Goal: Task Accomplishment & Management: Use online tool/utility

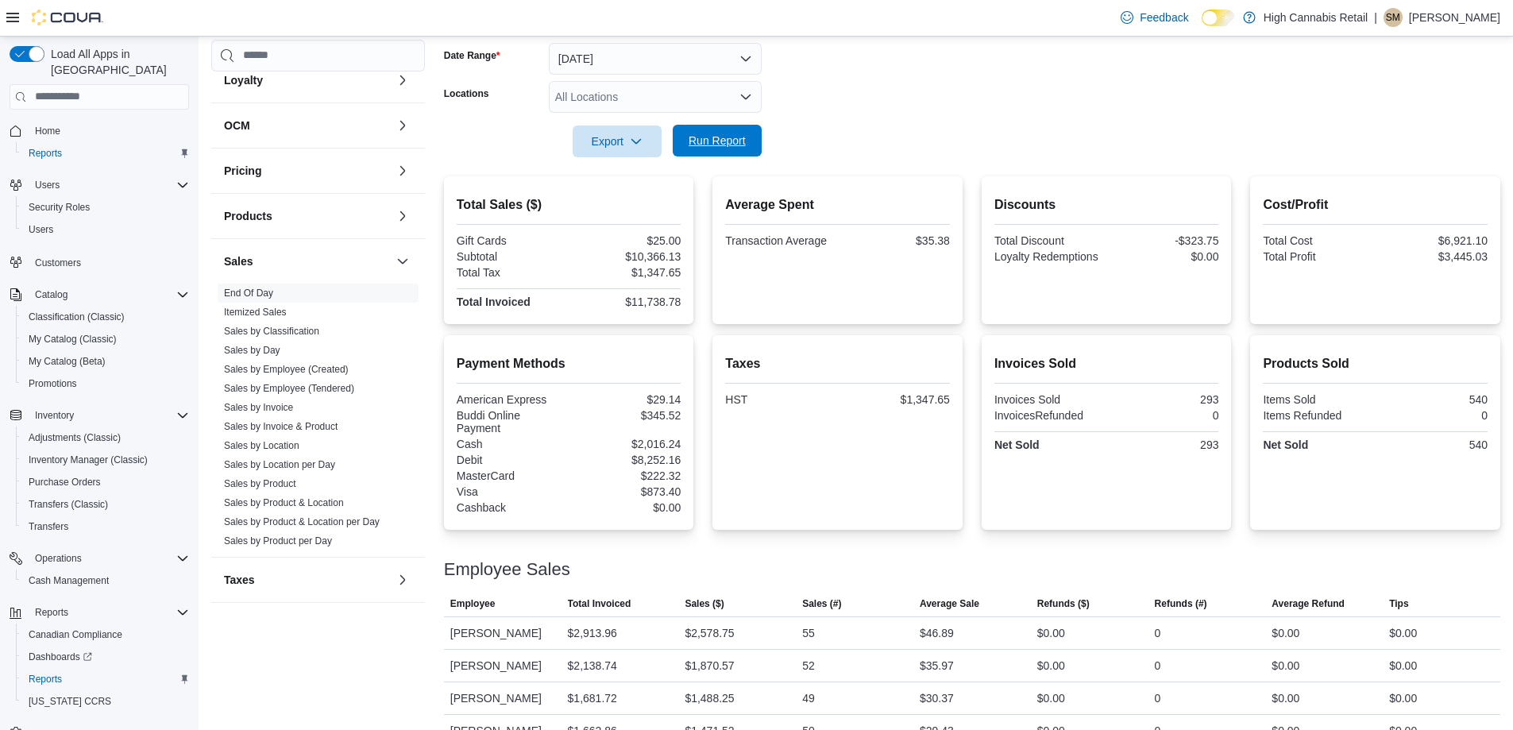
scroll to position [83, 0]
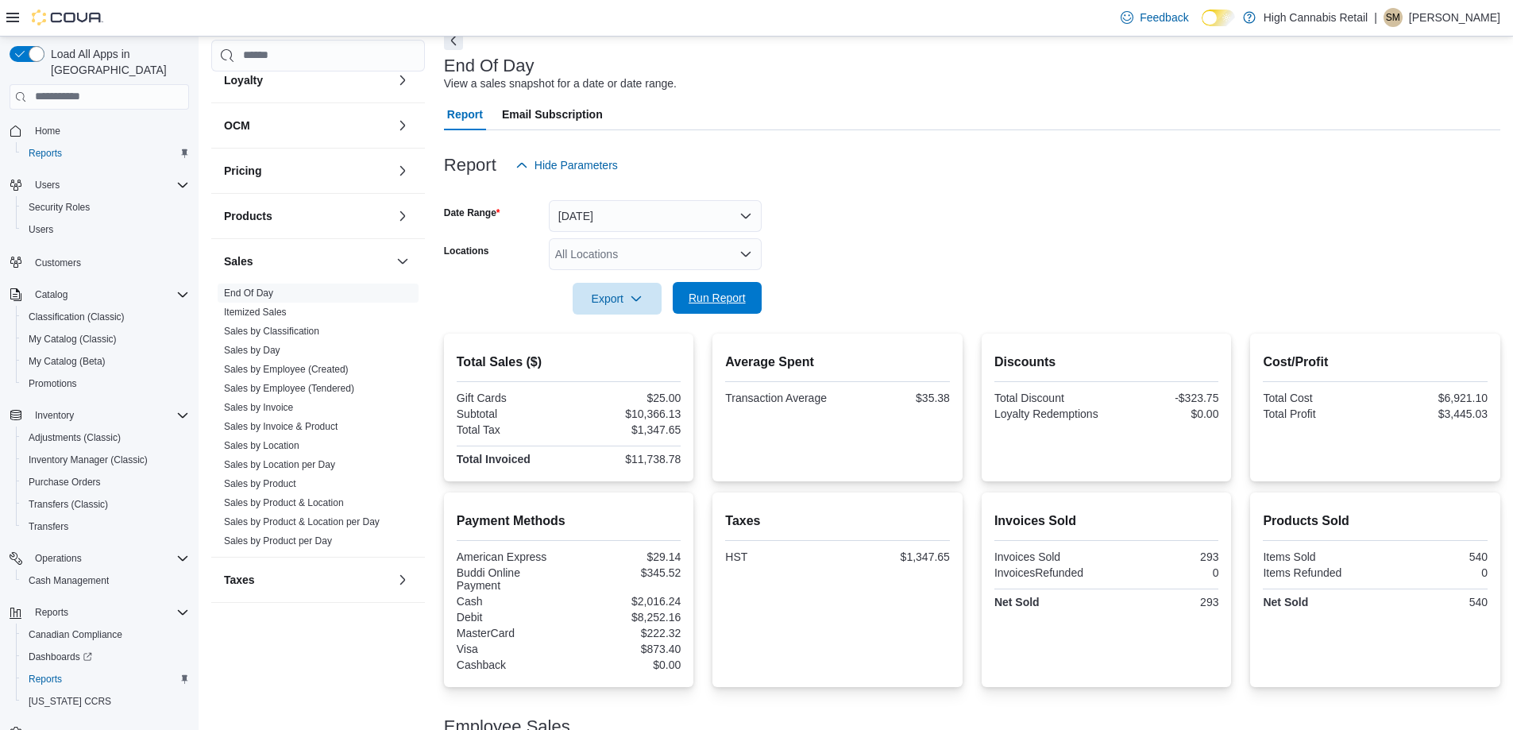
click at [717, 307] on span "Run Report" at bounding box center [717, 298] width 70 height 32
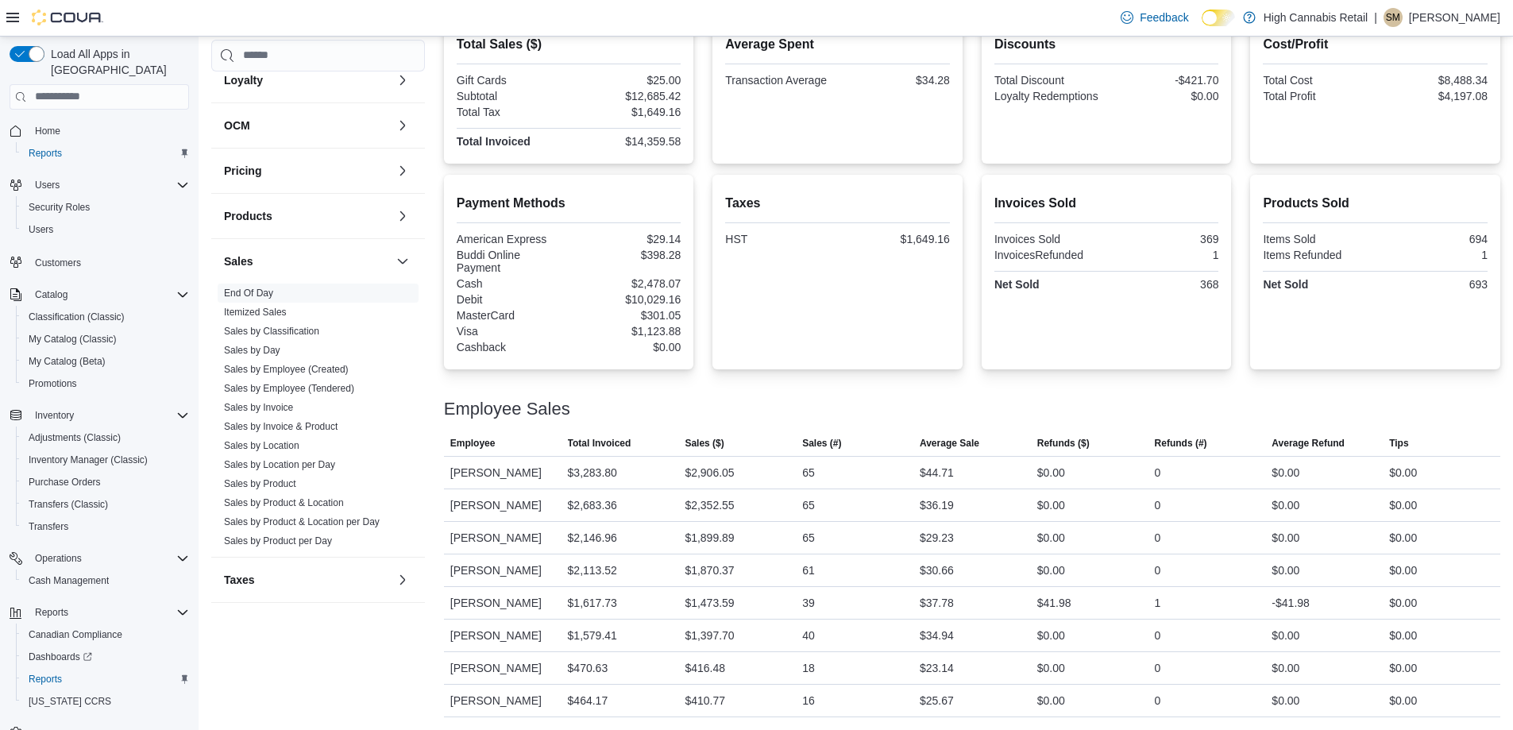
scroll to position [3, 0]
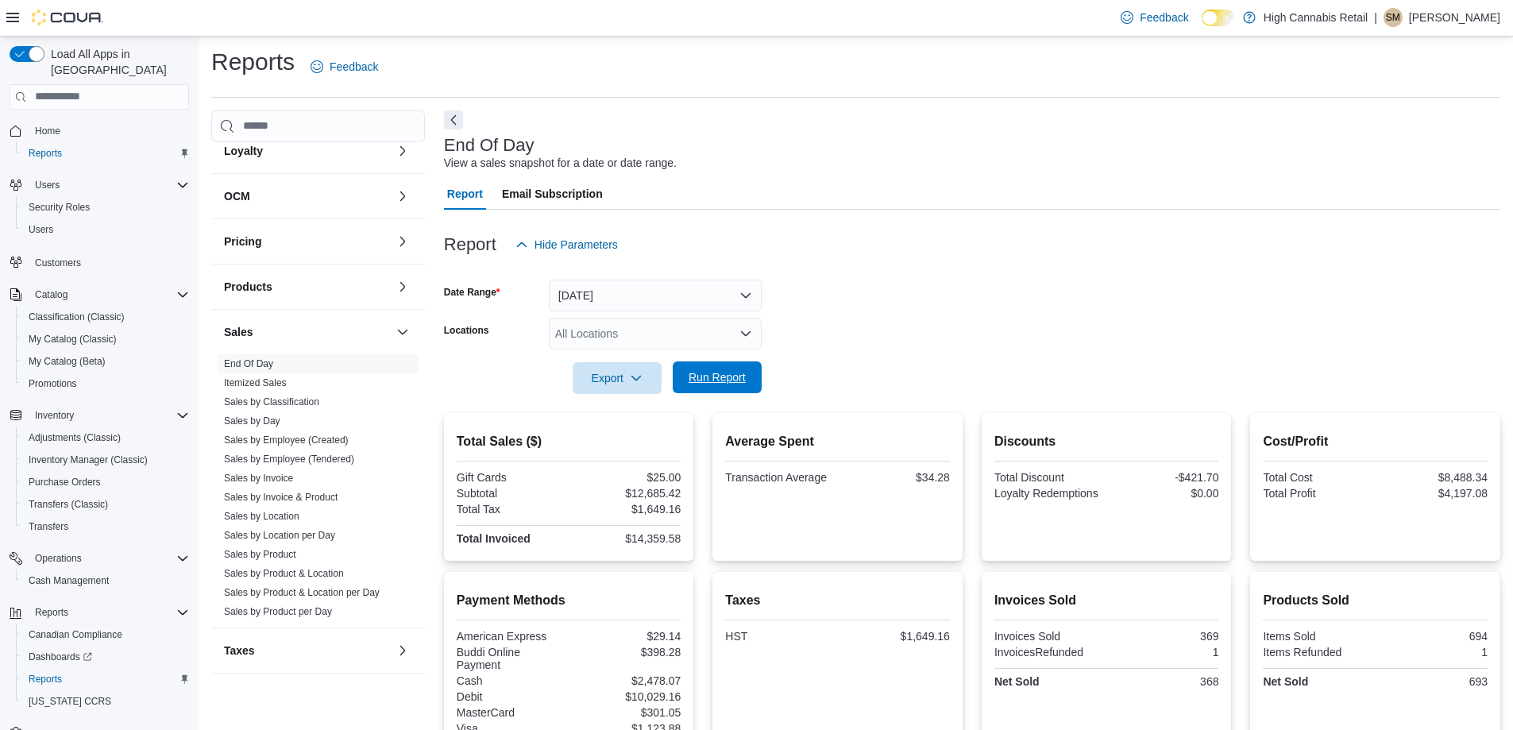
click at [745, 382] on span "Run Report" at bounding box center [716, 377] width 57 height 16
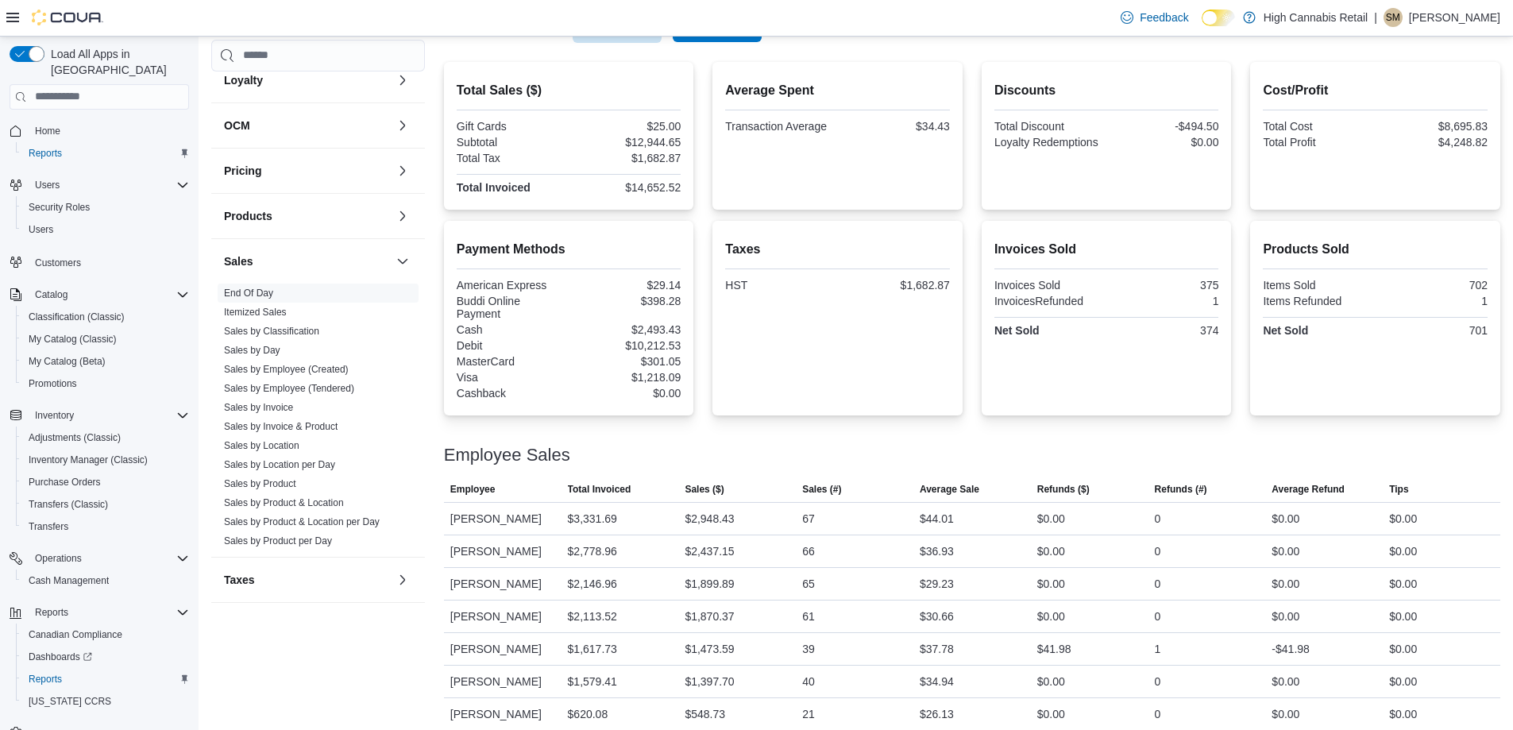
scroll to position [162, 0]
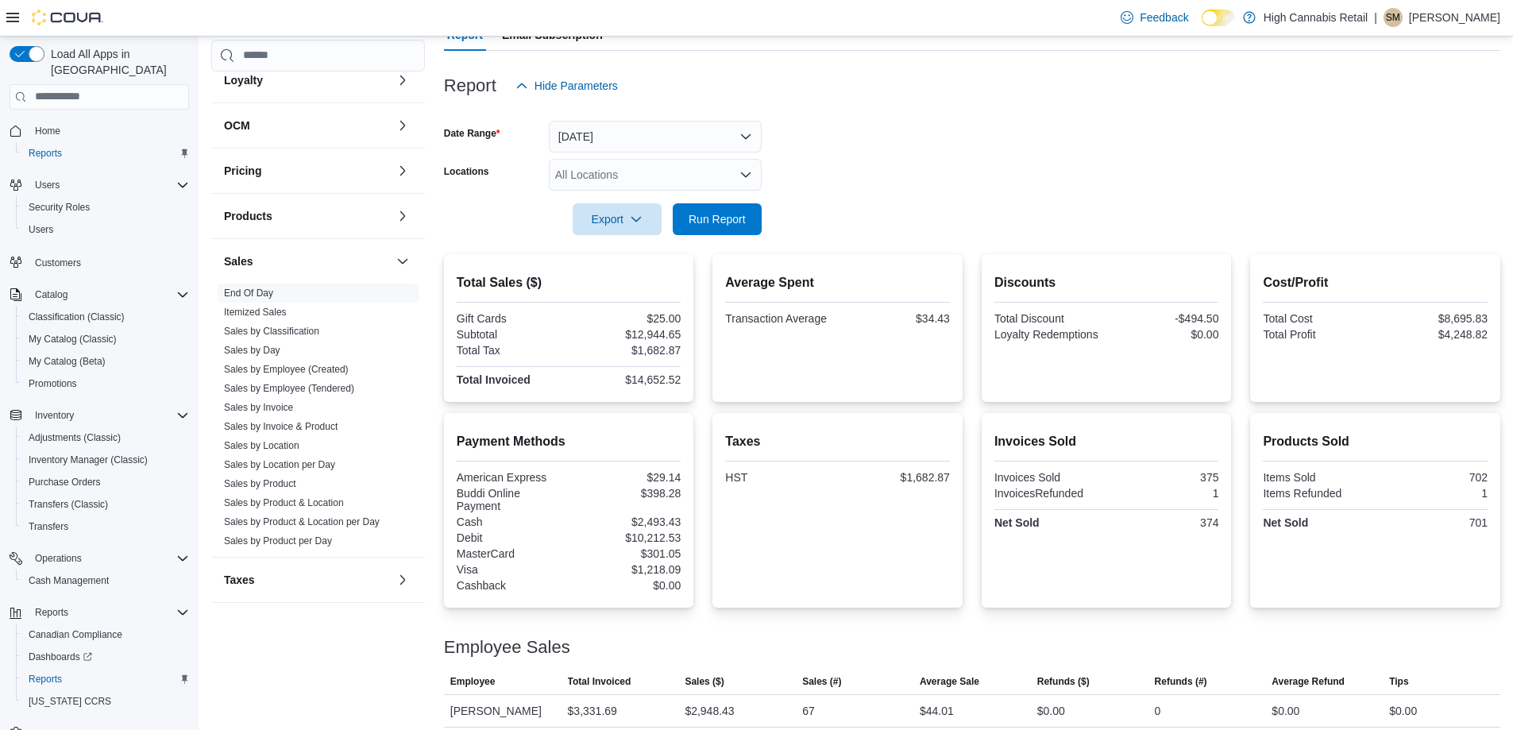
click at [850, 473] on div "$1,682.87" at bounding box center [895, 477] width 109 height 13
click at [704, 217] on span "Run Report" at bounding box center [716, 218] width 57 height 16
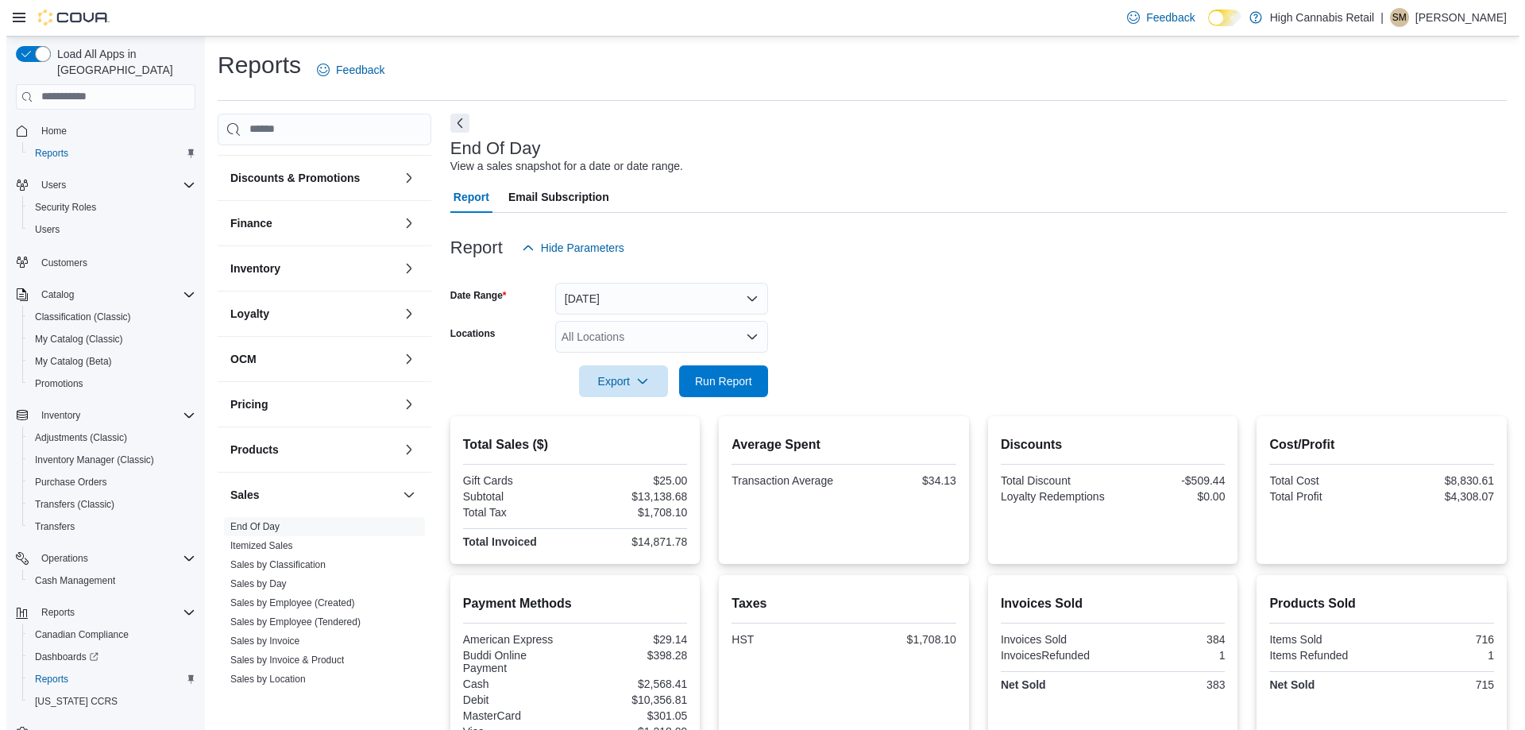
scroll to position [238, 0]
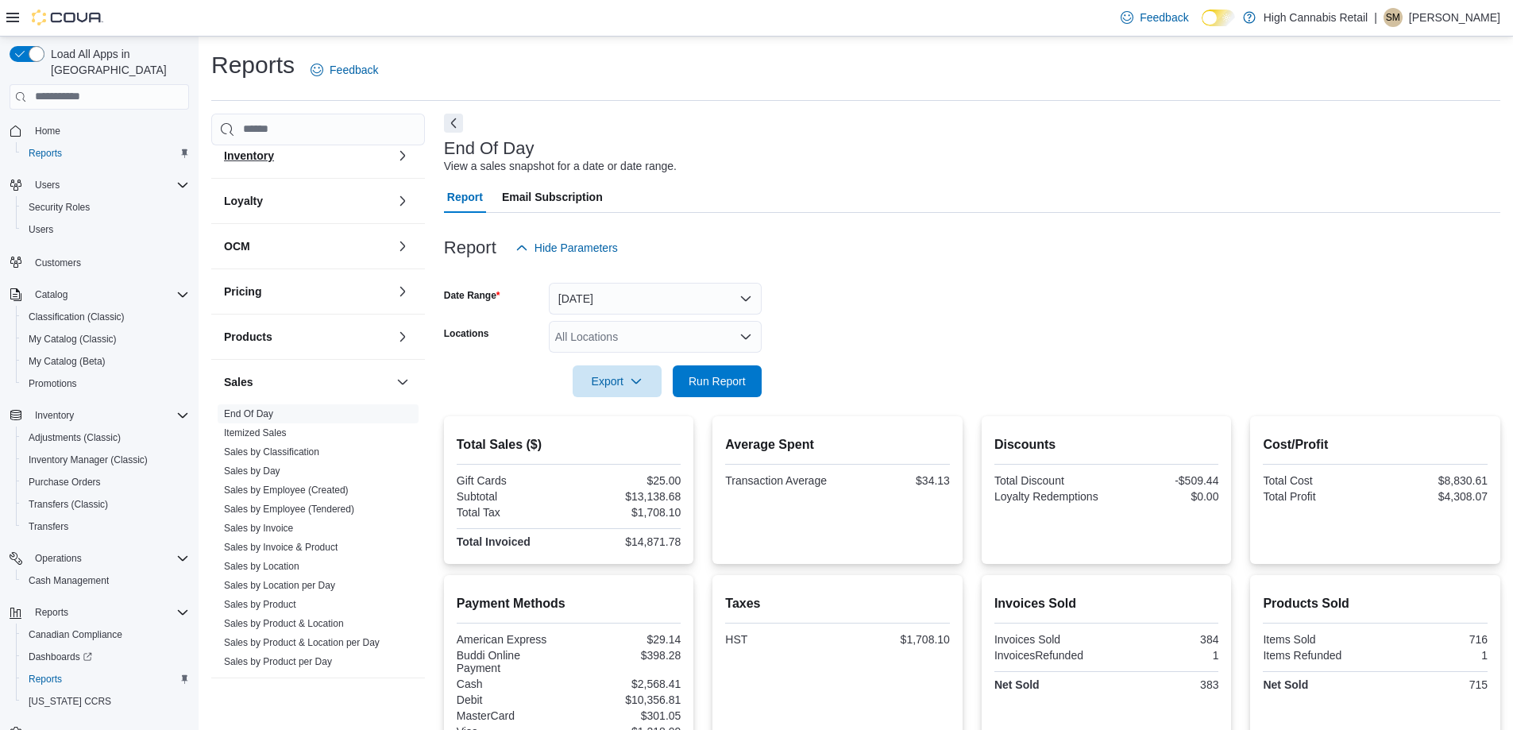
click at [363, 163] on button "Inventory" at bounding box center [307, 156] width 166 height 16
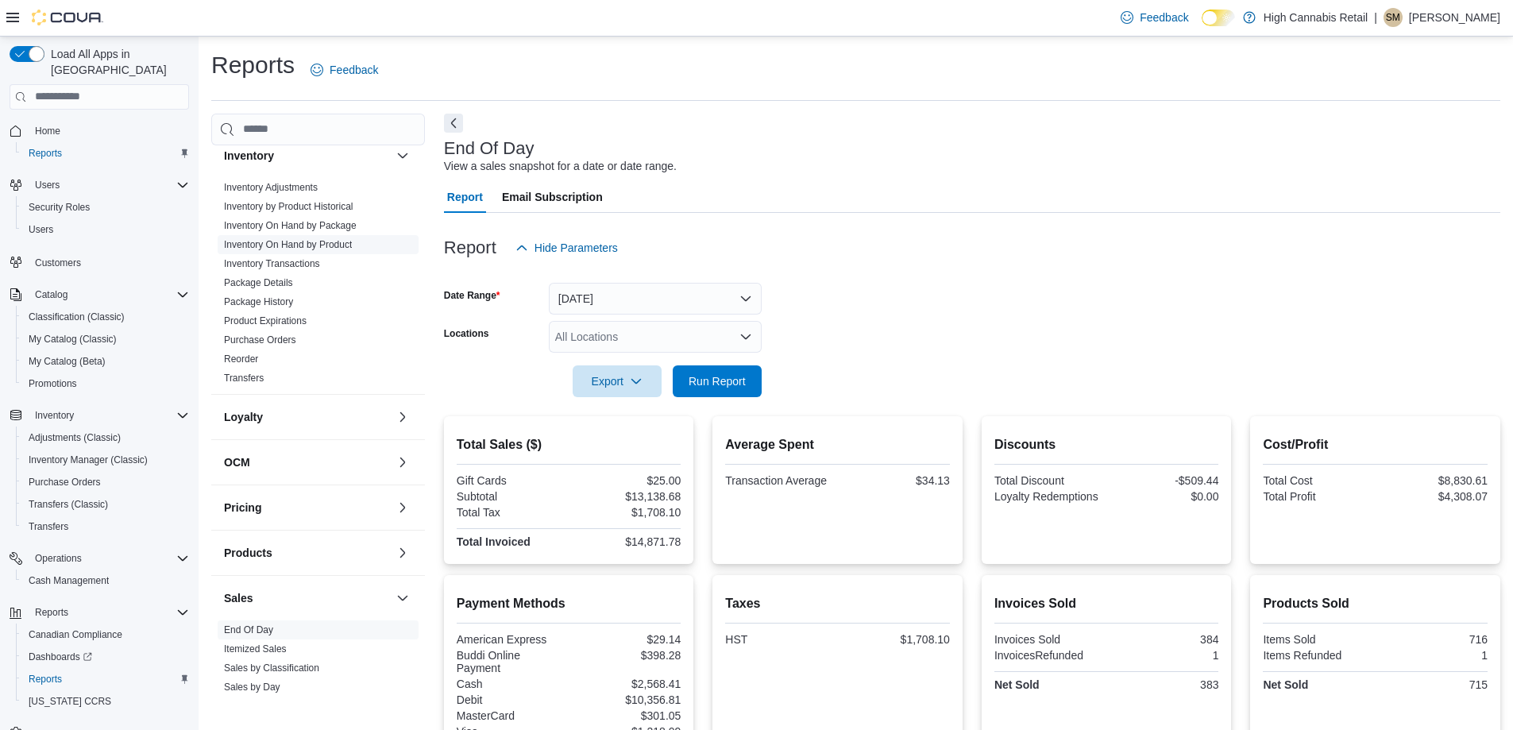
click at [314, 241] on link "Inventory On Hand by Product" at bounding box center [288, 244] width 128 height 11
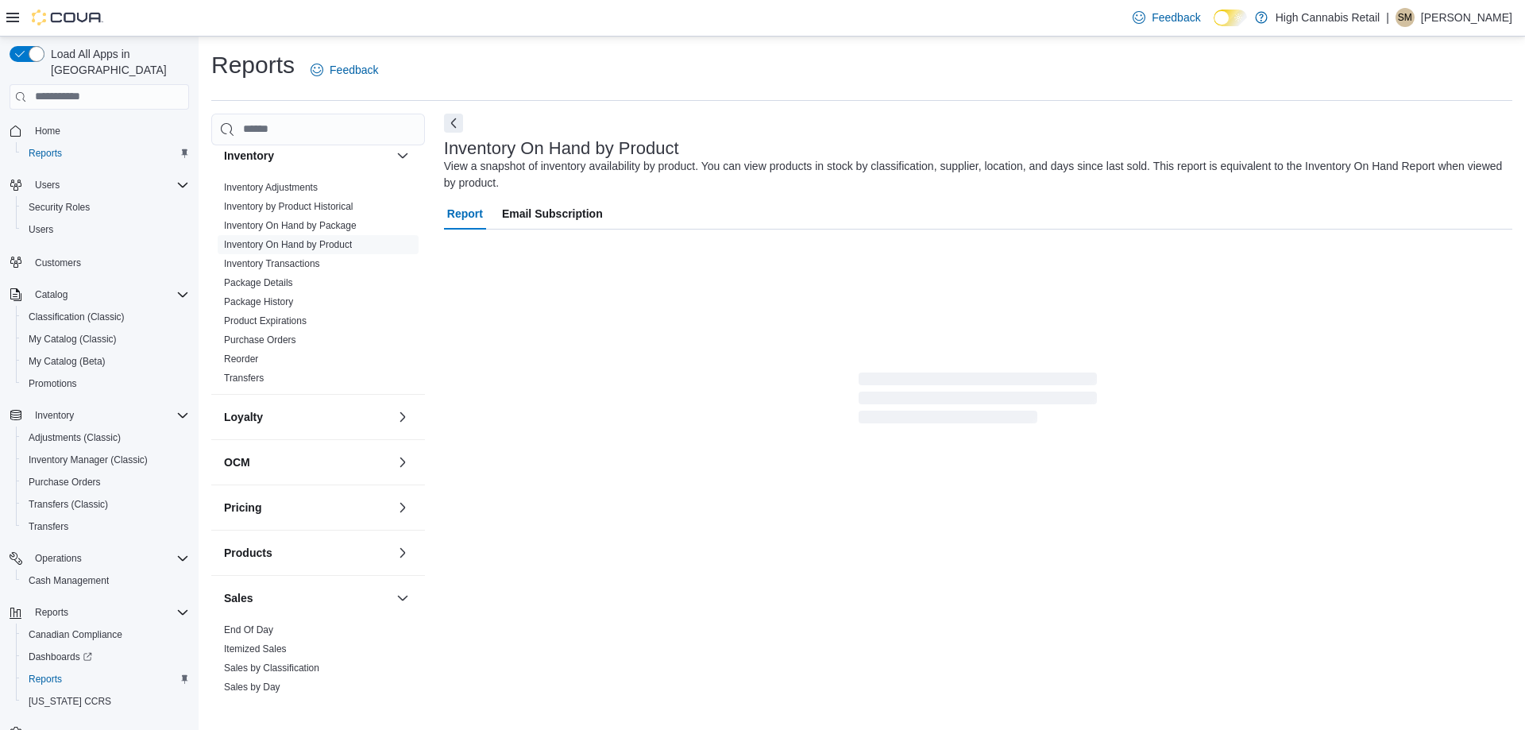
click at [842, 466] on div "Report Email Subscription" at bounding box center [978, 385] width 1068 height 375
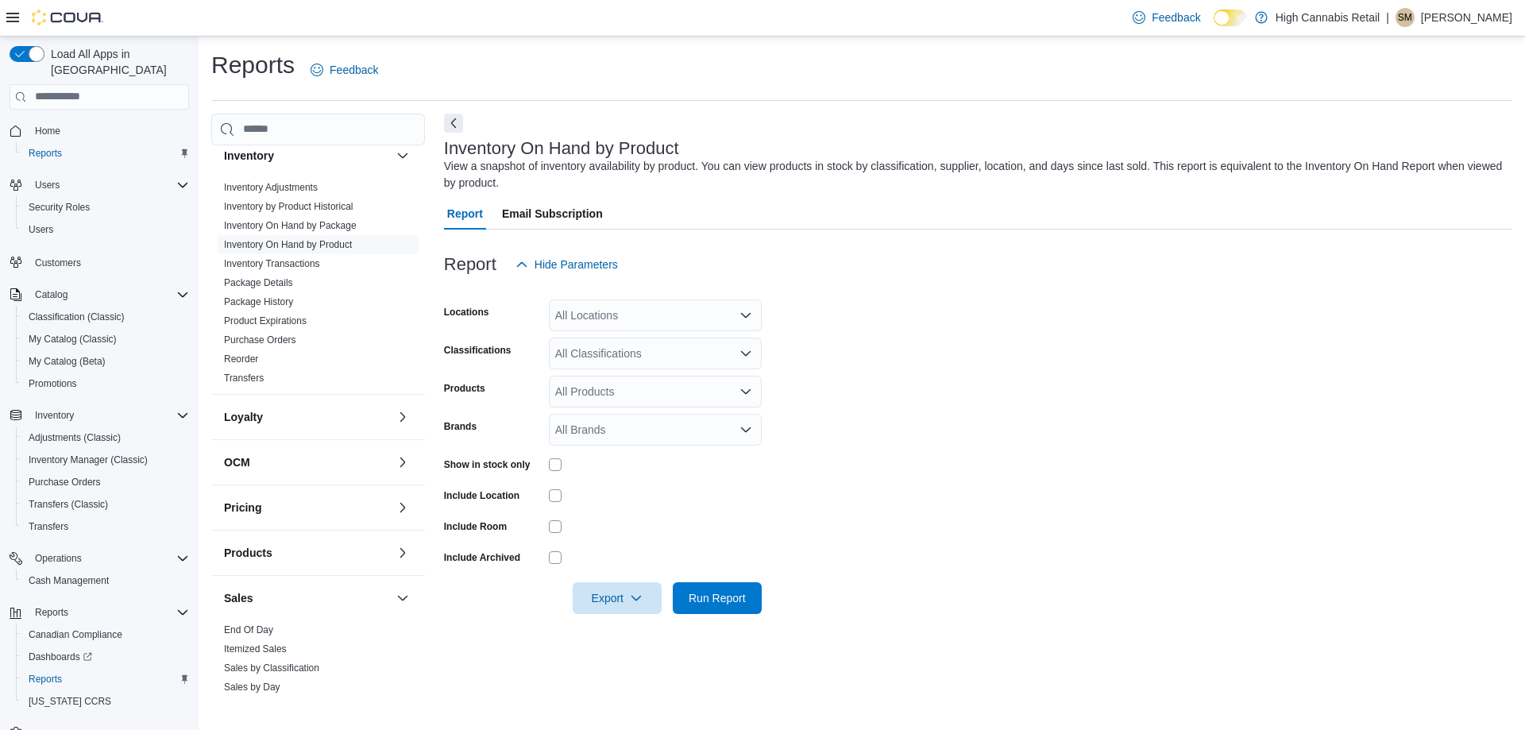
click at [692, 326] on div "All Locations" at bounding box center [655, 315] width 213 height 32
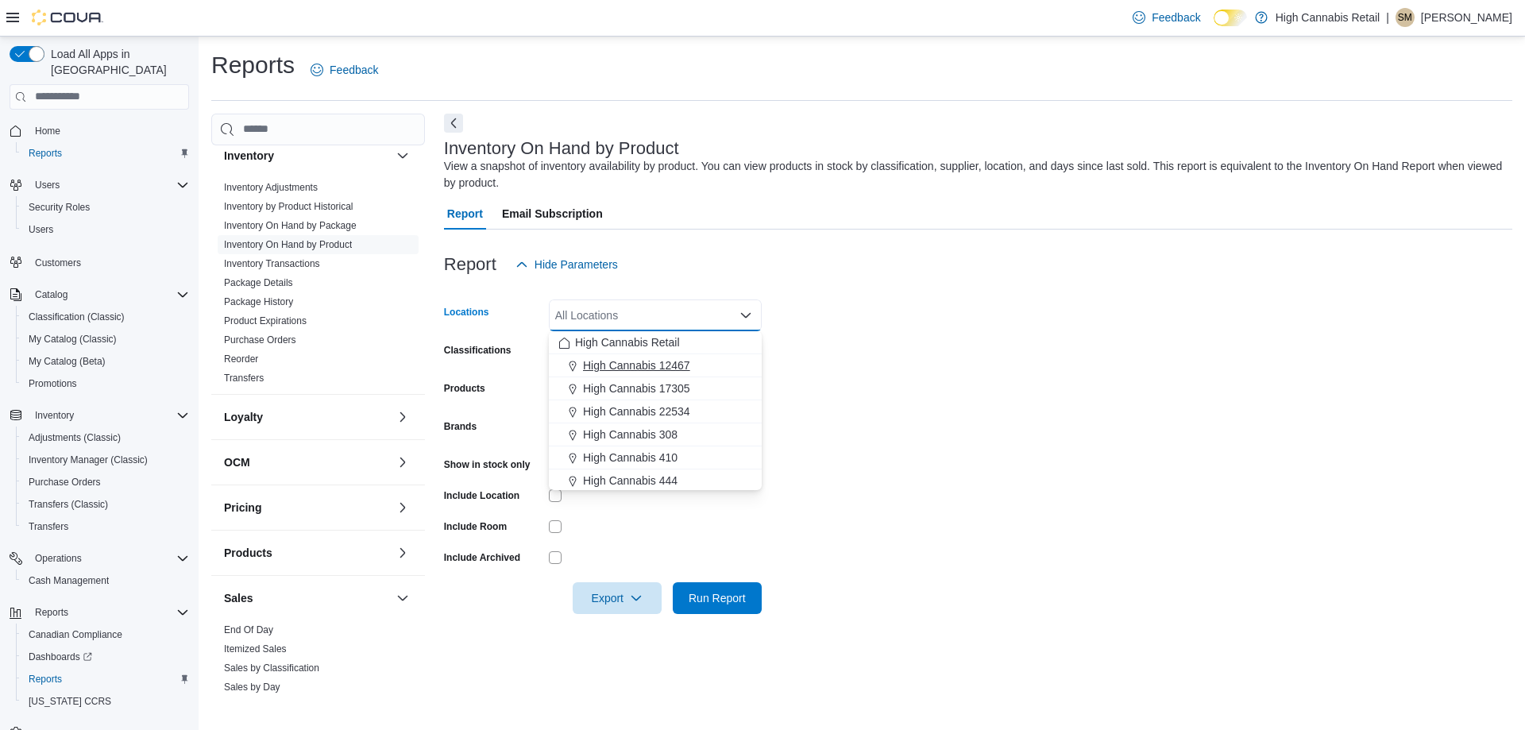
click at [684, 360] on span "High Cannabis 12467" at bounding box center [636, 365] width 107 height 16
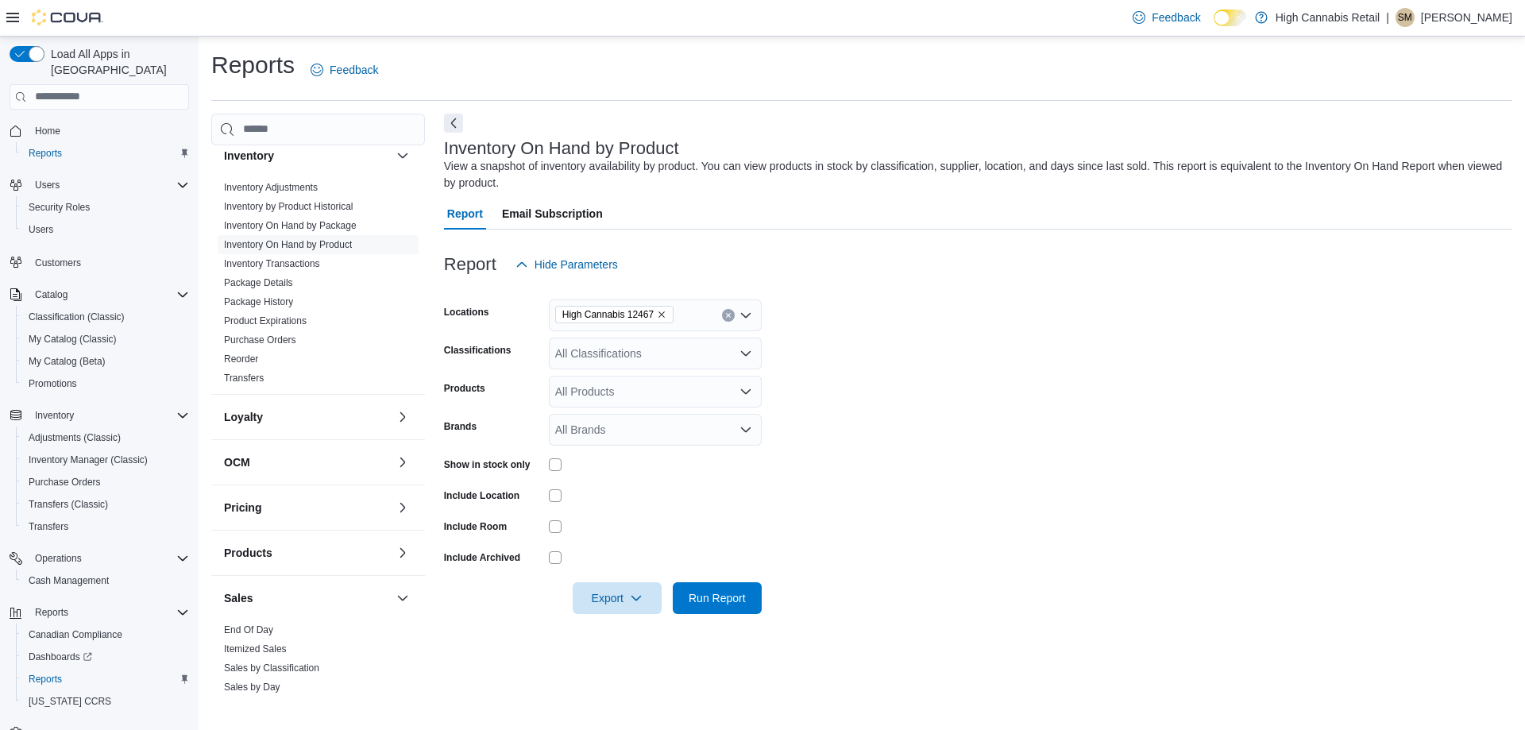
click at [860, 337] on form "Locations High Cannabis 12467 Classifications All Classifications Products All …" at bounding box center [978, 447] width 1068 height 334
click at [724, 349] on div "All Classifications" at bounding box center [655, 353] width 213 height 32
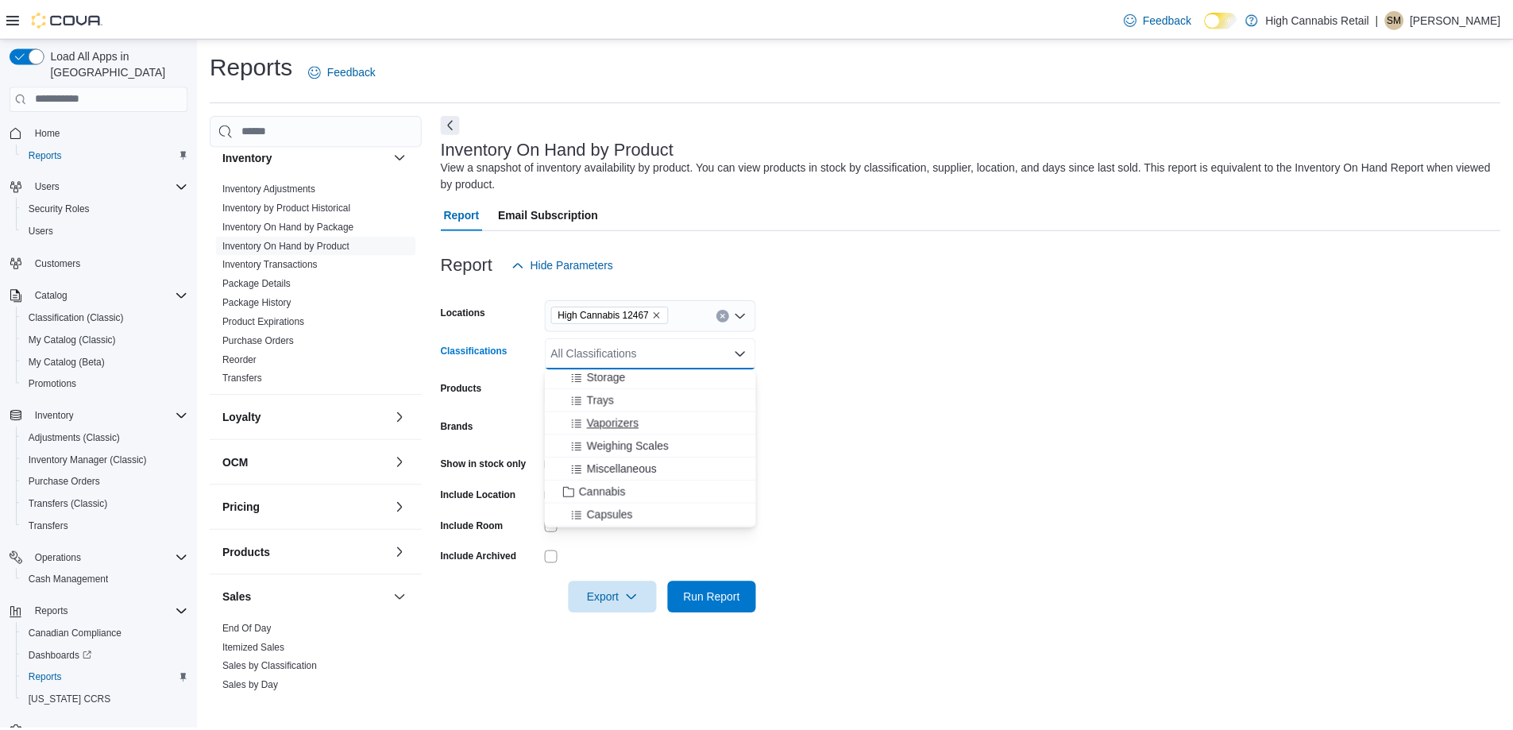
scroll to position [238, 0]
drag, startPoint x: 622, startPoint y: 467, endPoint x: 825, endPoint y: 441, distance: 205.0
click at [622, 465] on span "Cannabis" at bounding box center [606, 465] width 47 height 16
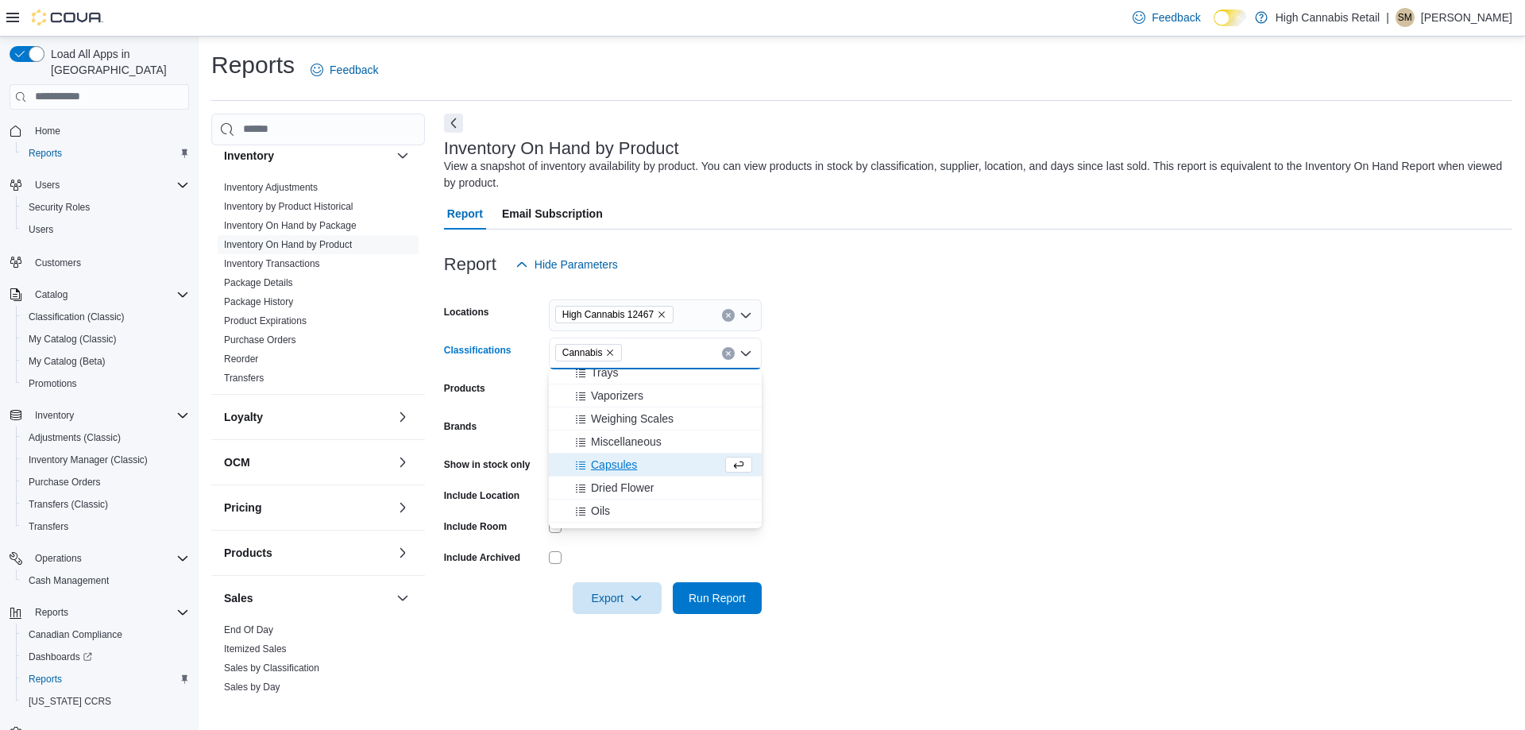
click at [877, 437] on form "Locations High Cannabis 12467 Classifications Cannabis Combo box. Selected. Can…" at bounding box center [978, 447] width 1068 height 334
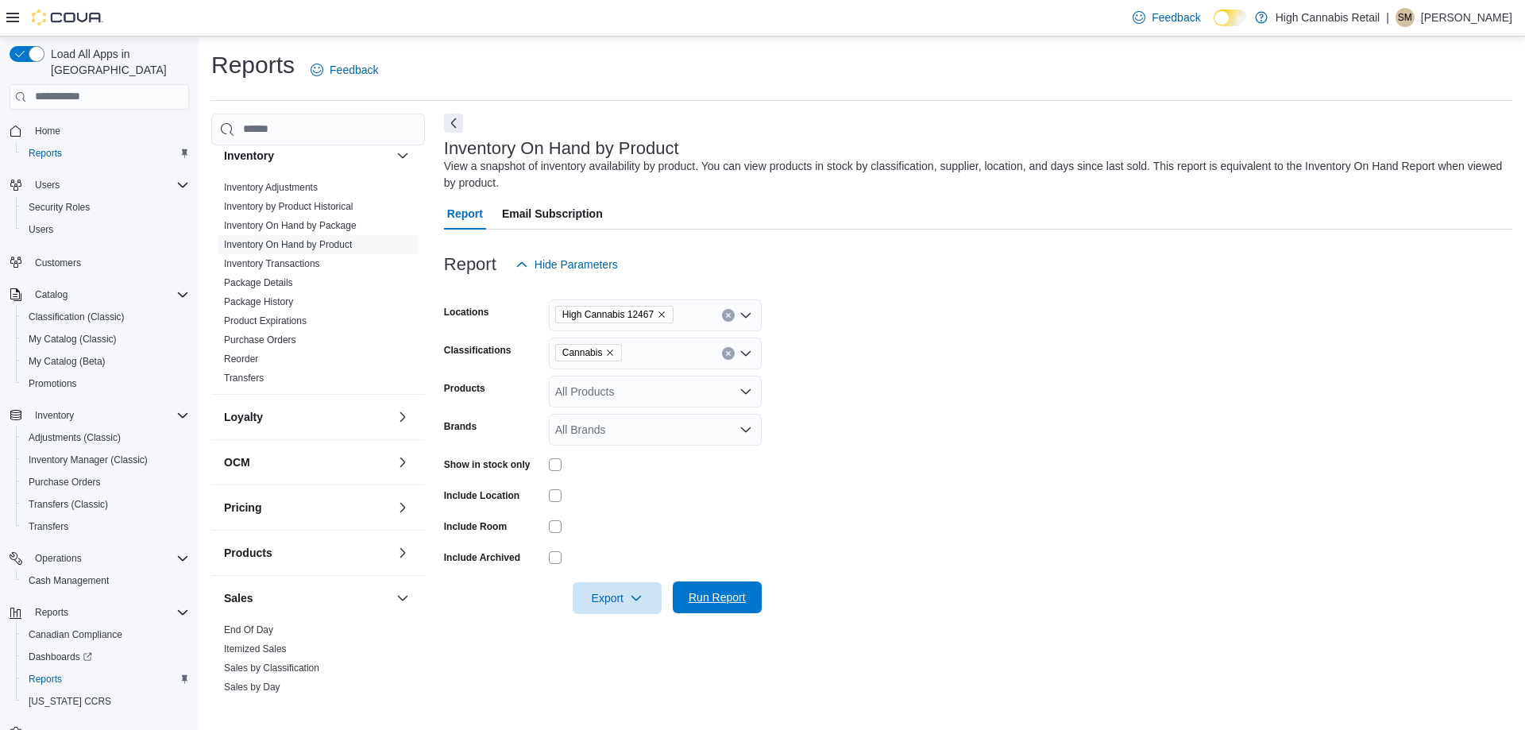
drag, startPoint x: 712, startPoint y: 599, endPoint x: 725, endPoint y: 593, distance: 13.9
click at [714, 597] on span "Run Report" at bounding box center [716, 597] width 57 height 16
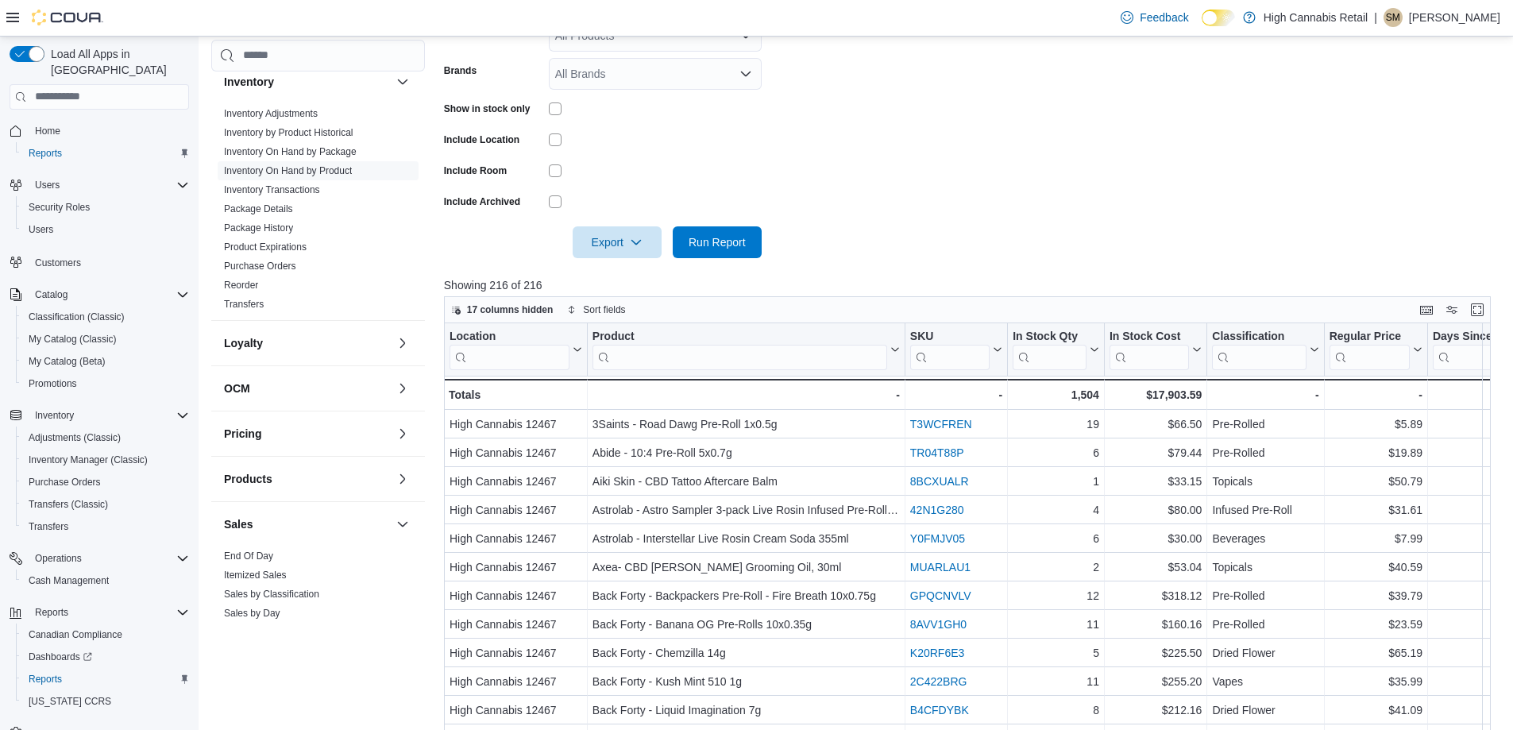
scroll to position [318, 0]
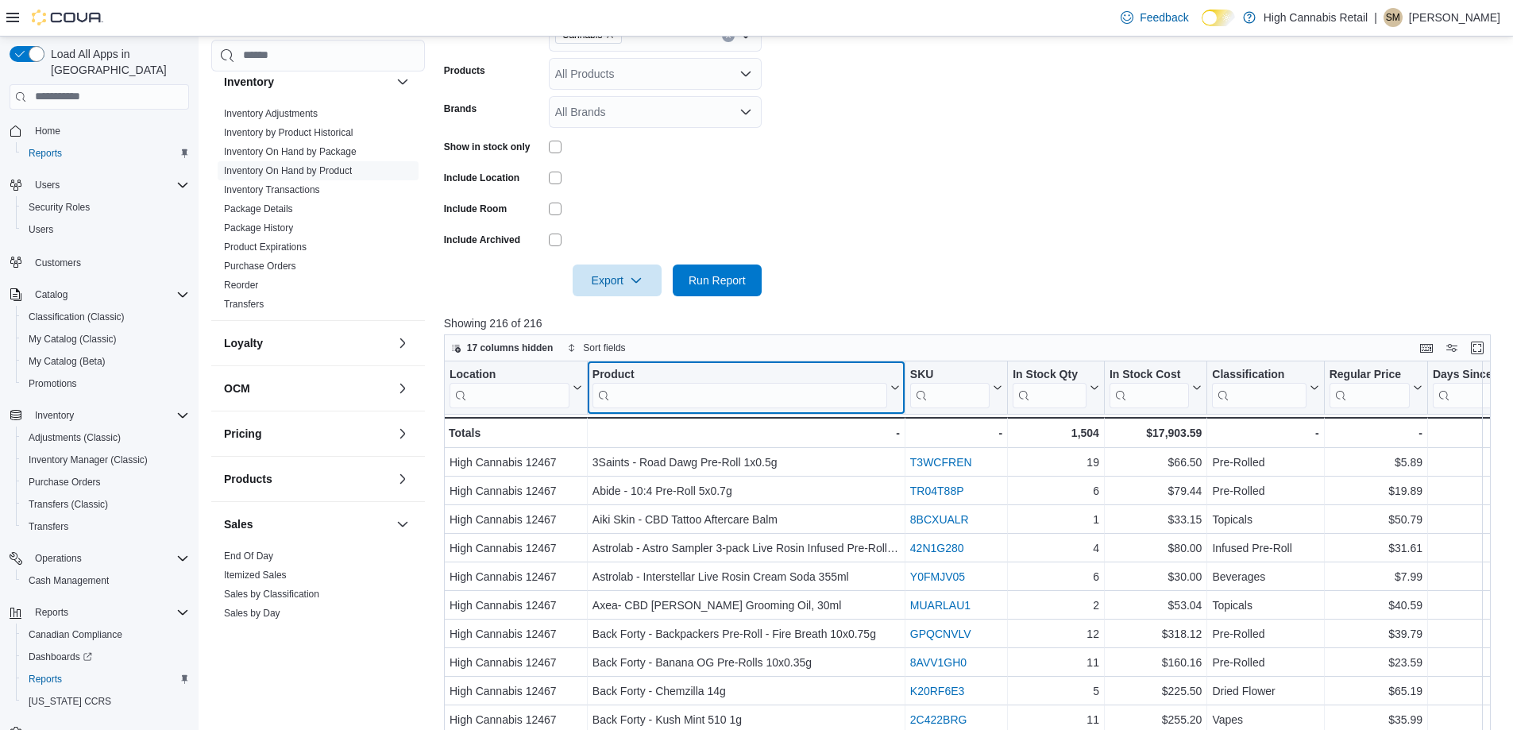
click at [640, 399] on input "search" at bounding box center [739, 395] width 295 height 25
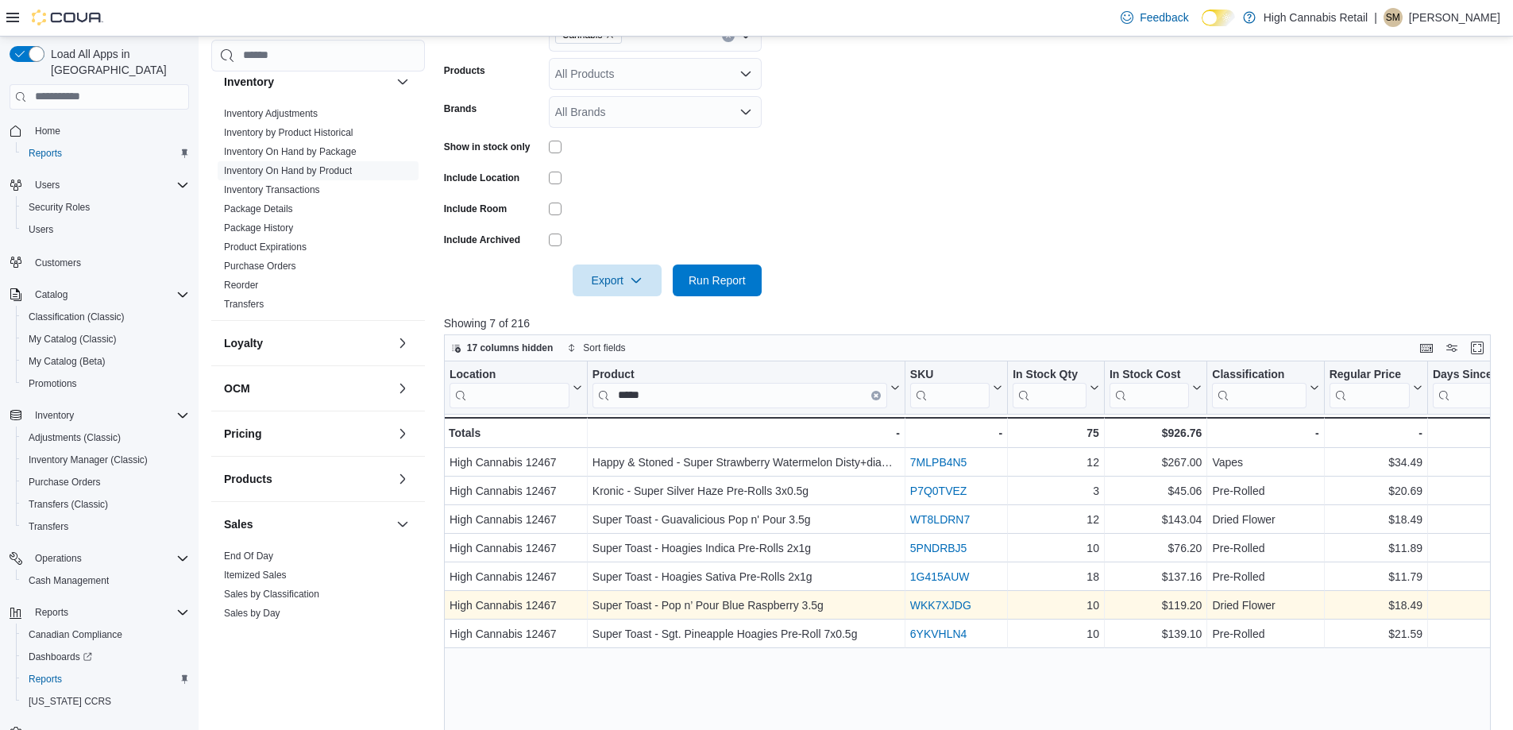
click at [957, 605] on link "WKK7XJDG" at bounding box center [940, 605] width 61 height 13
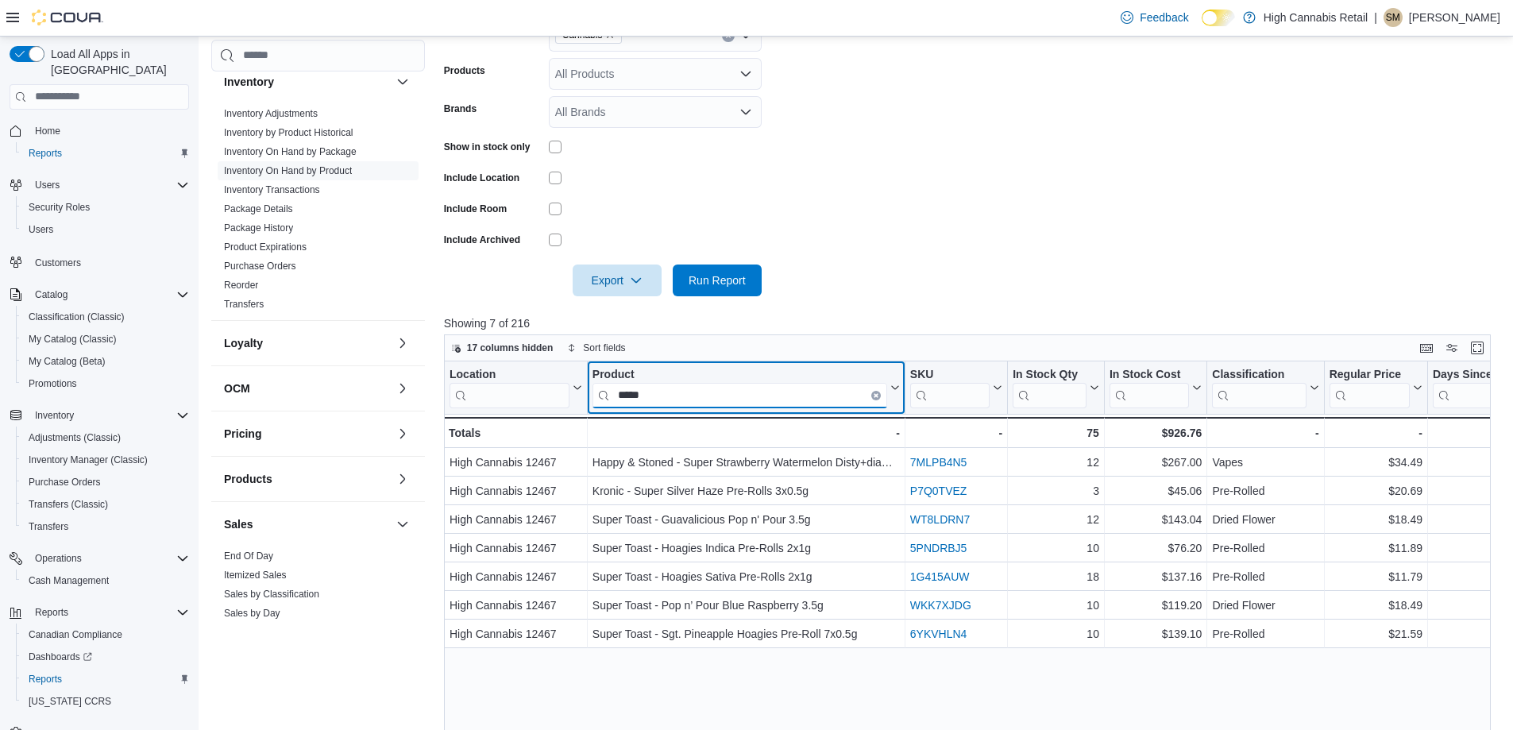
drag, startPoint x: 668, startPoint y: 391, endPoint x: 530, endPoint y: 291, distance: 170.1
click at [480, 377] on div "Location Click to view column header actions Product ***** Click to view column…" at bounding box center [1200, 404] width 1513 height 87
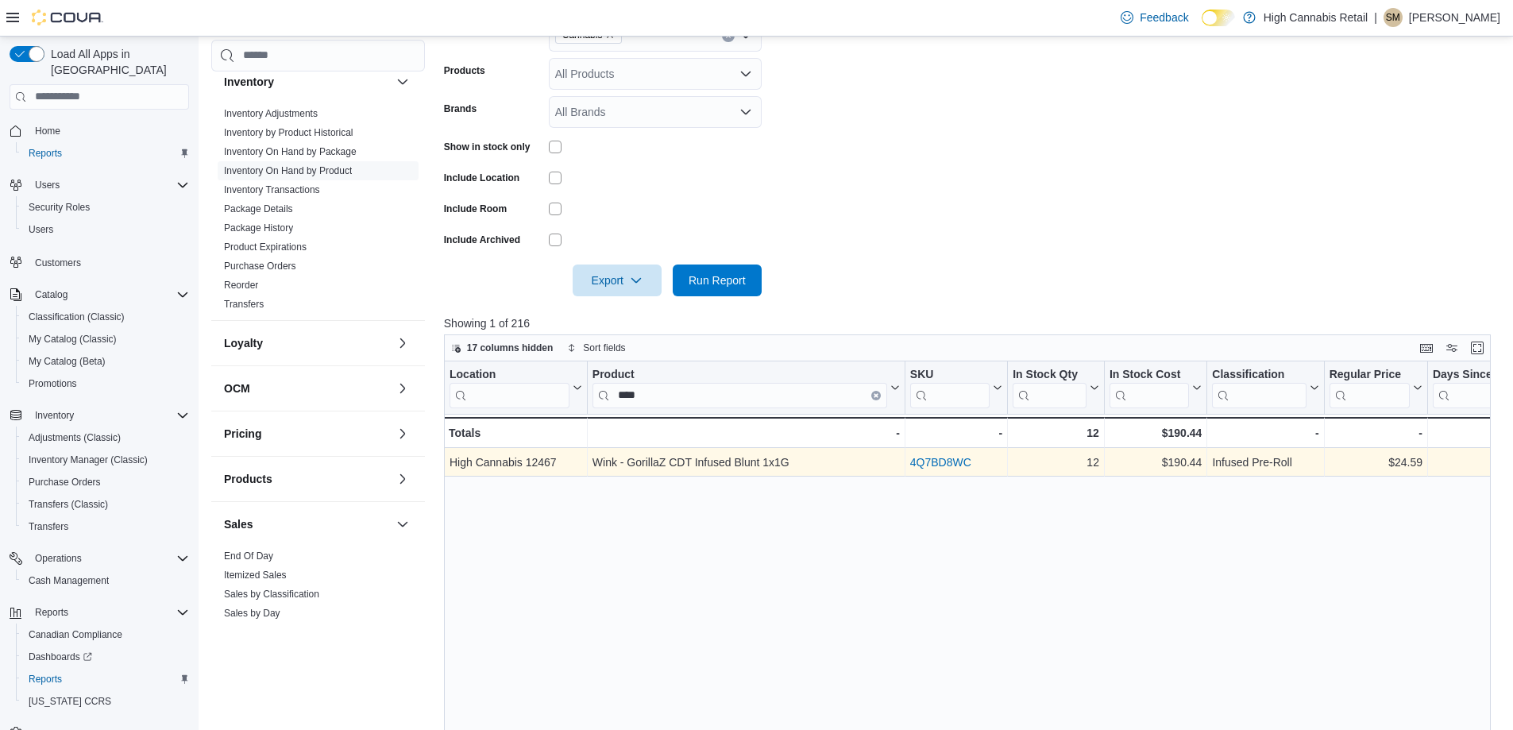
click at [934, 467] on link "4Q7BD8WC" at bounding box center [940, 462] width 61 height 13
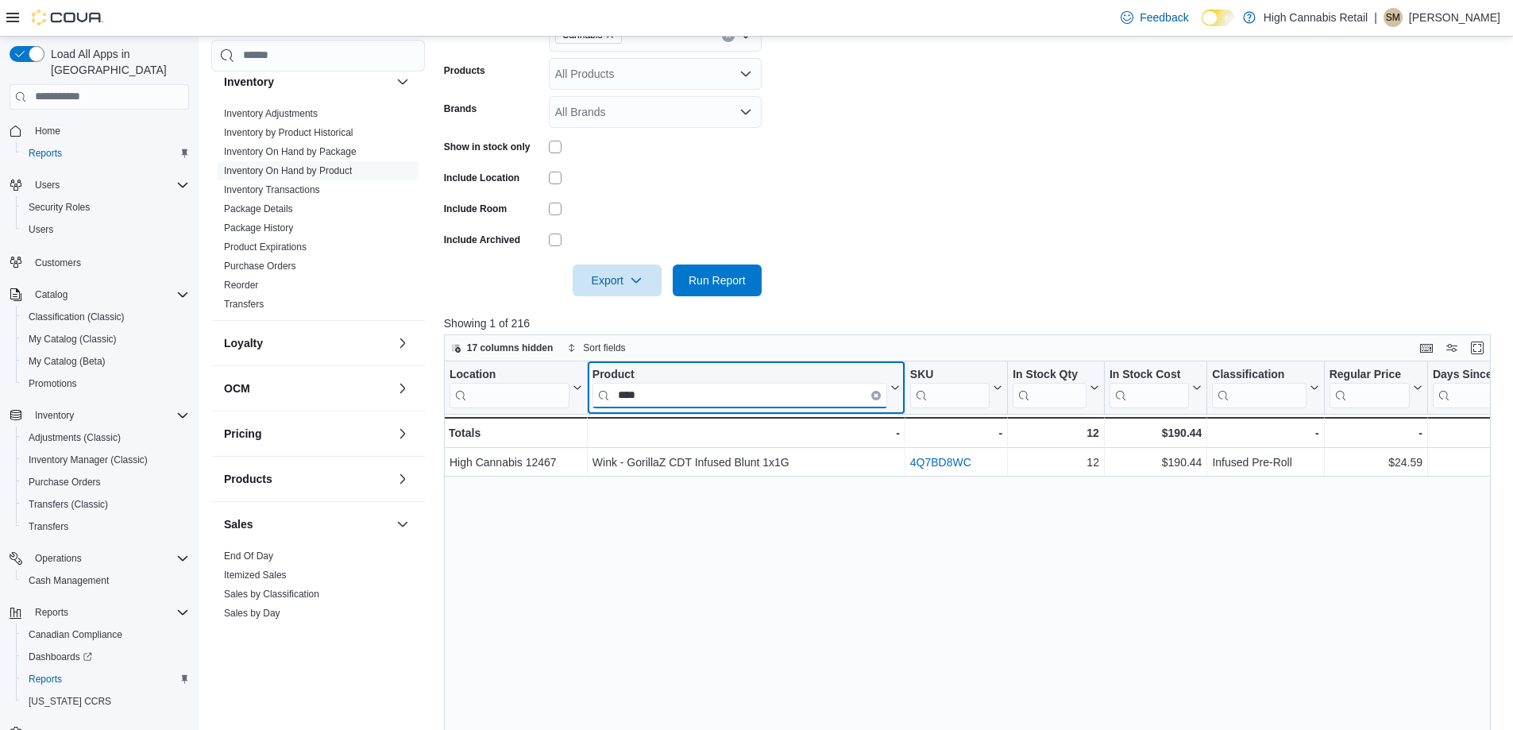
drag, startPoint x: 710, startPoint y: 397, endPoint x: 446, endPoint y: 388, distance: 263.8
click at [446, 388] on div "Location Click to view column header actions Product **** Click to view column …" at bounding box center [1200, 404] width 1513 height 87
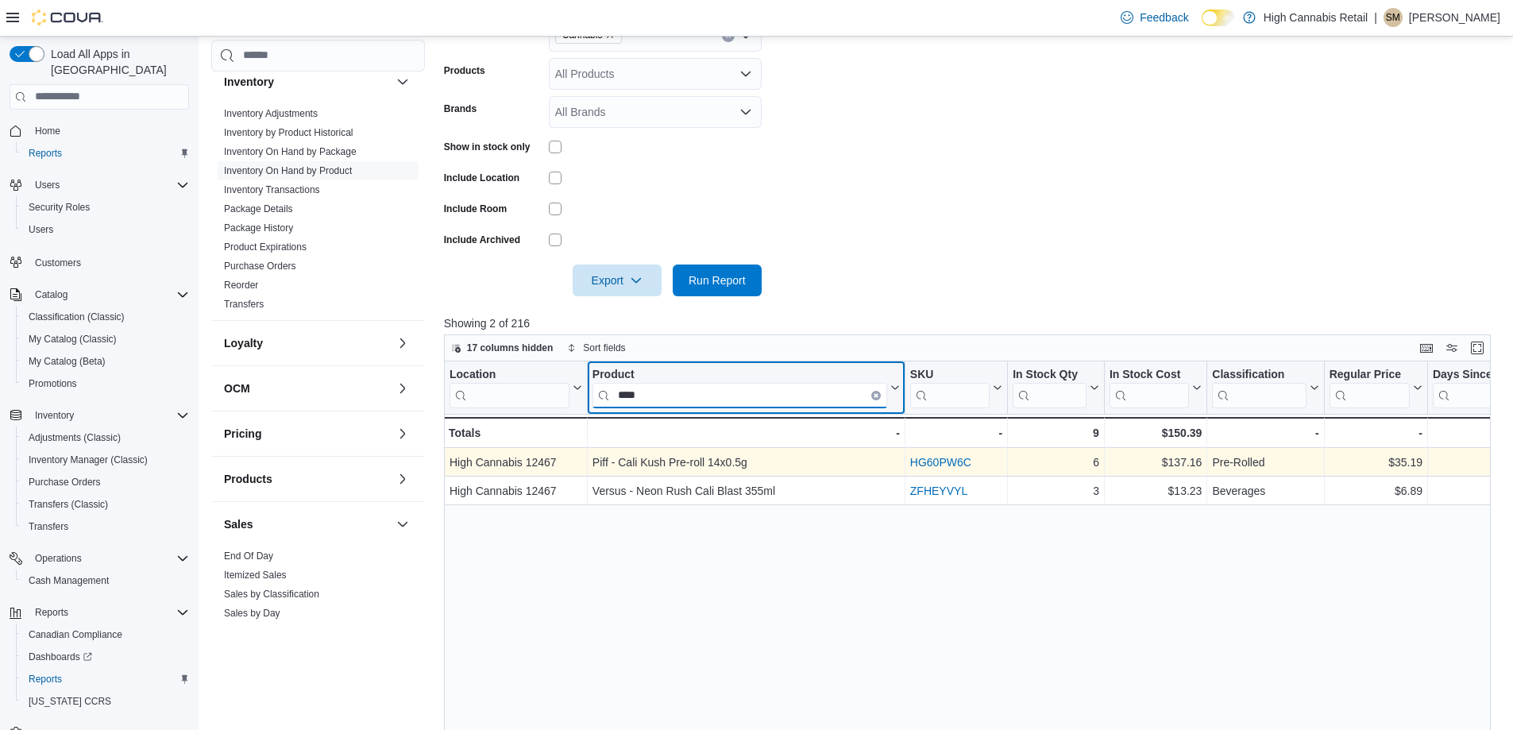
type input "****"
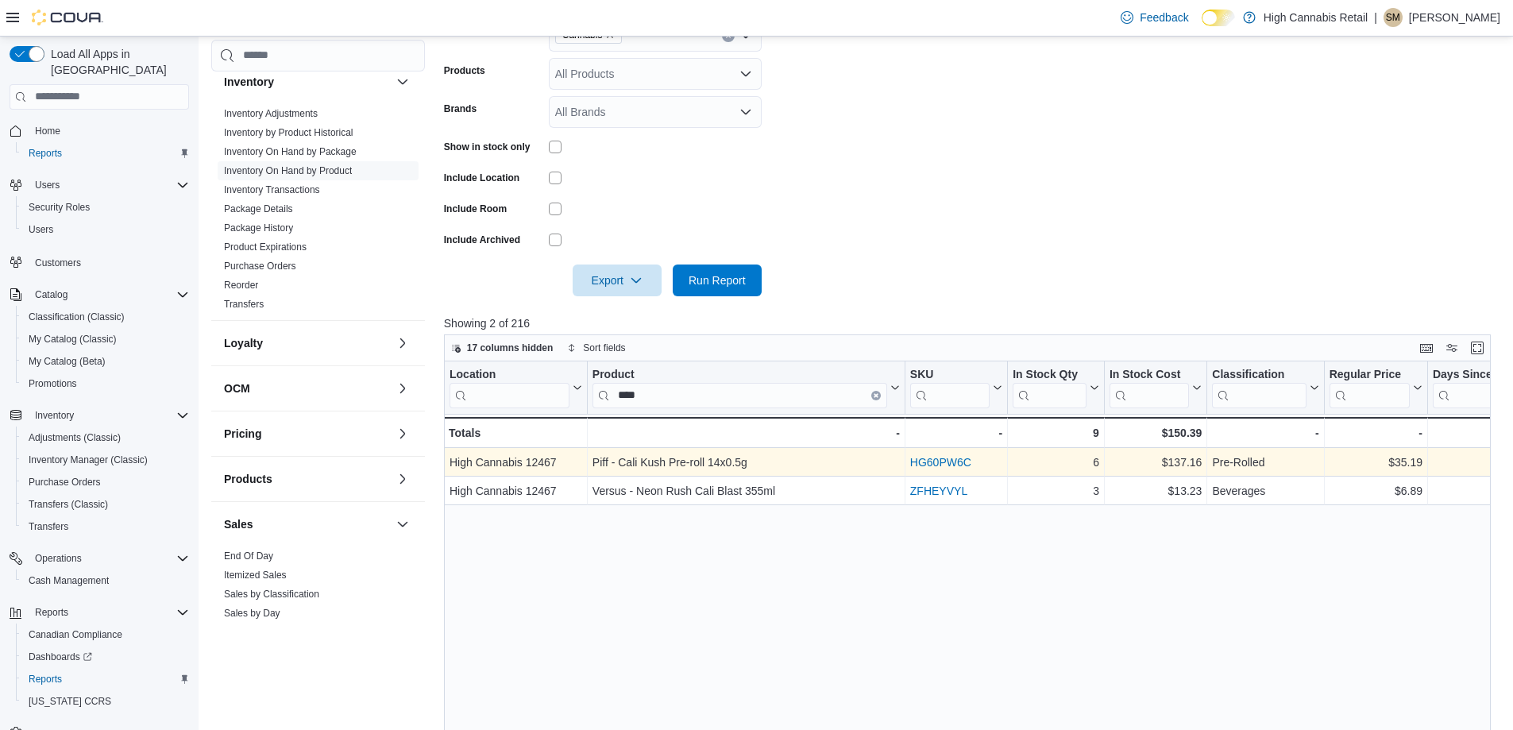
click at [959, 453] on div "HG60PW6C" at bounding box center [956, 462] width 92 height 19
click at [959, 455] on div "HG60PW6C" at bounding box center [956, 462] width 92 height 19
click at [960, 463] on link "HG60PW6C" at bounding box center [940, 462] width 61 height 13
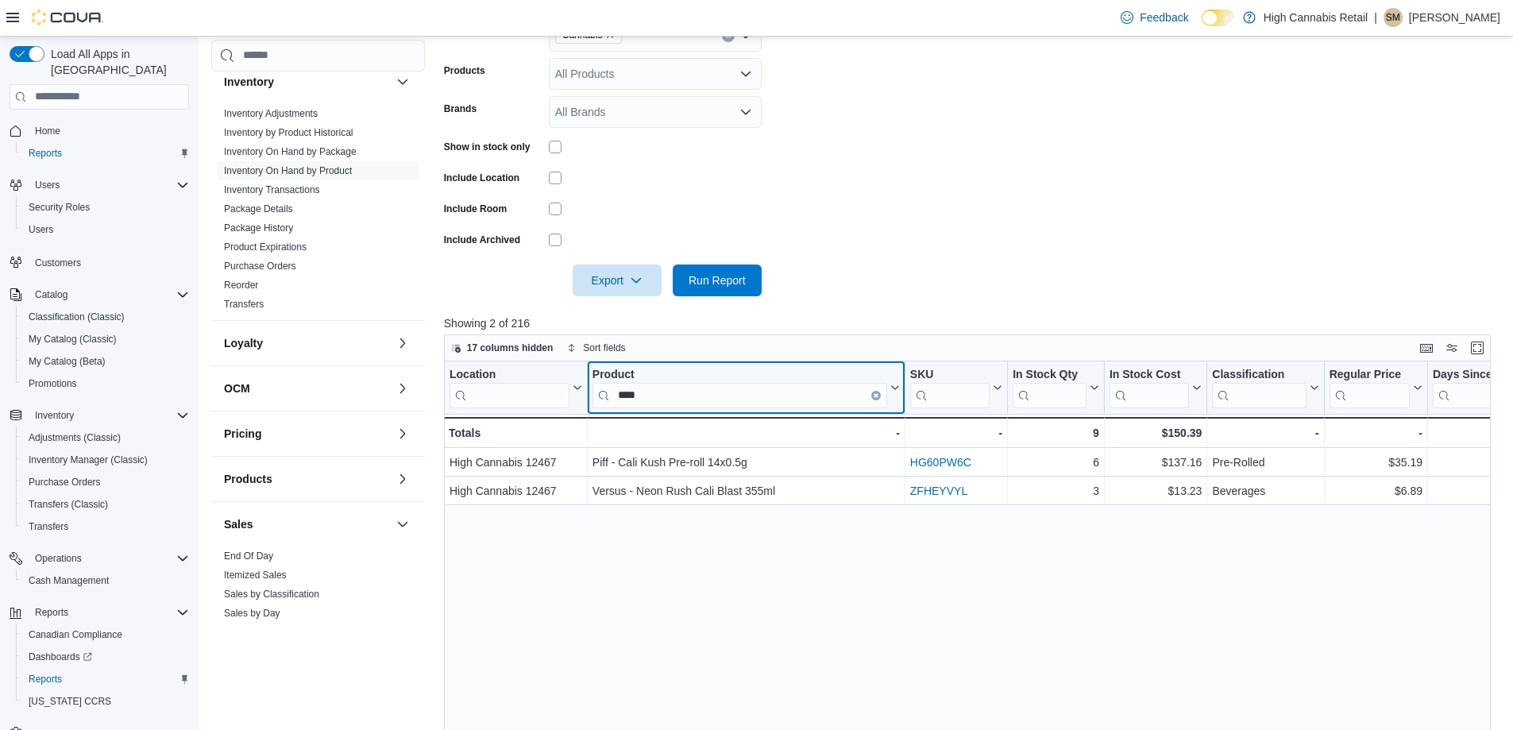
drag, startPoint x: 705, startPoint y: 393, endPoint x: 460, endPoint y: 397, distance: 245.4
click at [460, 397] on div "Location Click to view column header actions Product **** Click to view column …" at bounding box center [1200, 404] width 1513 height 87
click at [652, 399] on input "****" at bounding box center [739, 395] width 295 height 25
type input "*"
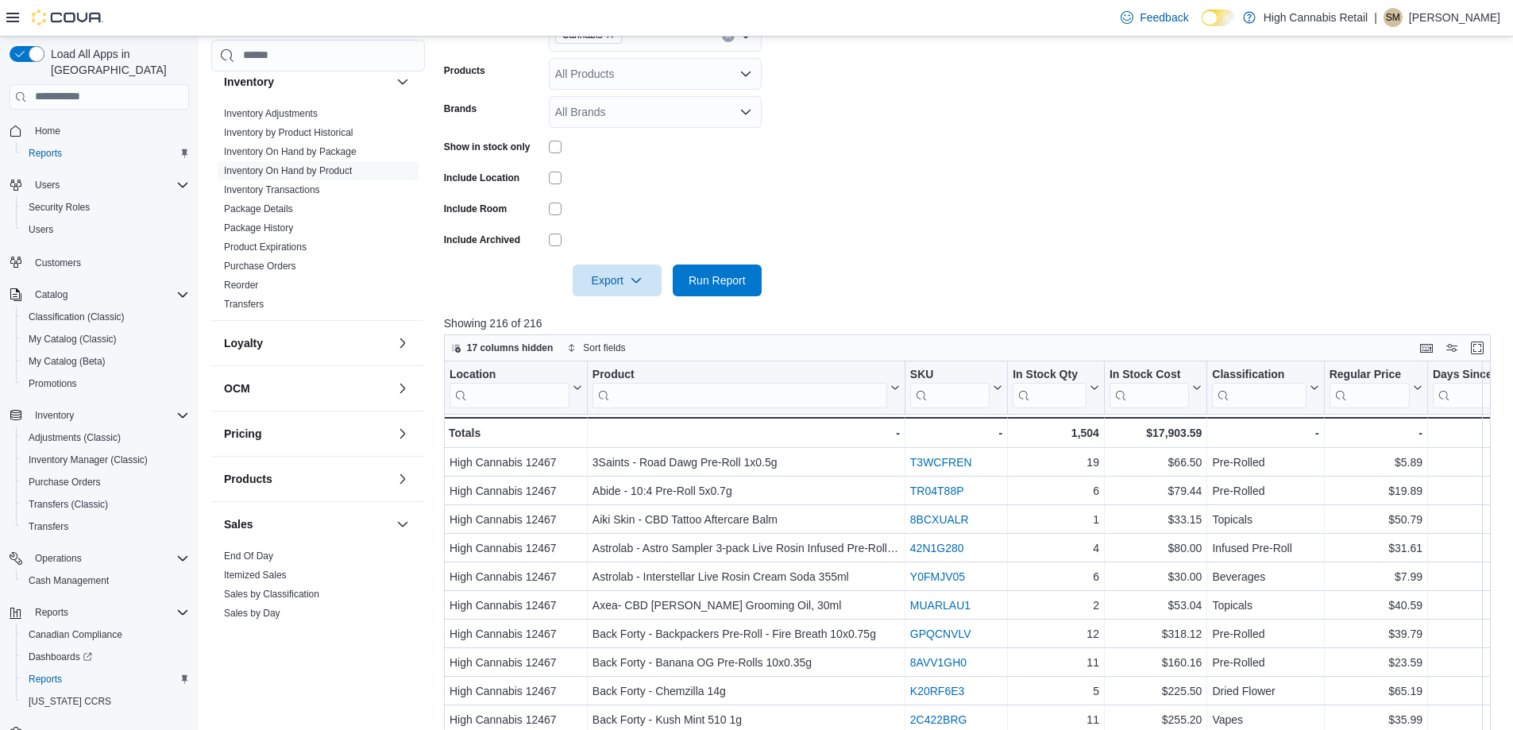
click at [869, 249] on form "Locations High Cannabis 12467 Classifications Cannabis Products All Products Br…" at bounding box center [973, 130] width 1058 height 334
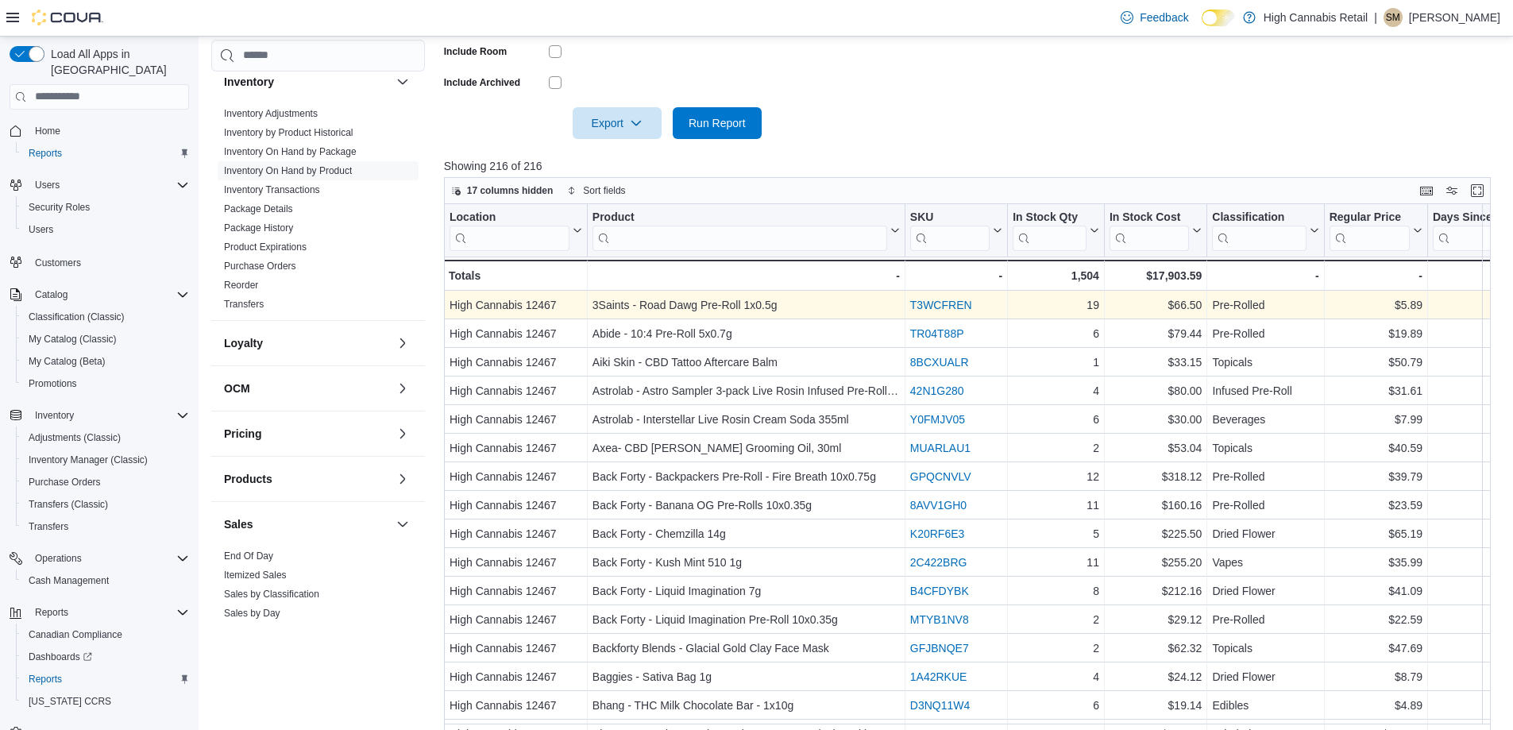
scroll to position [476, 0]
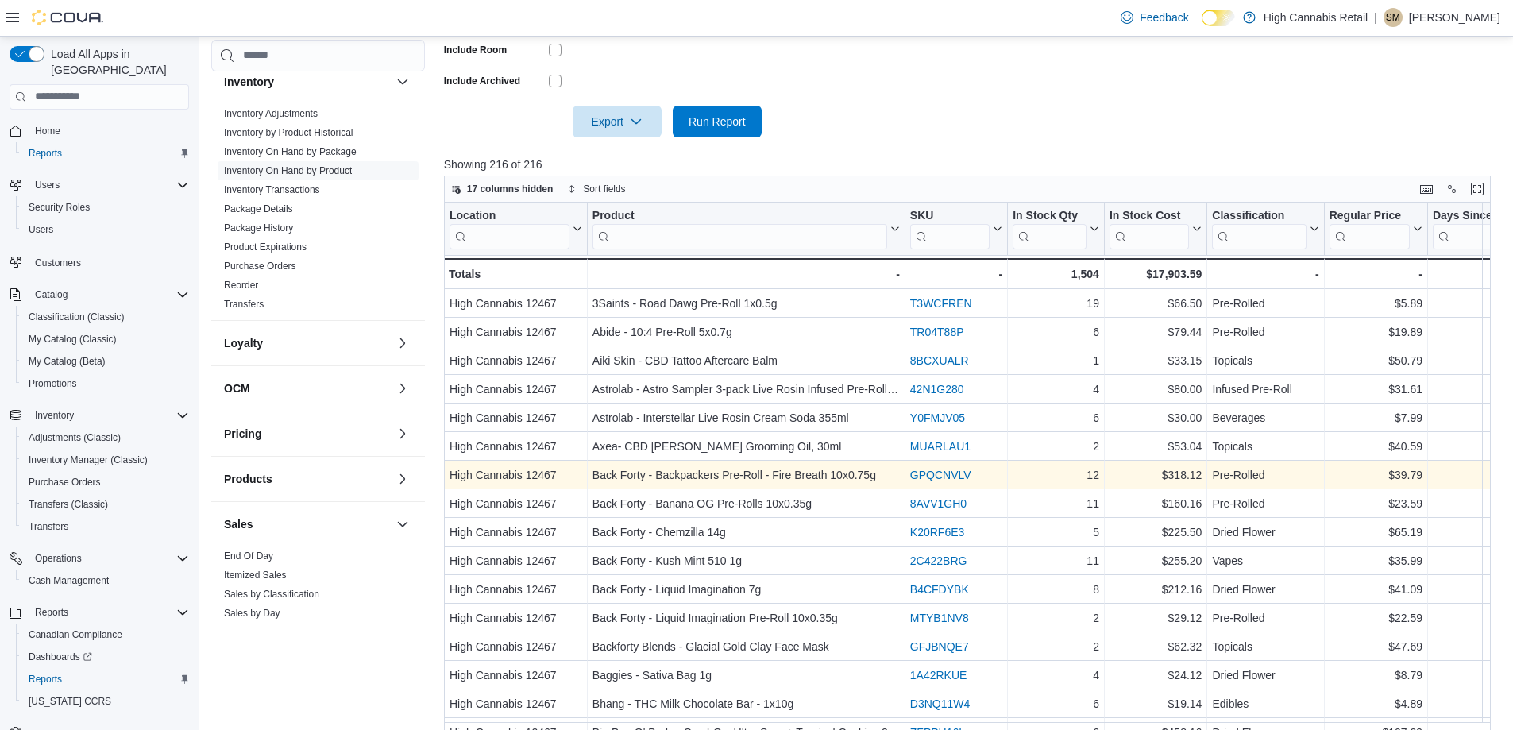
click at [950, 474] on link "GPQCNVLV" at bounding box center [940, 474] width 61 height 13
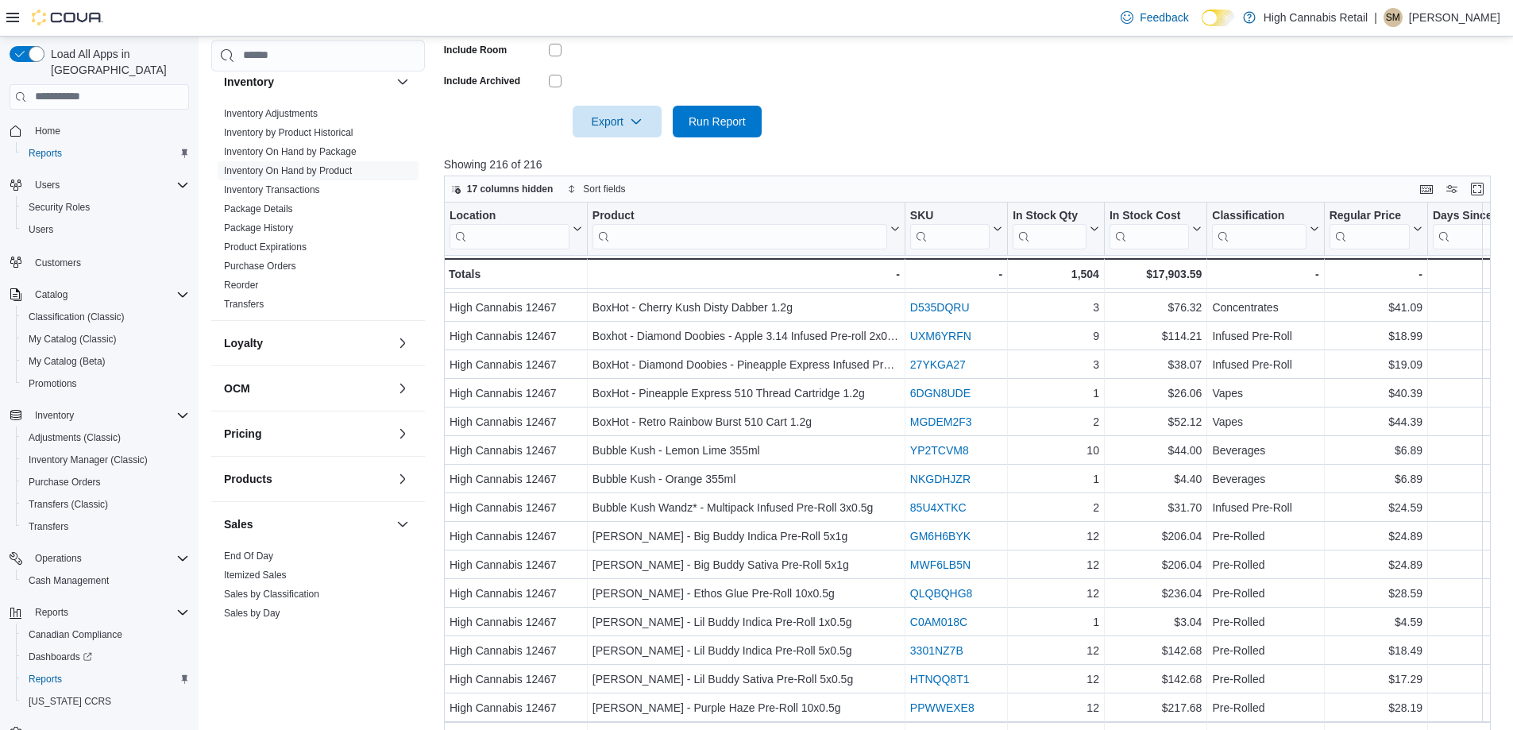
scroll to position [635, 0]
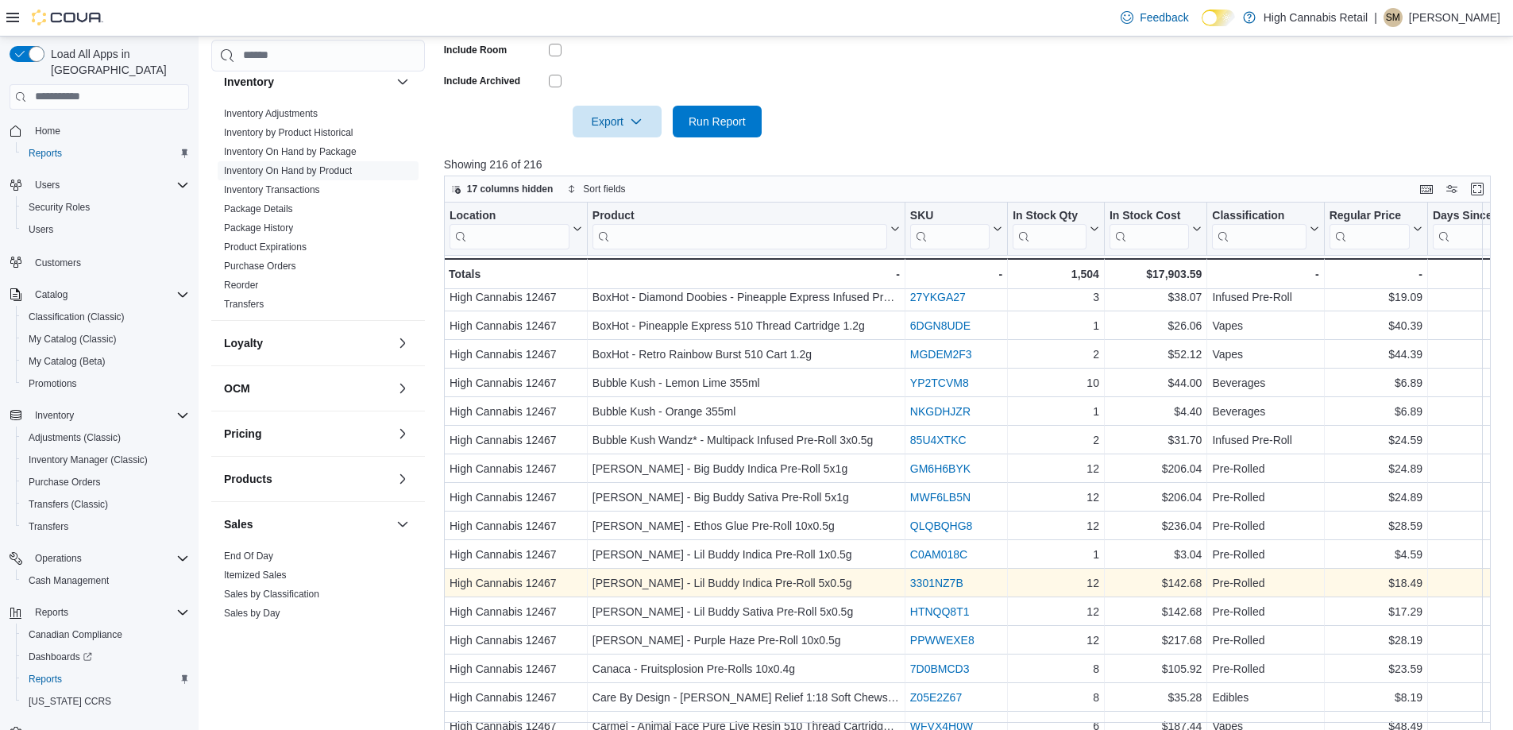
click at [935, 582] on link "3301NZ7B" at bounding box center [936, 582] width 53 height 13
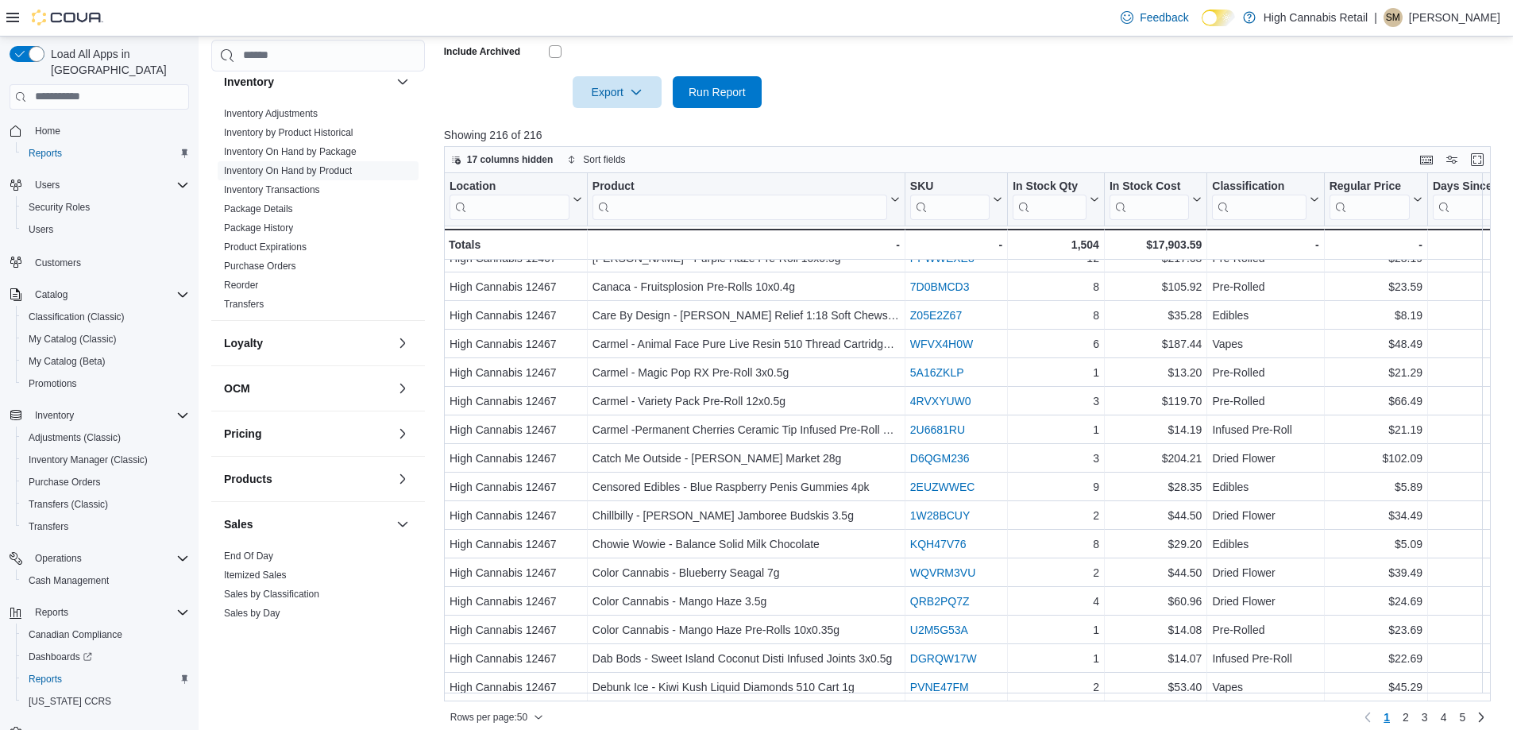
scroll to position [519, 0]
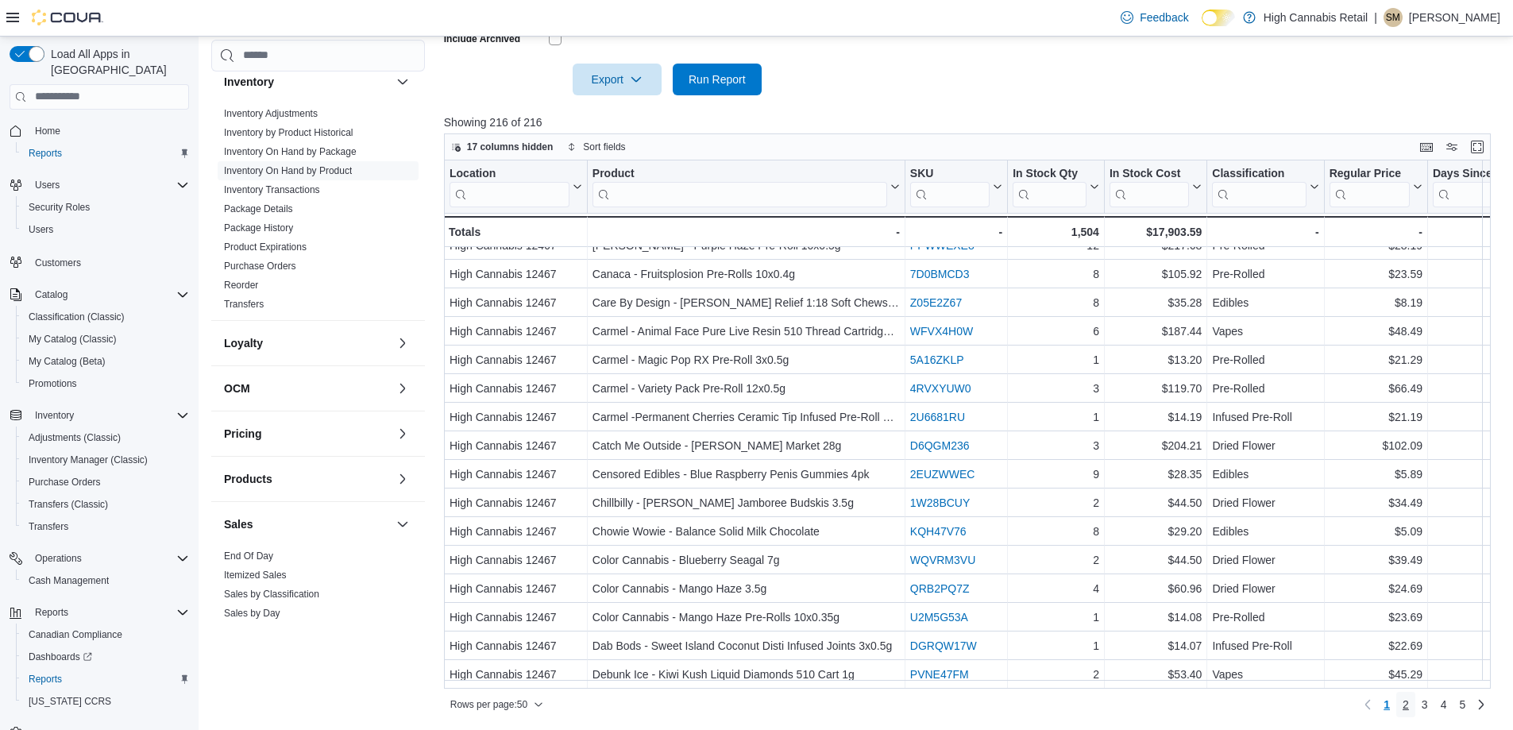
click at [1409, 704] on span "2" at bounding box center [1405, 704] width 6 height 16
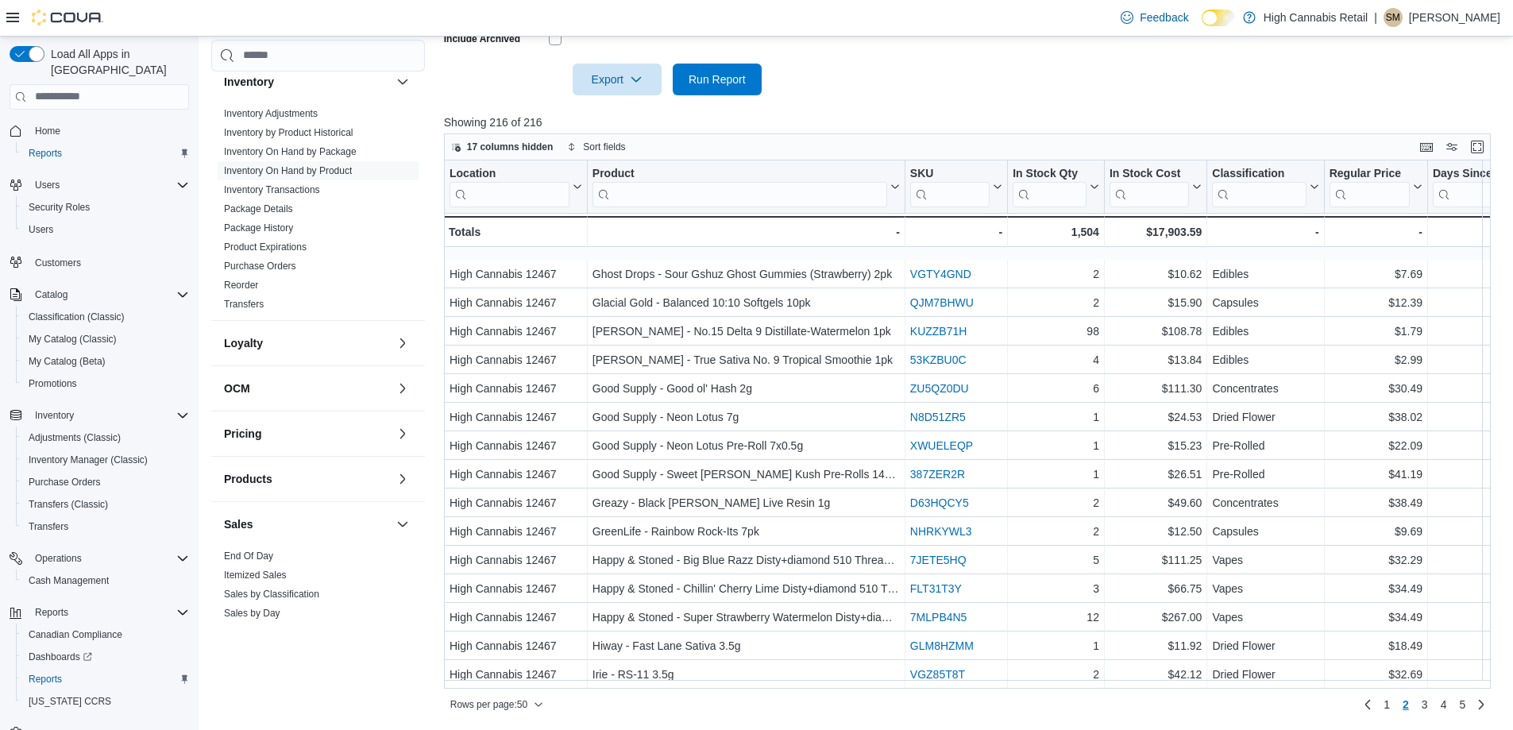
scroll to position [953, 0]
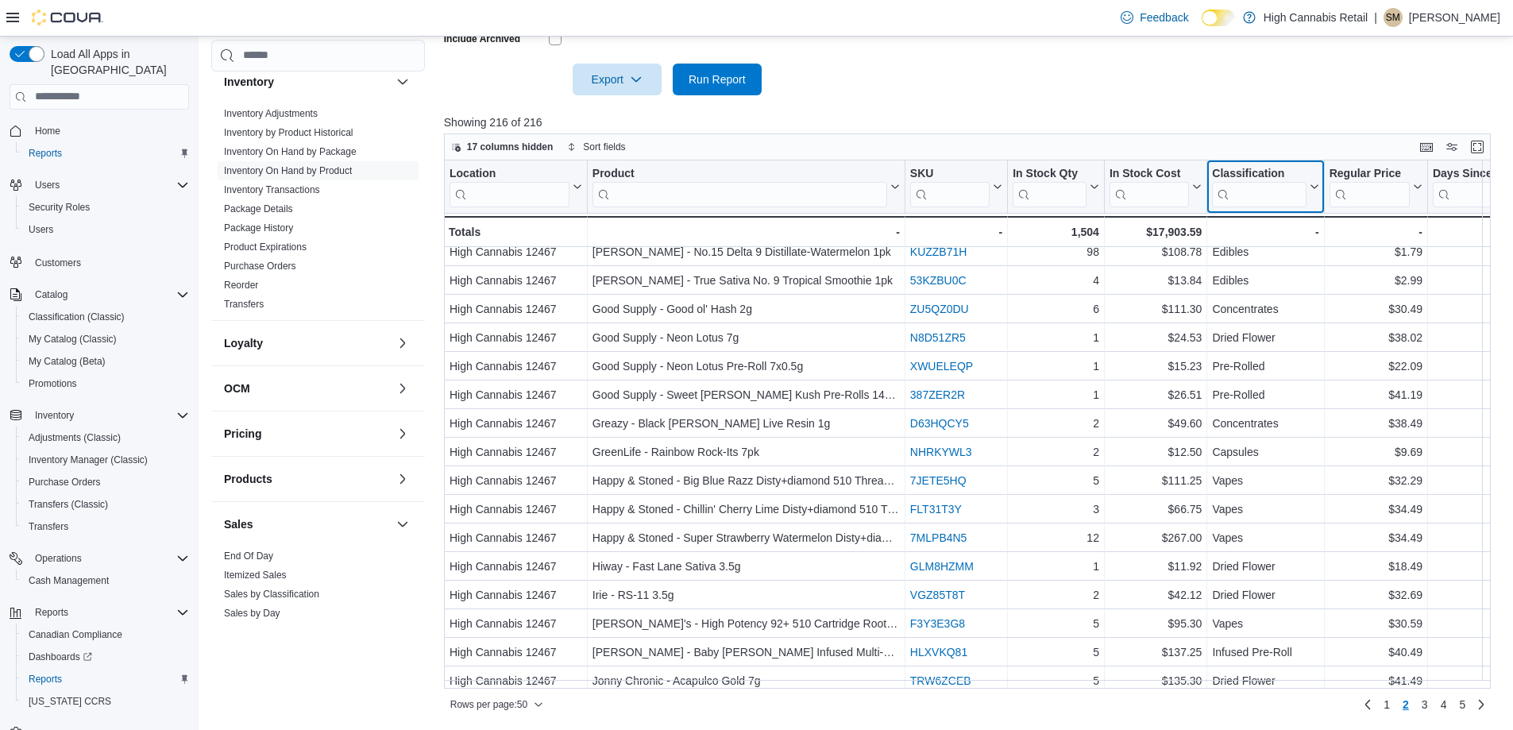
click at [1261, 196] on input "search" at bounding box center [1259, 194] width 94 height 25
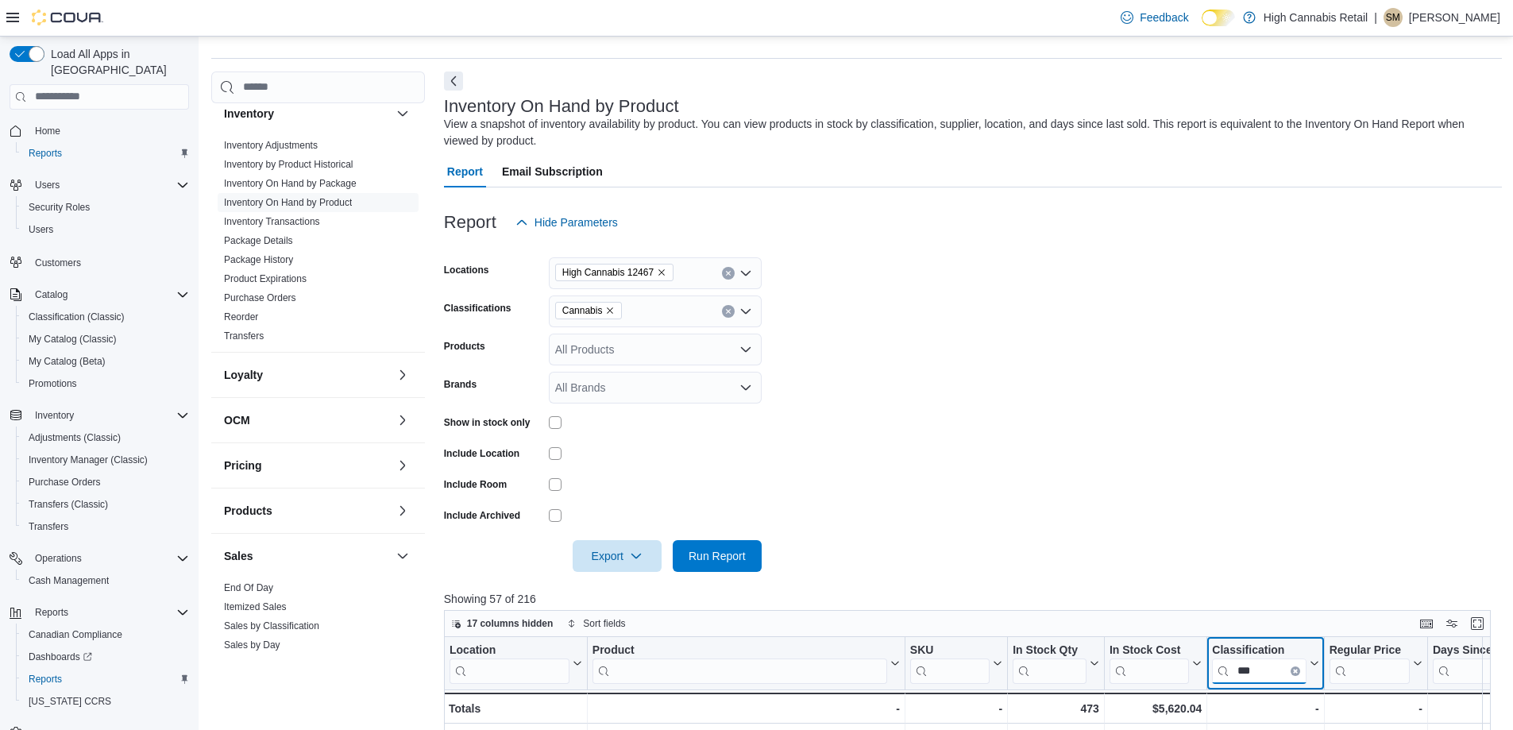
scroll to position [519, 0]
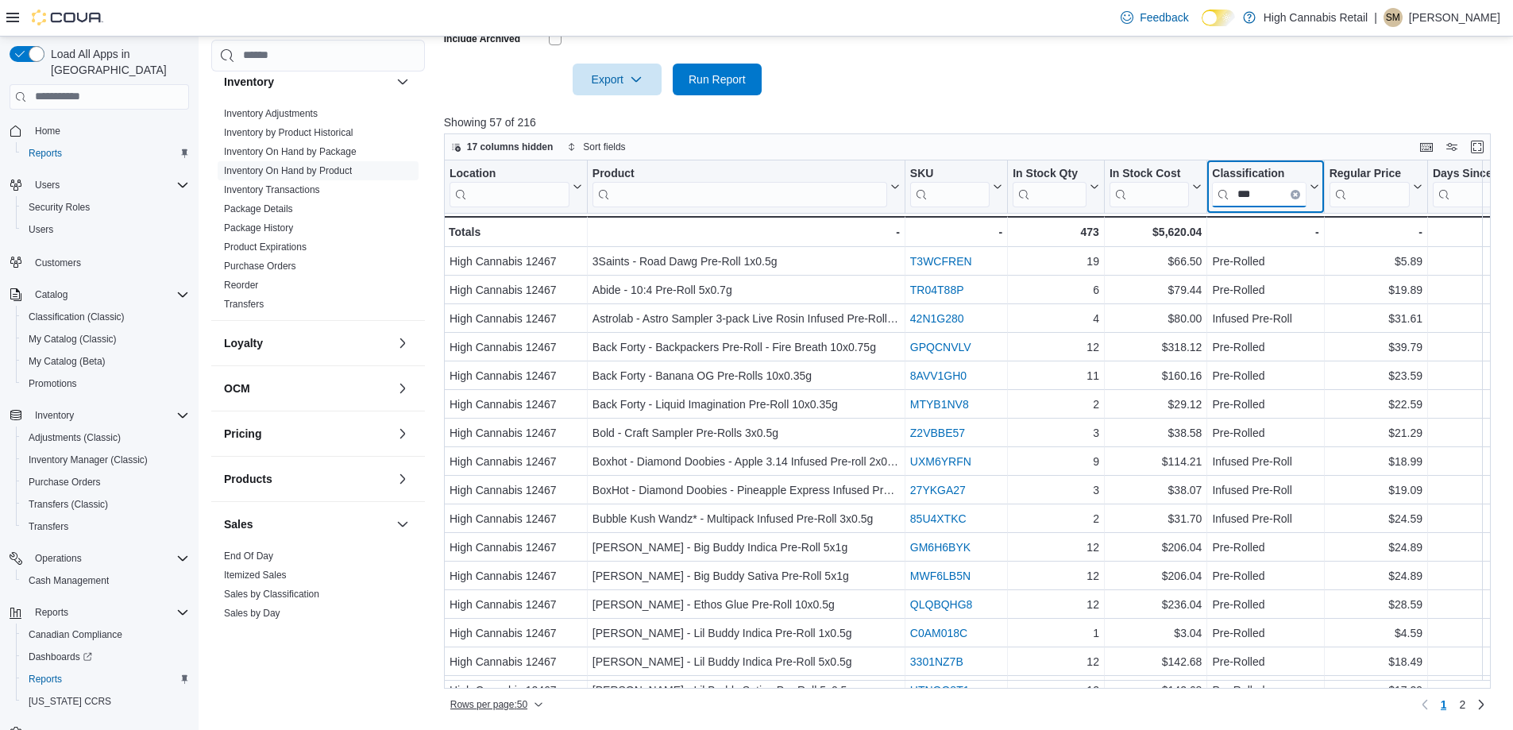
type input "***"
drag, startPoint x: 484, startPoint y: 702, endPoint x: 491, endPoint y: 696, distance: 8.4
click at [485, 702] on span "Rows per page : 50" at bounding box center [488, 704] width 77 height 13
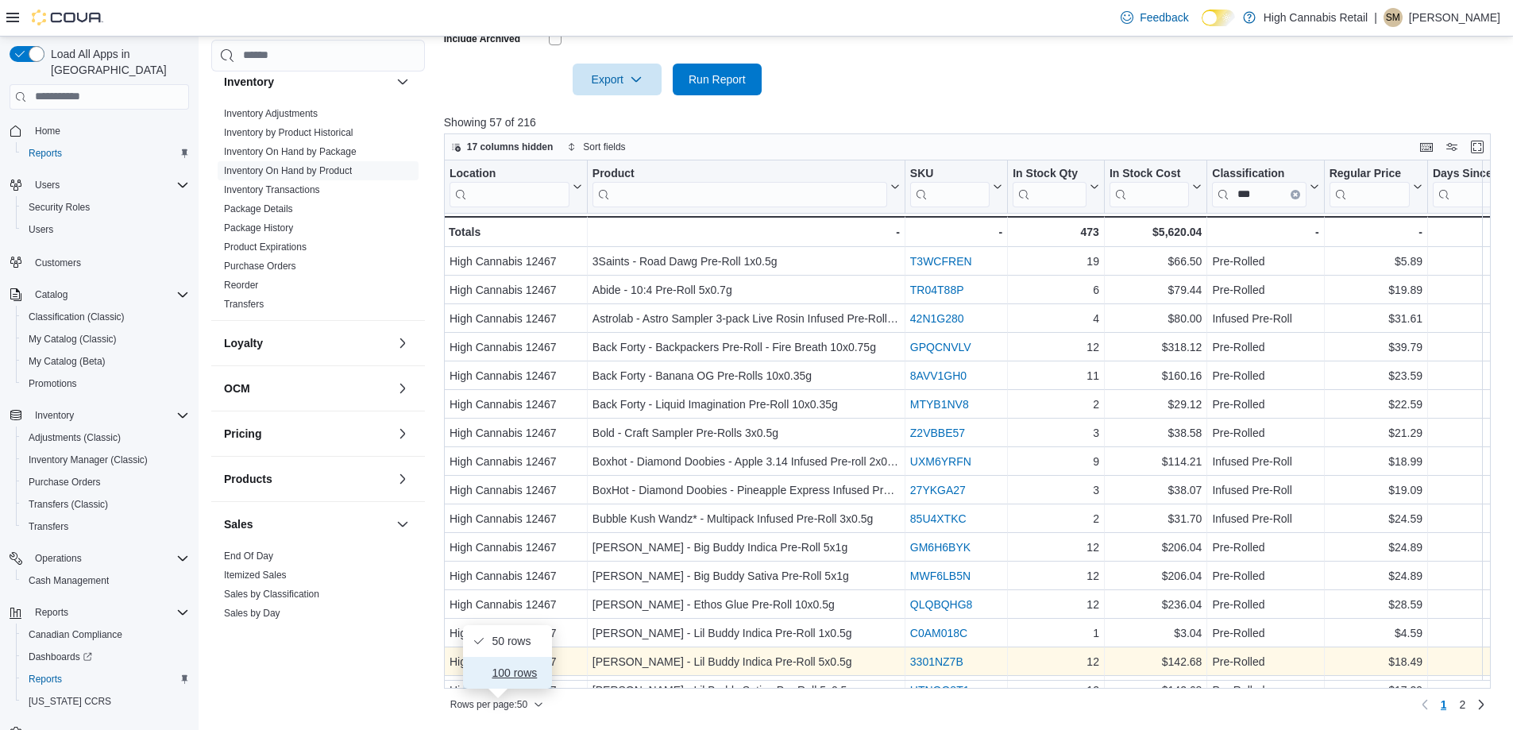
click at [503, 666] on span "100 rows" at bounding box center [517, 672] width 51 height 13
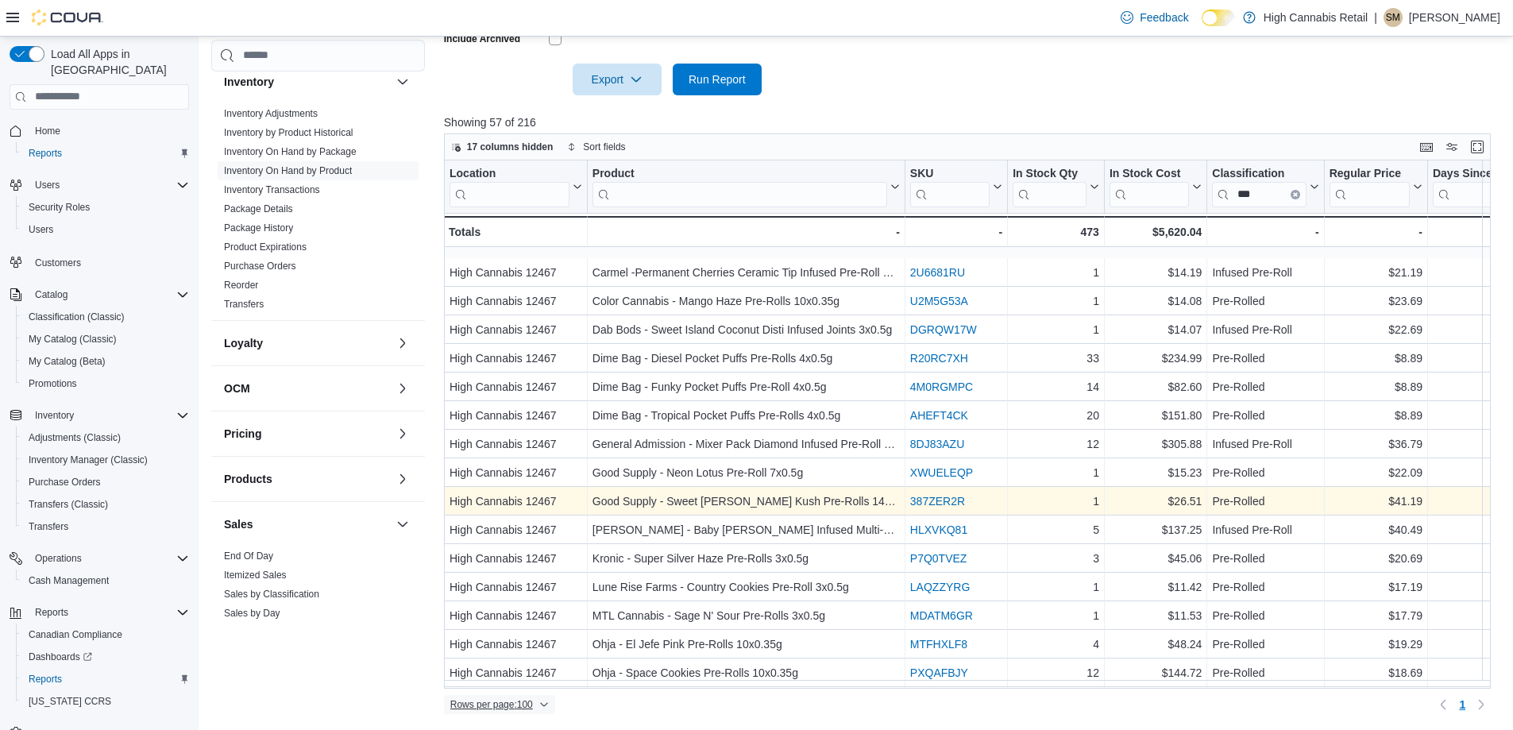
scroll to position [640, 0]
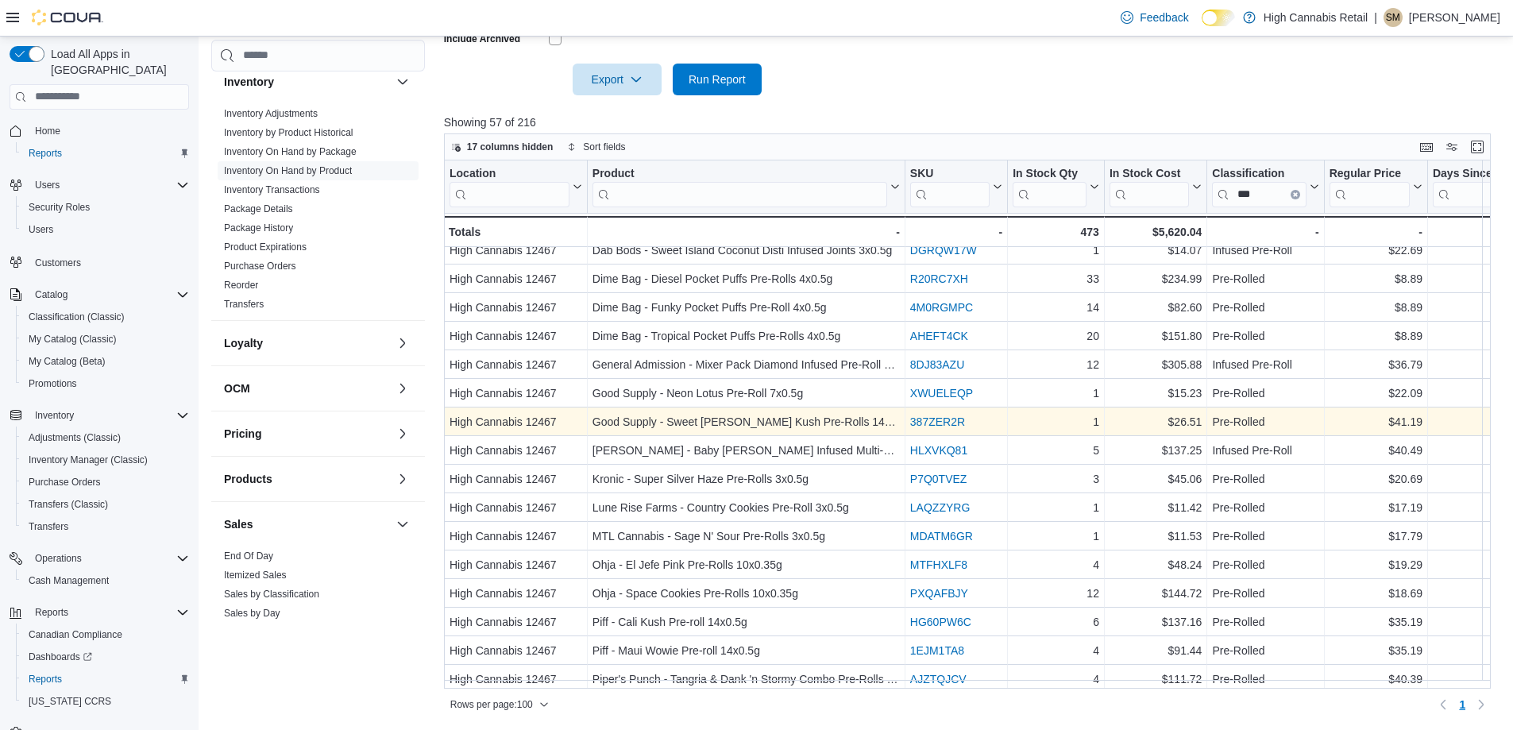
click at [950, 420] on link "387ZER2R" at bounding box center [937, 421] width 55 height 13
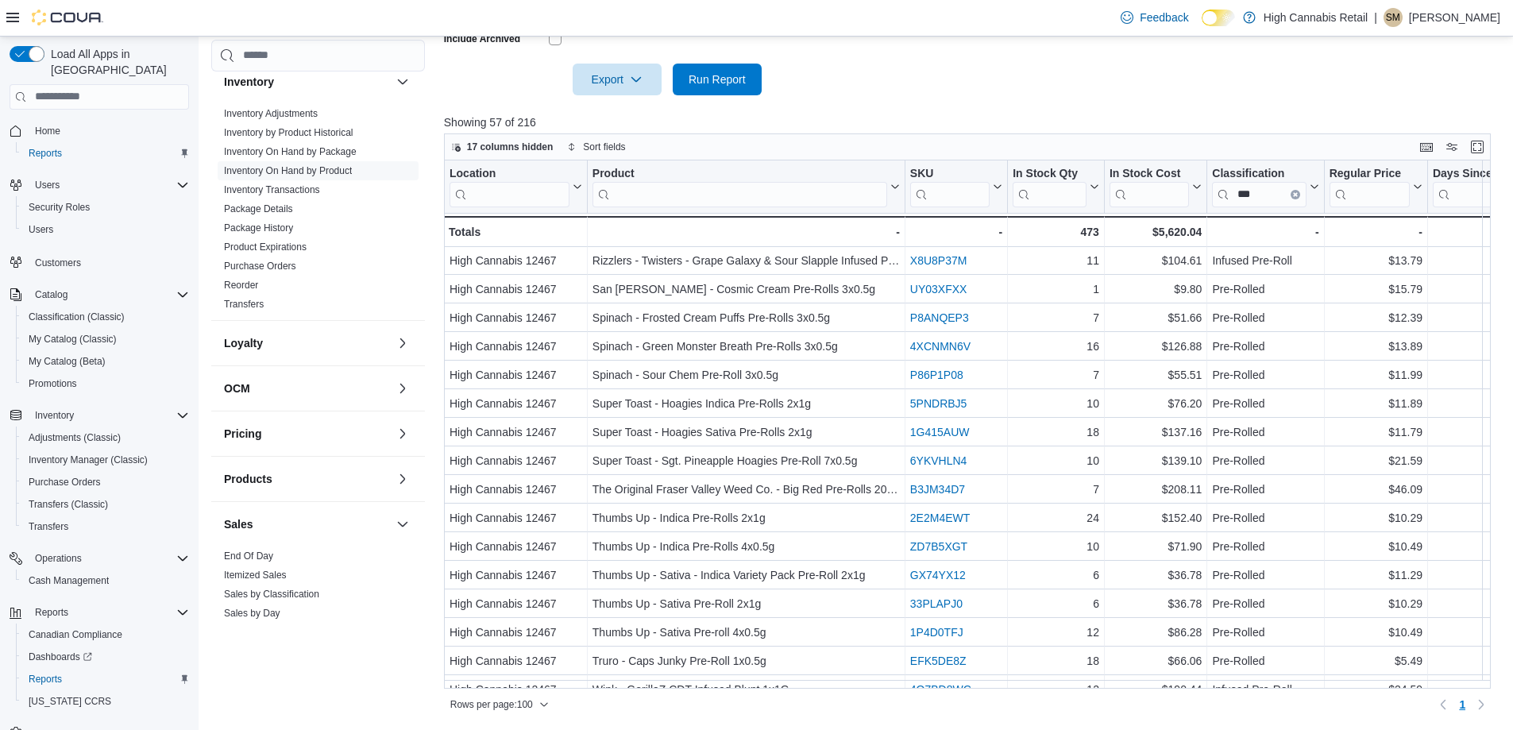
scroll to position [1196, 0]
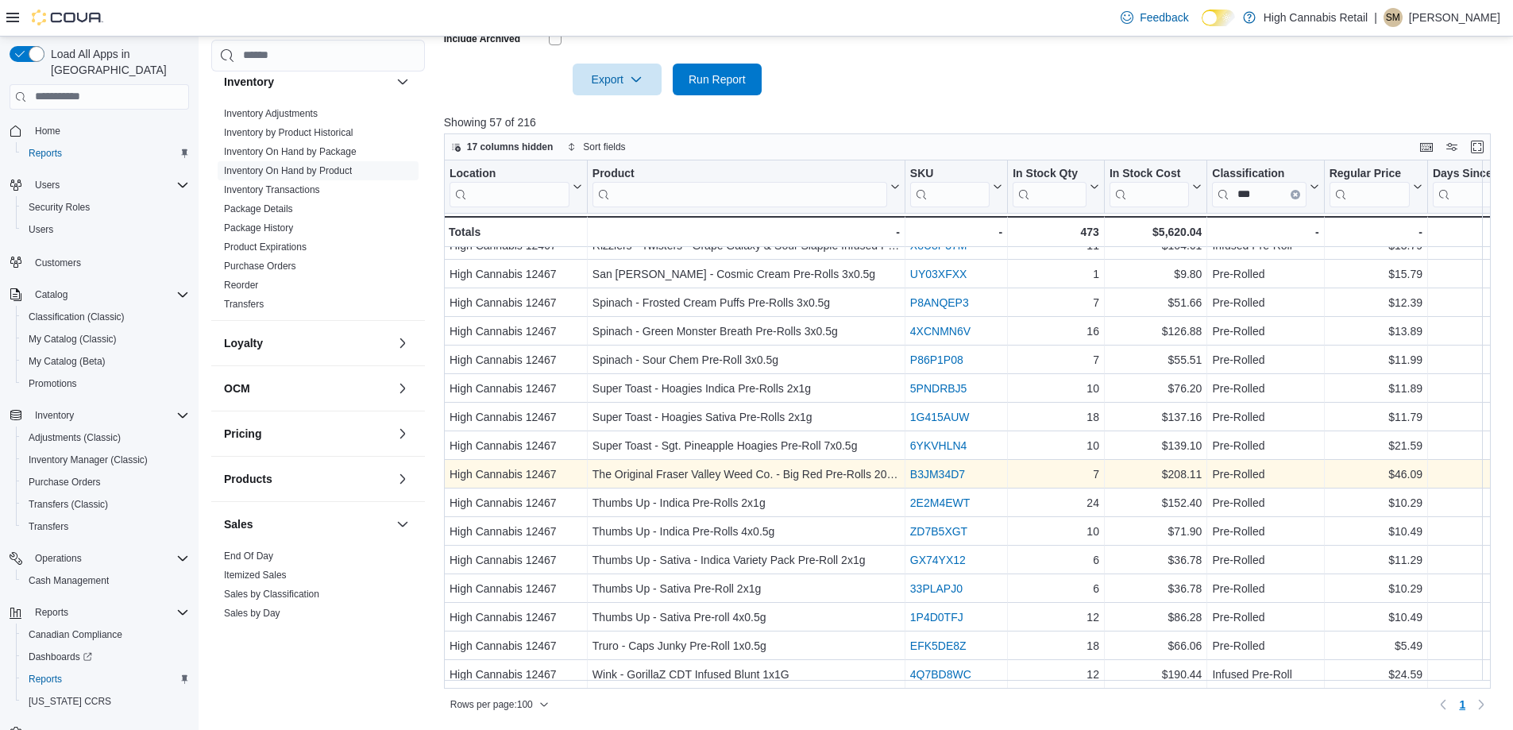
click at [949, 468] on link "B3JM34D7" at bounding box center [937, 474] width 55 height 13
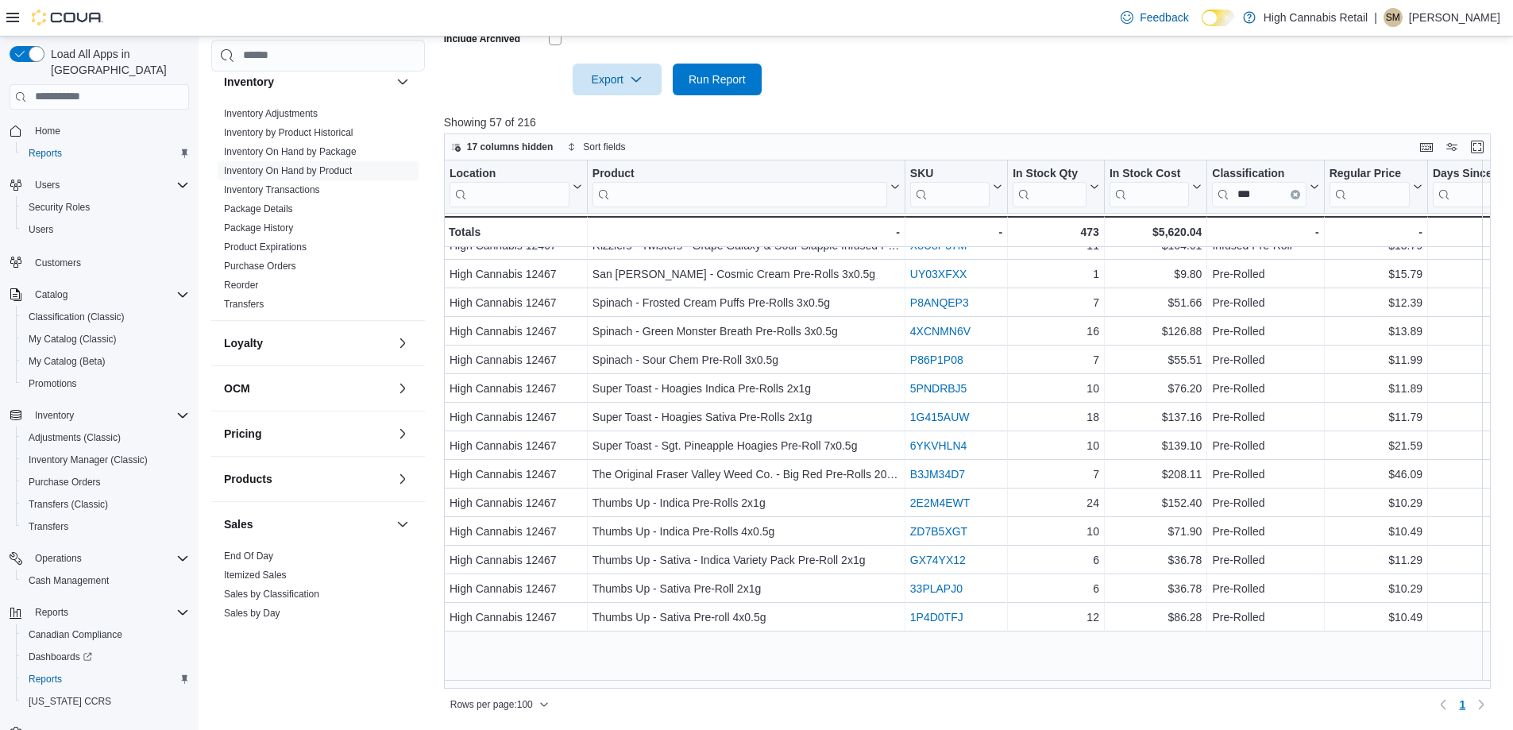
scroll to position [878, 0]
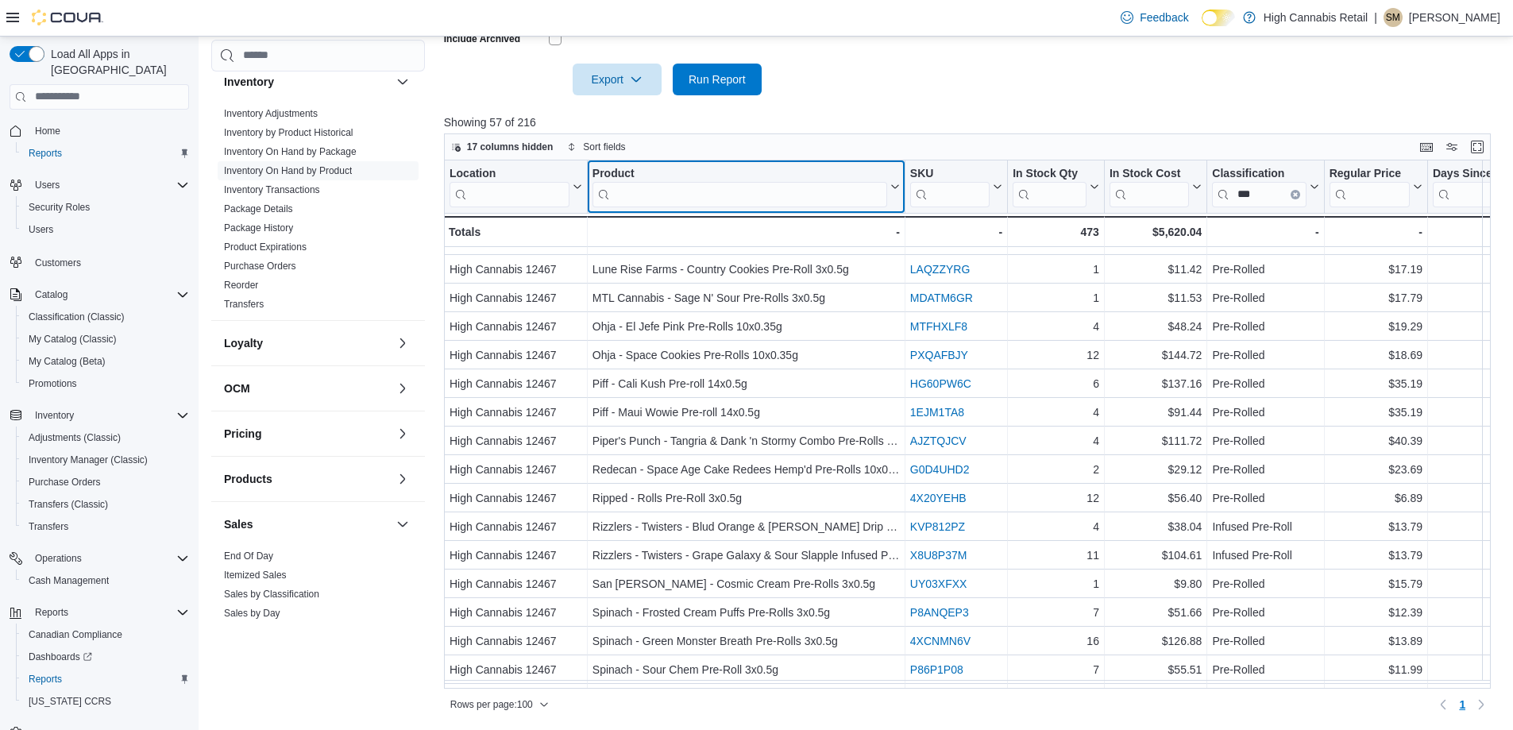
click at [669, 185] on input "search" at bounding box center [739, 194] width 295 height 25
click at [665, 195] on input "search" at bounding box center [739, 194] width 295 height 25
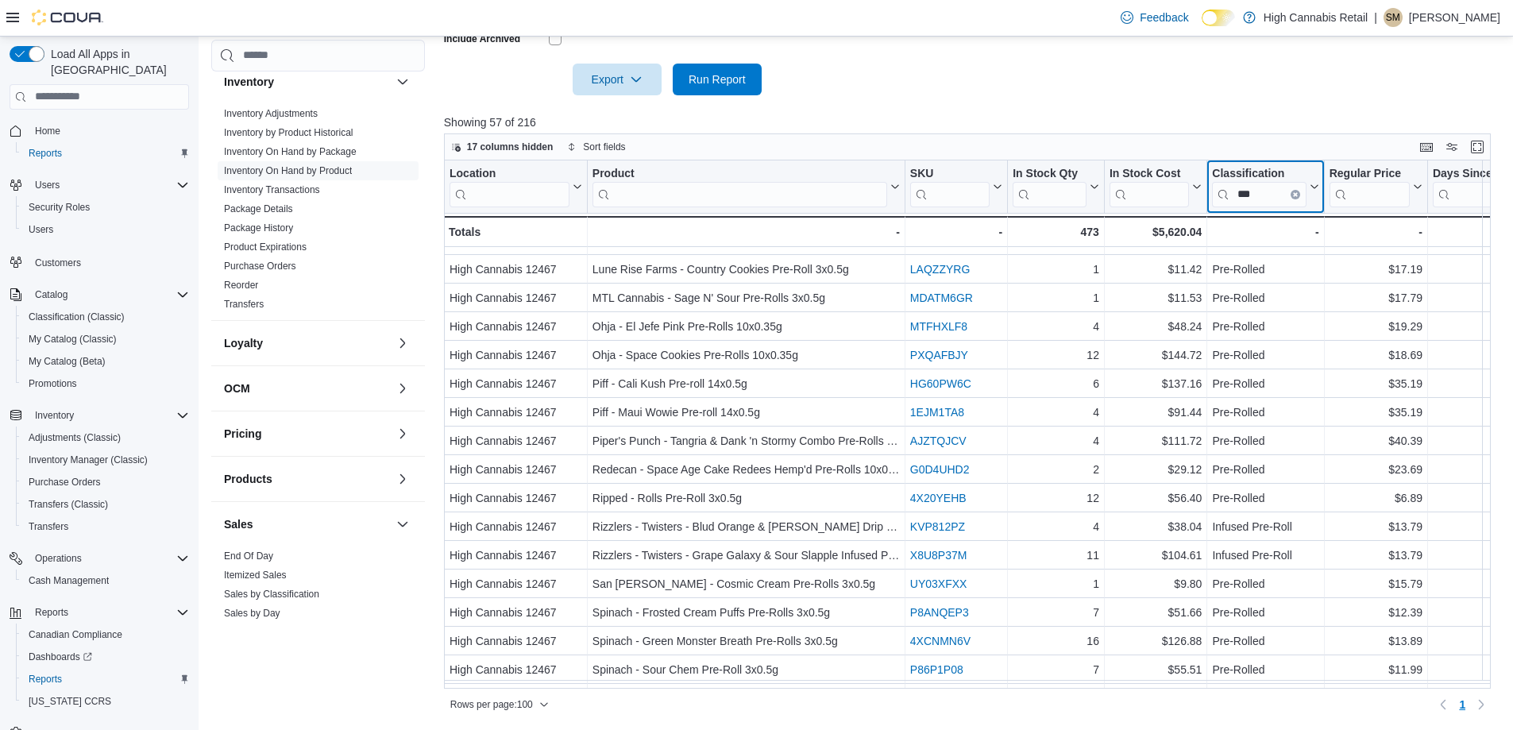
click at [1294, 194] on icon "Clear input" at bounding box center [1295, 194] width 3 height 3
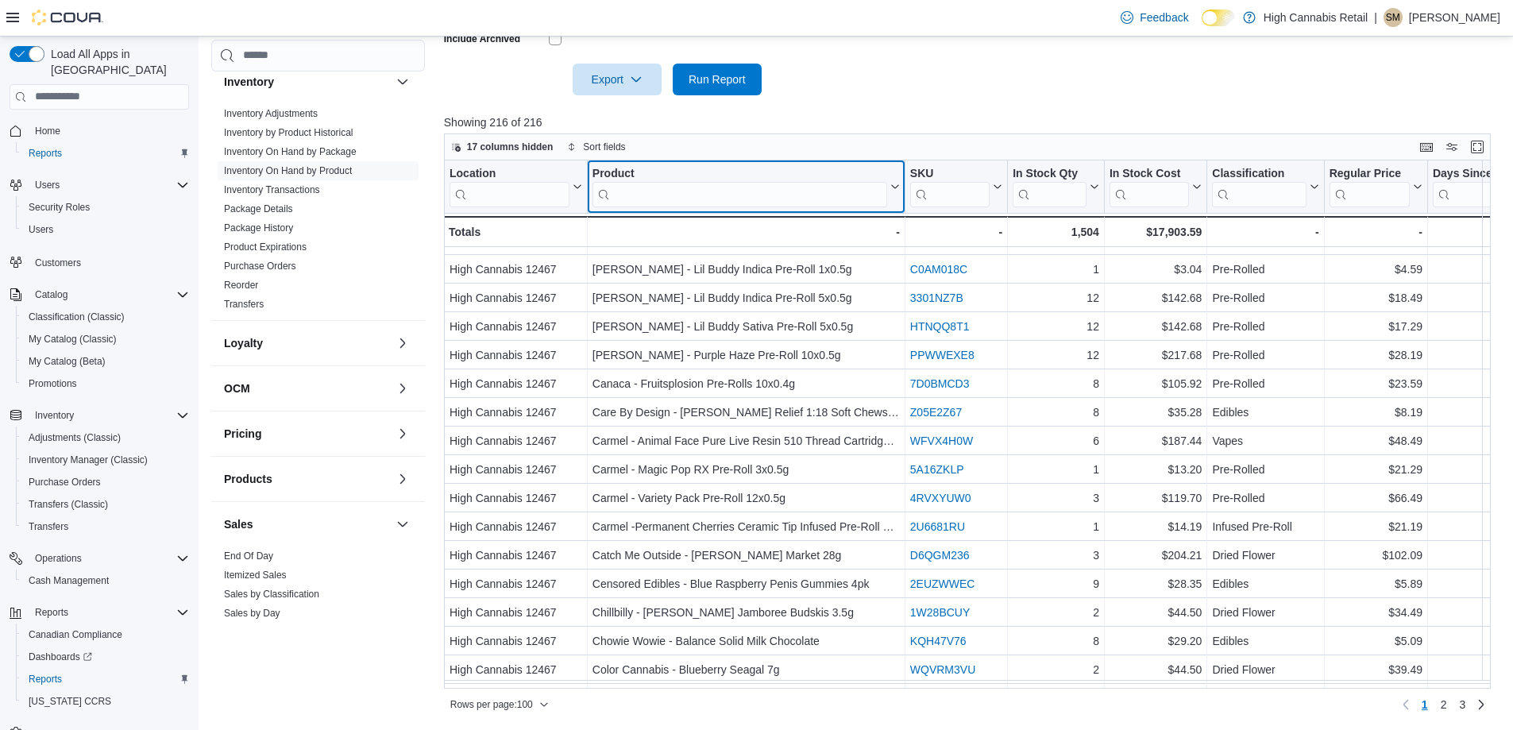
click at [677, 195] on input "search" at bounding box center [739, 194] width 295 height 25
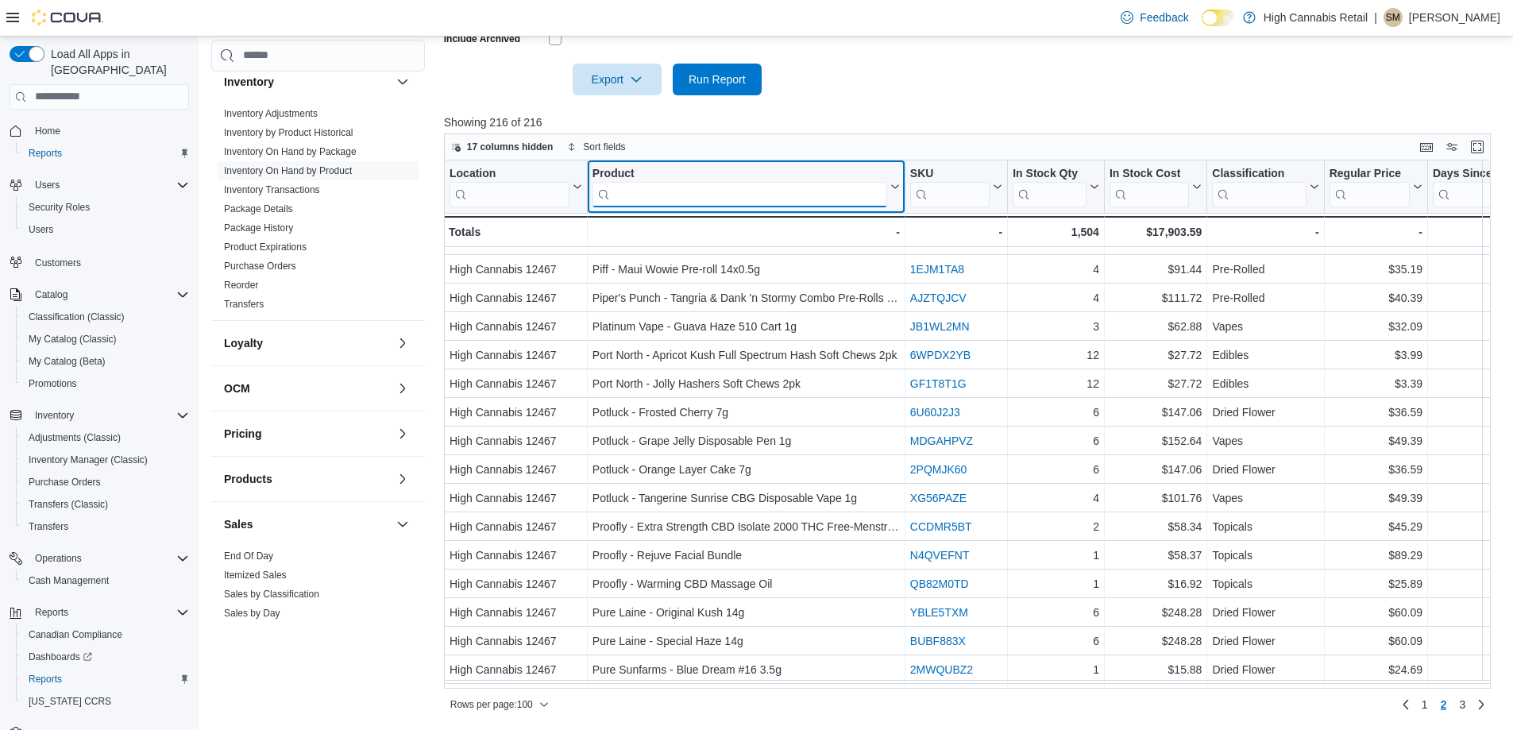
click at [677, 195] on input "search" at bounding box center [739, 194] width 295 height 25
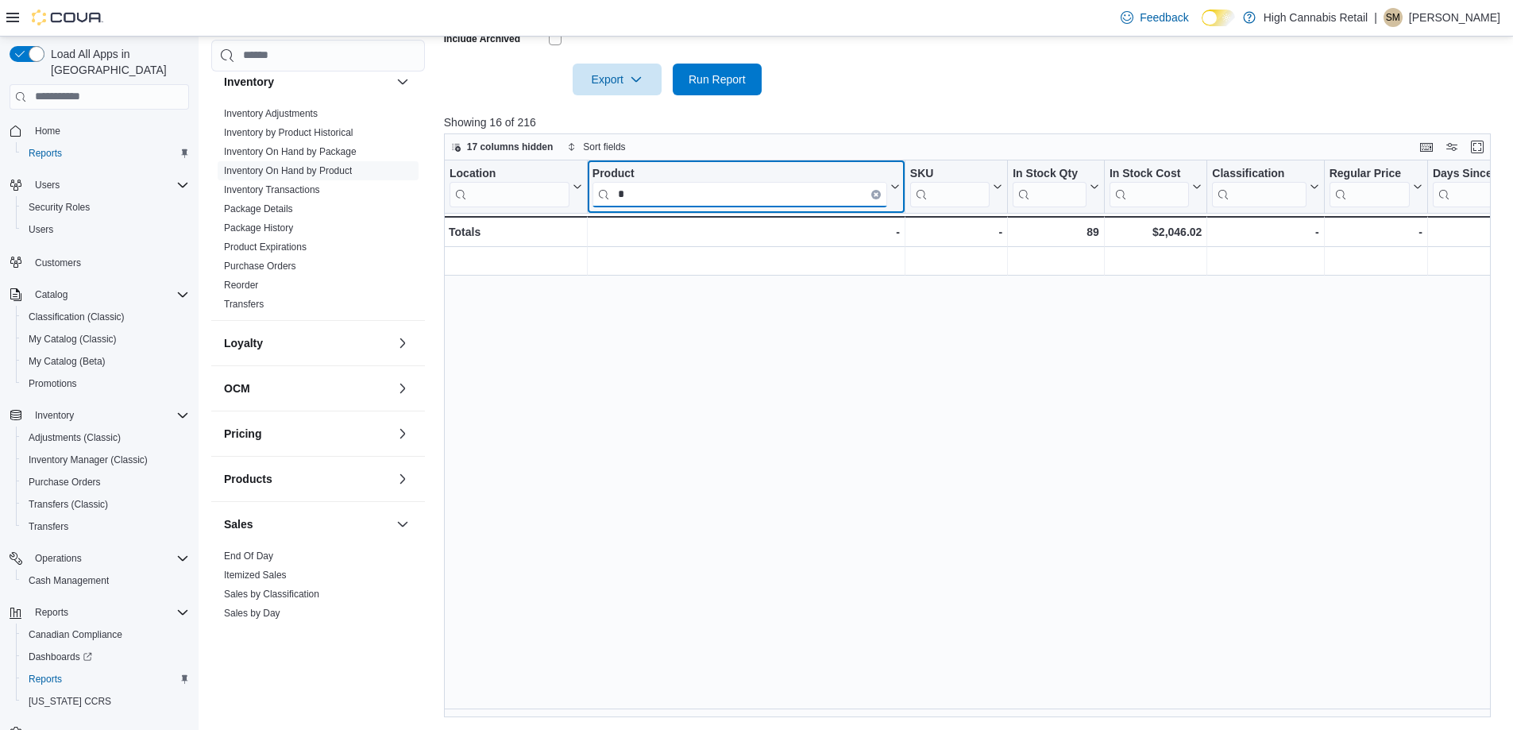
scroll to position [0, 0]
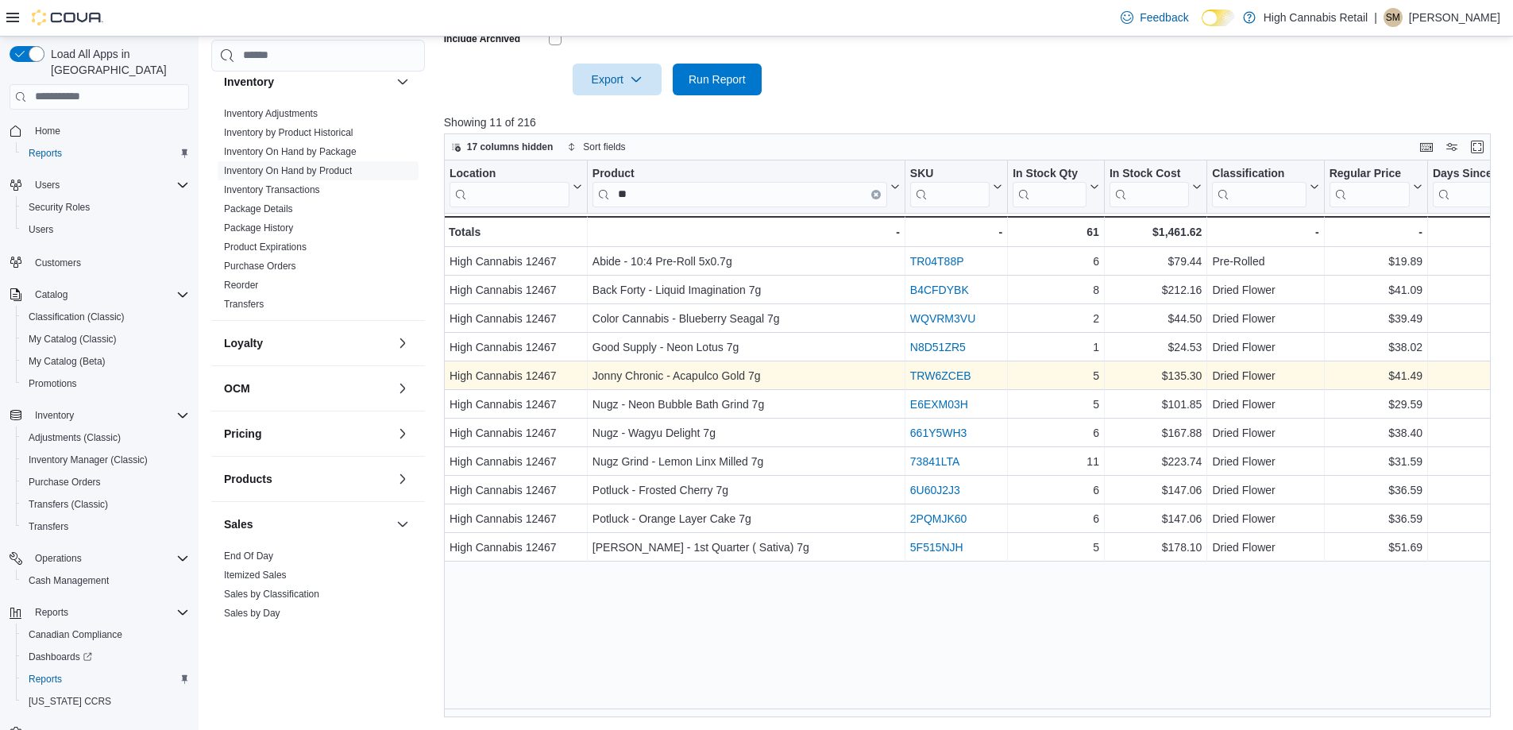
click at [939, 374] on link "TRW6ZCEB" at bounding box center [940, 375] width 61 height 13
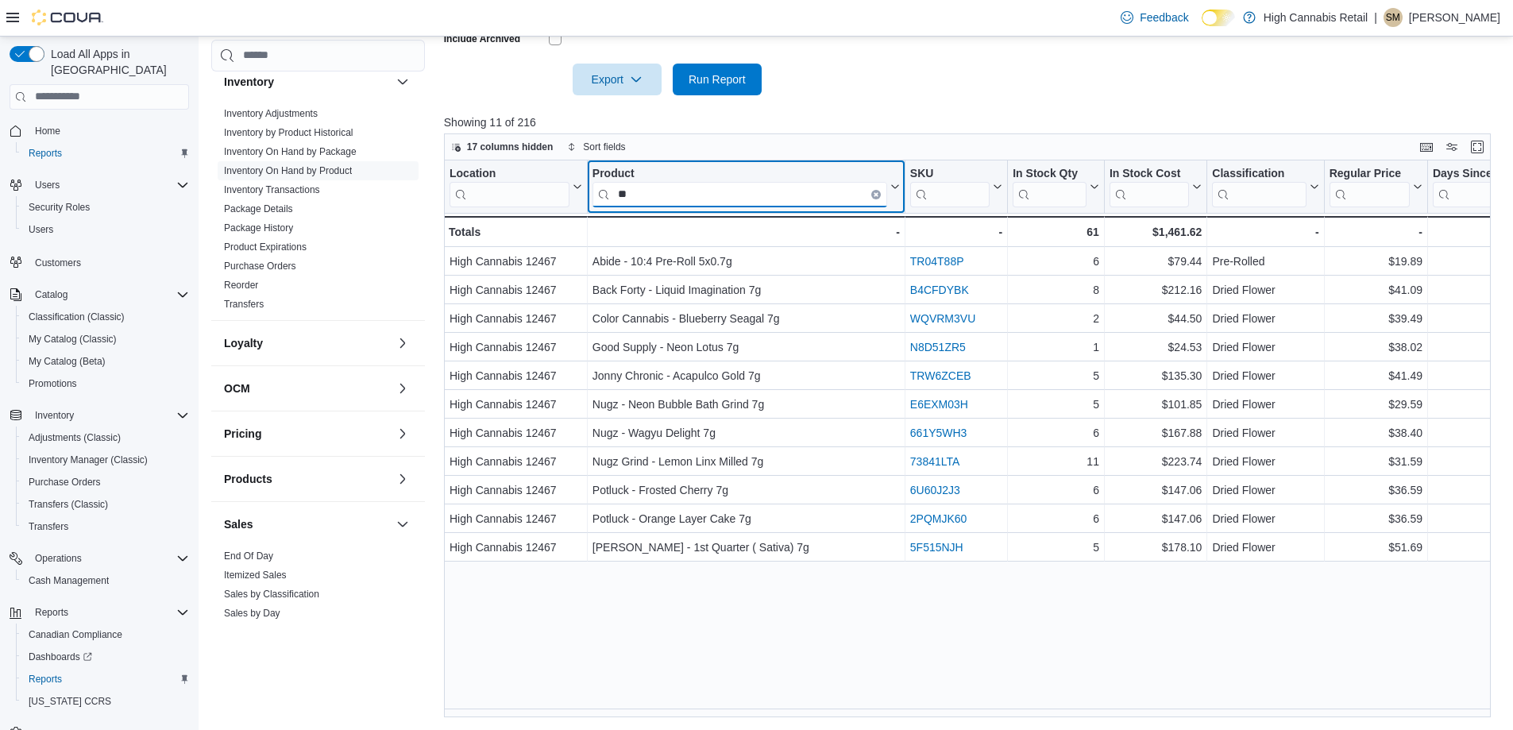
drag, startPoint x: 654, startPoint y: 191, endPoint x: 569, endPoint y: 199, distance: 84.5
click at [569, 199] on div "Location Click to view column header actions Product ** Click to view column he…" at bounding box center [1200, 203] width 1513 height 87
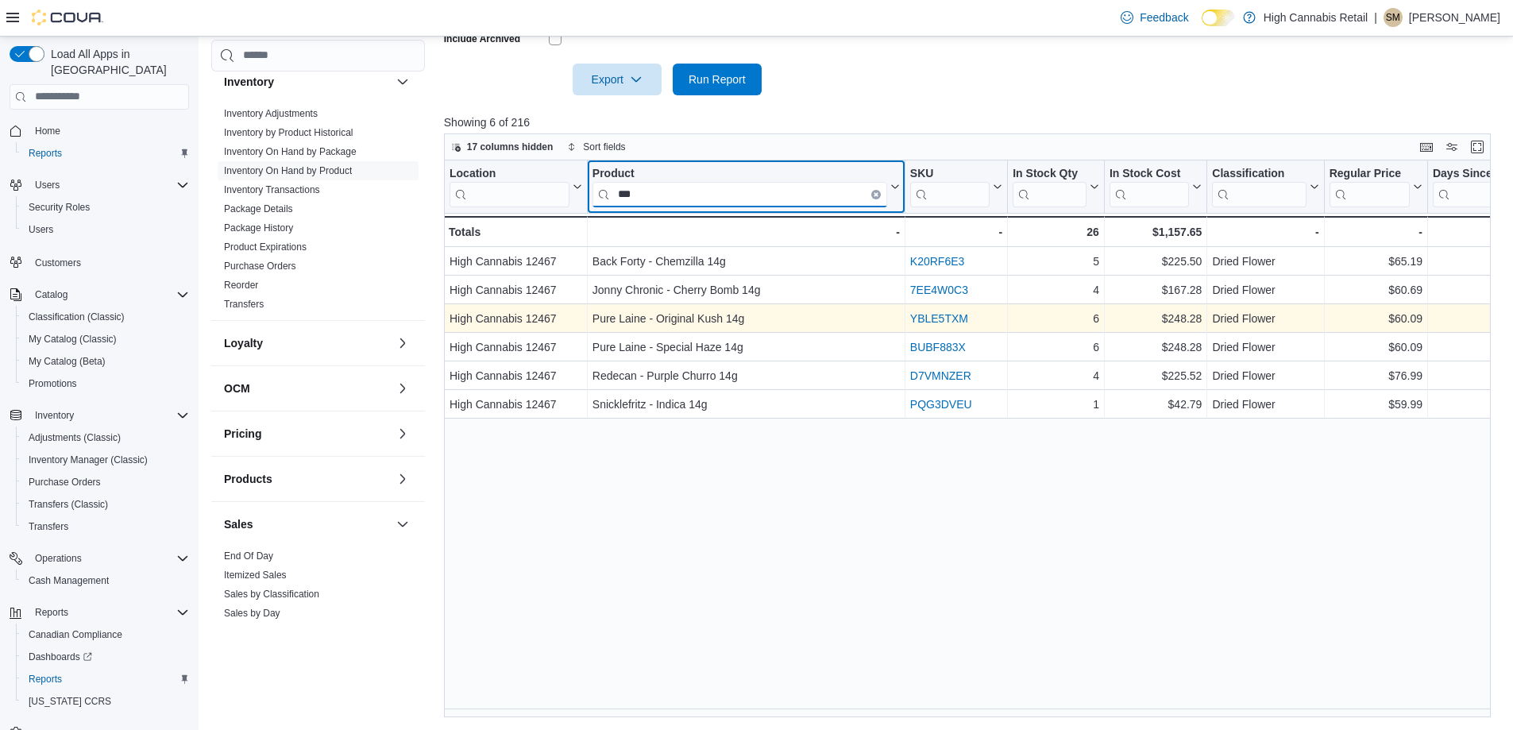
type input "***"
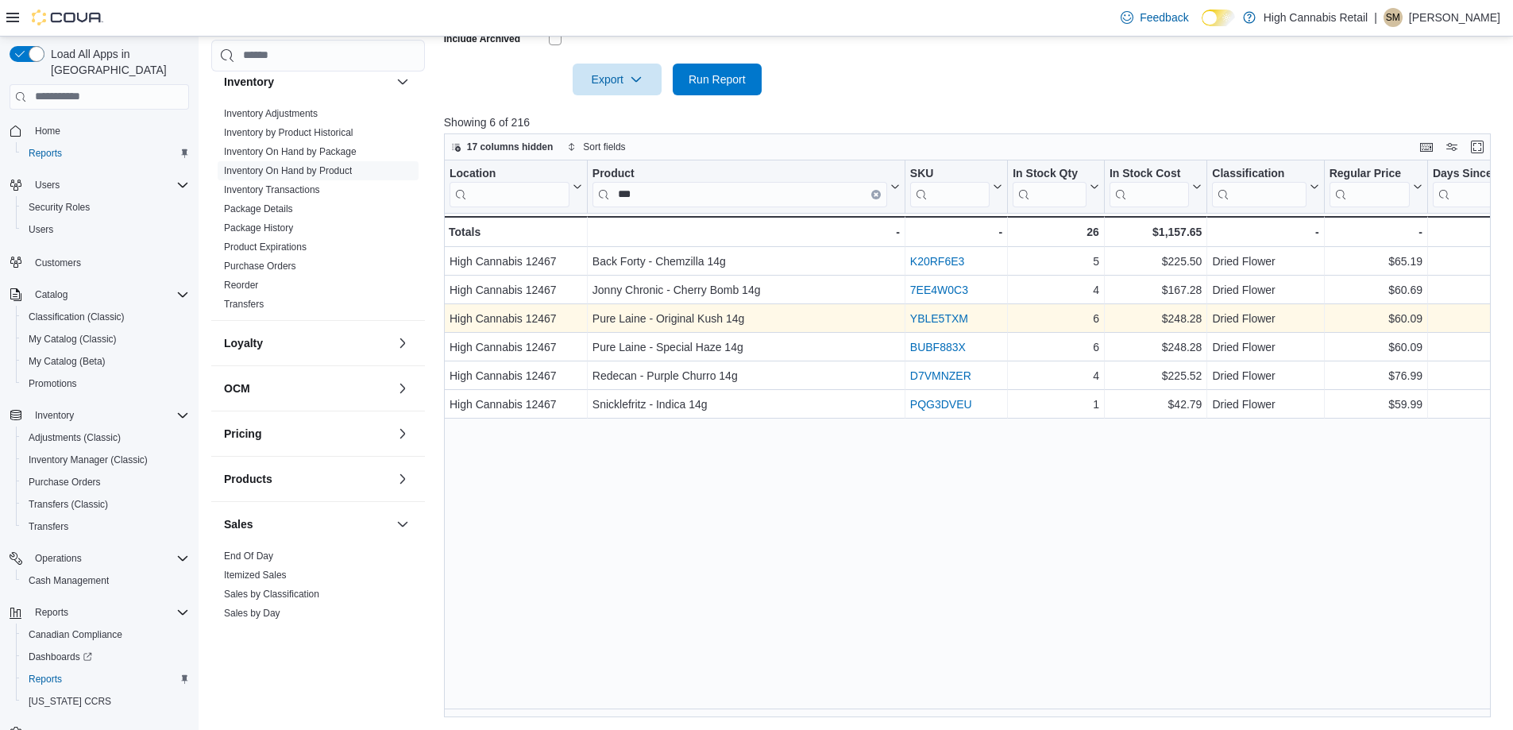
click at [947, 317] on link "YBLE5TXM" at bounding box center [939, 318] width 58 height 13
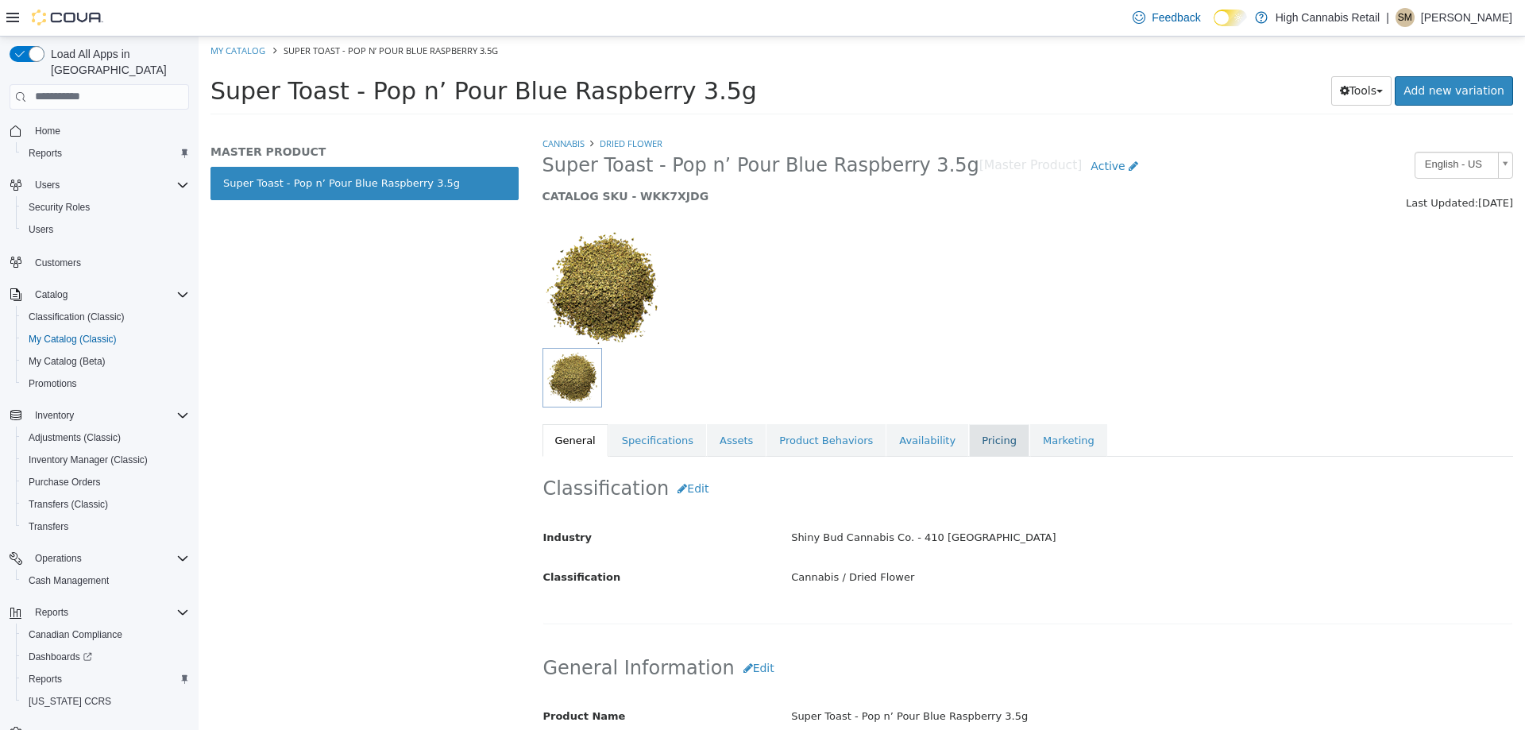
click at [969, 434] on link "Pricing" at bounding box center [999, 439] width 60 height 33
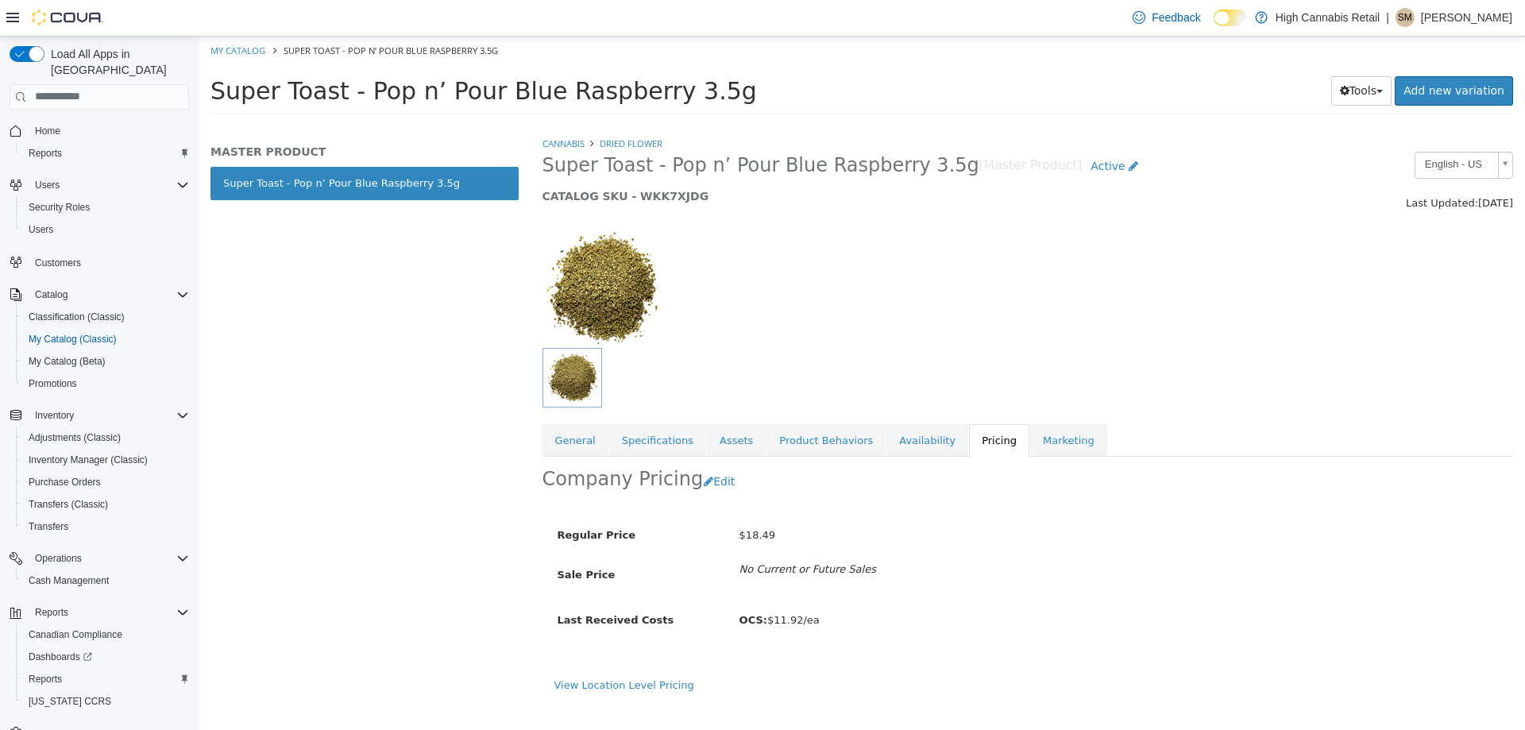
click at [1012, 334] on div at bounding box center [1027, 279] width 995 height 136
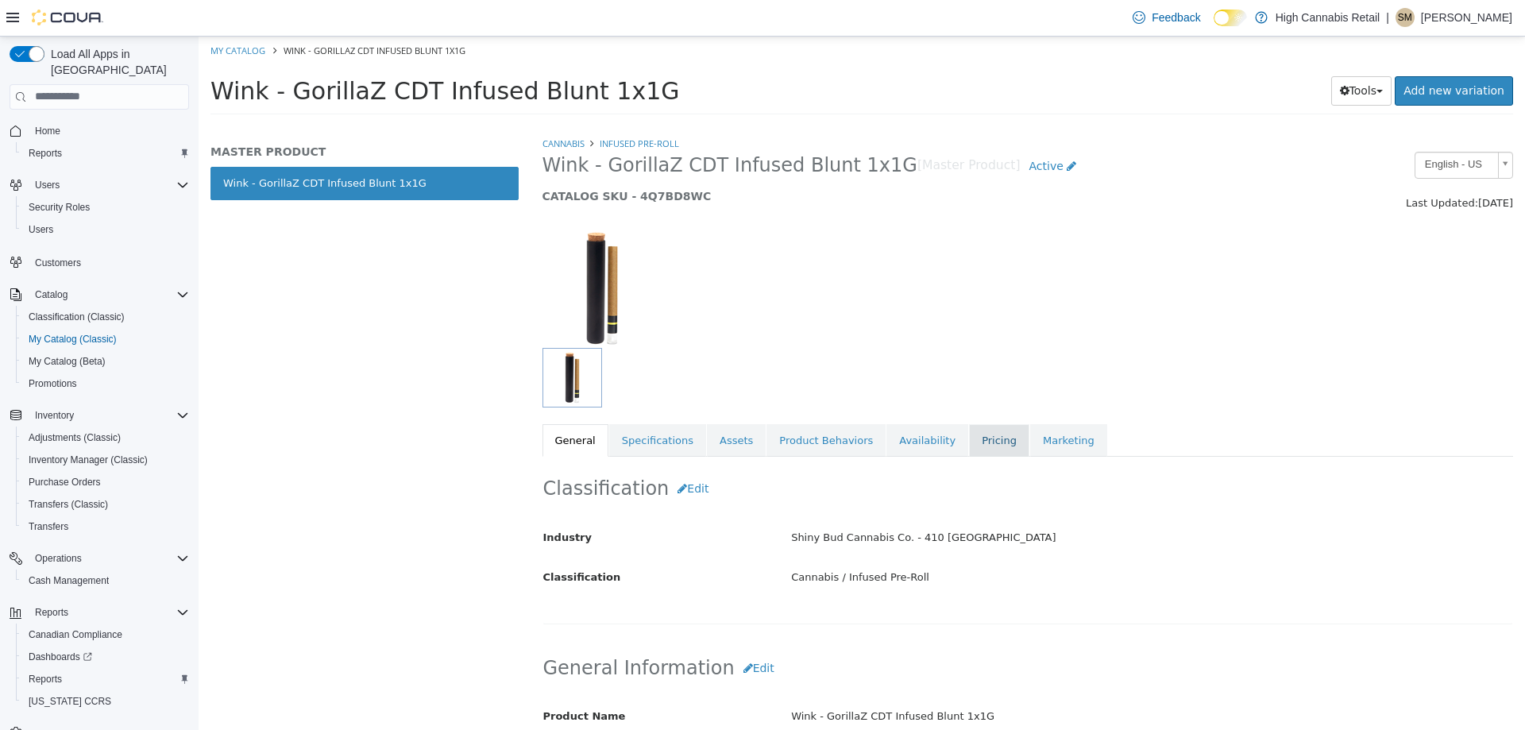
click at [969, 445] on link "Pricing" at bounding box center [999, 439] width 60 height 33
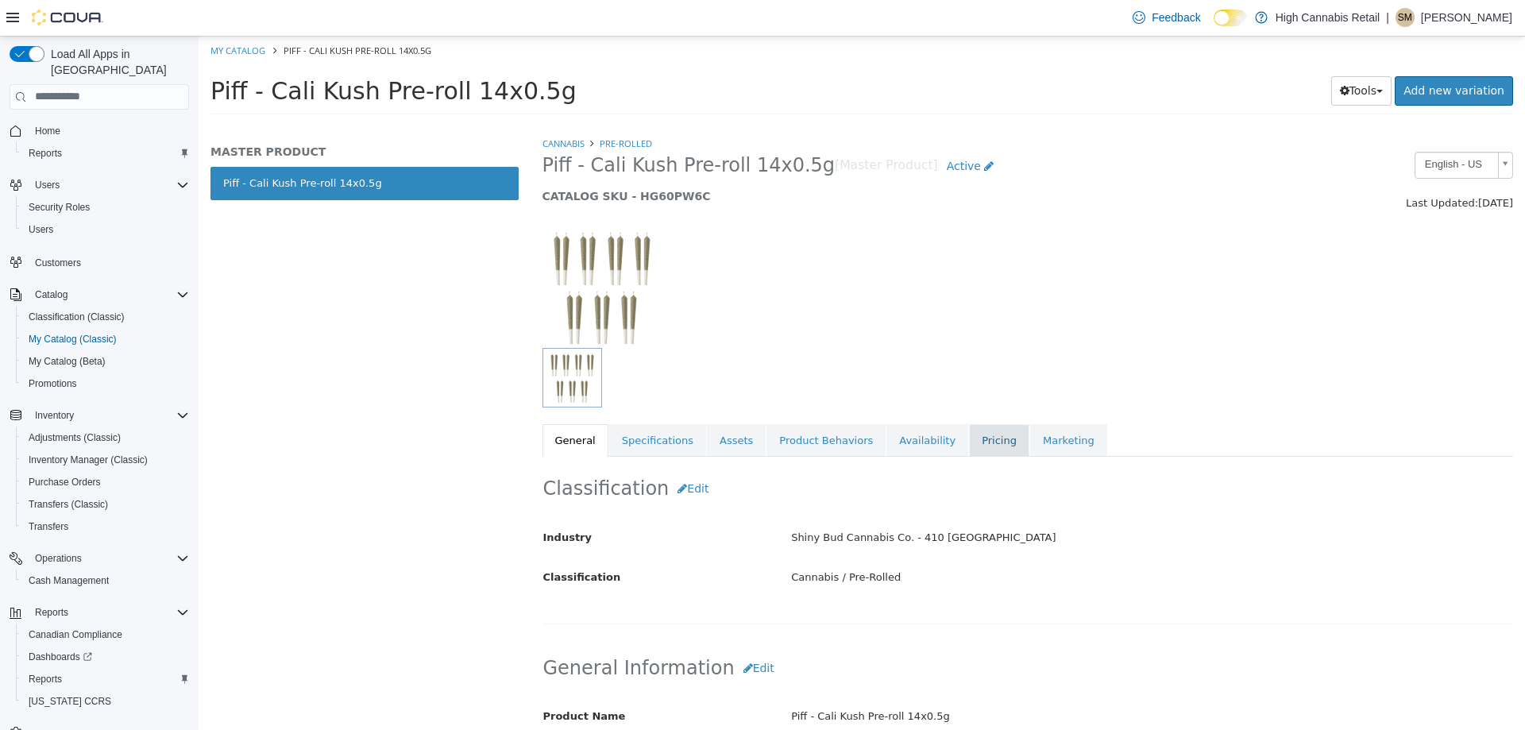
click at [969, 436] on link "Pricing" at bounding box center [999, 439] width 60 height 33
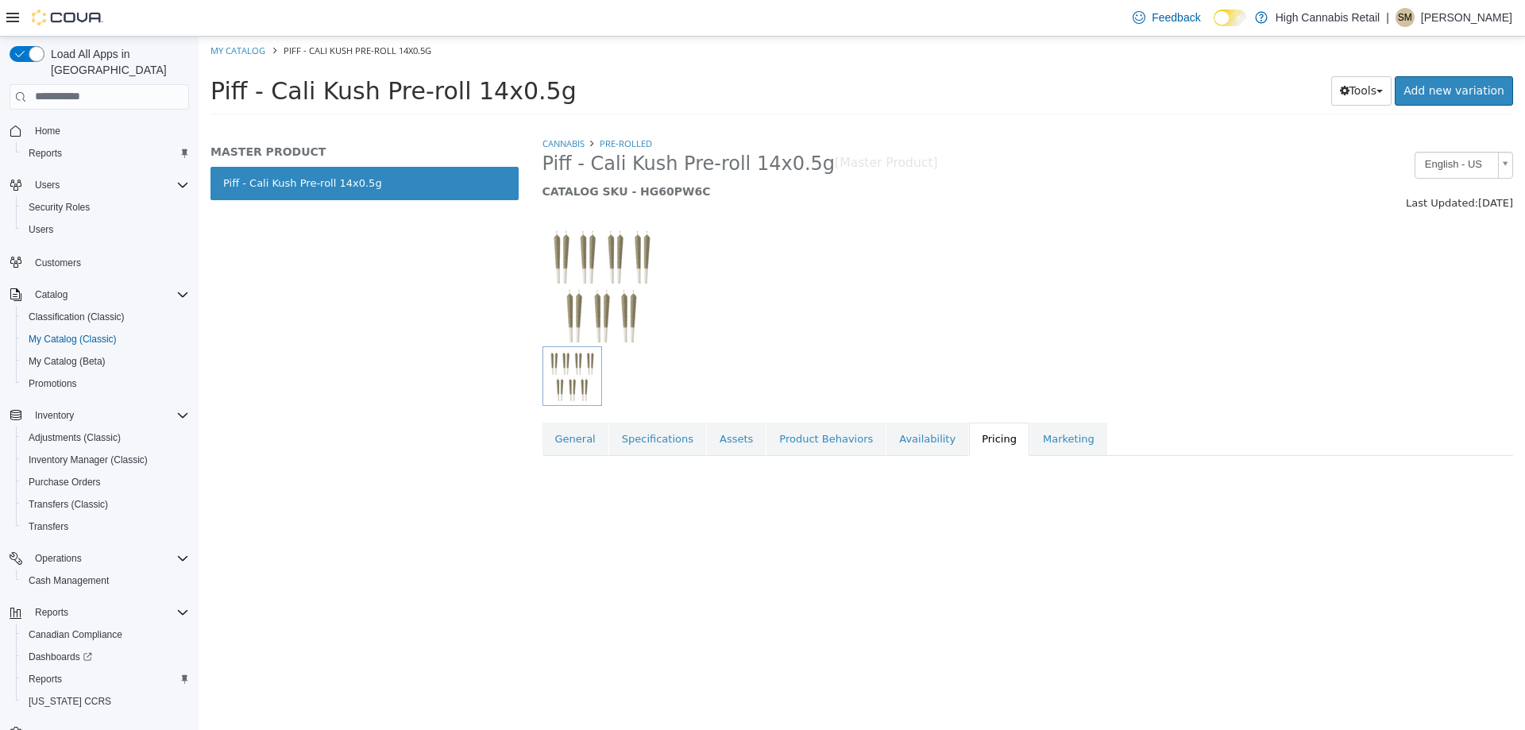
click at [1016, 238] on div at bounding box center [1027, 278] width 995 height 136
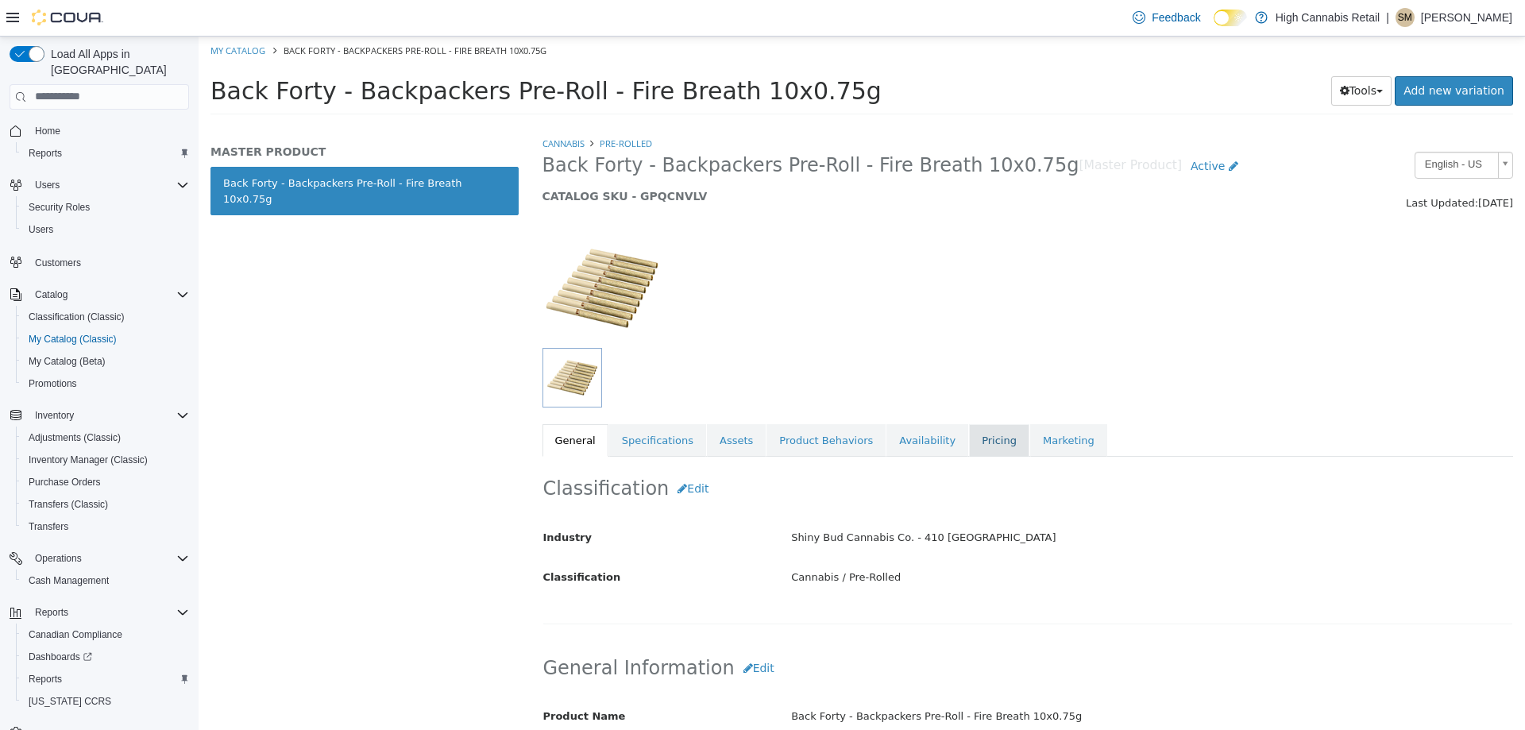
click at [969, 445] on link "Pricing" at bounding box center [999, 439] width 60 height 33
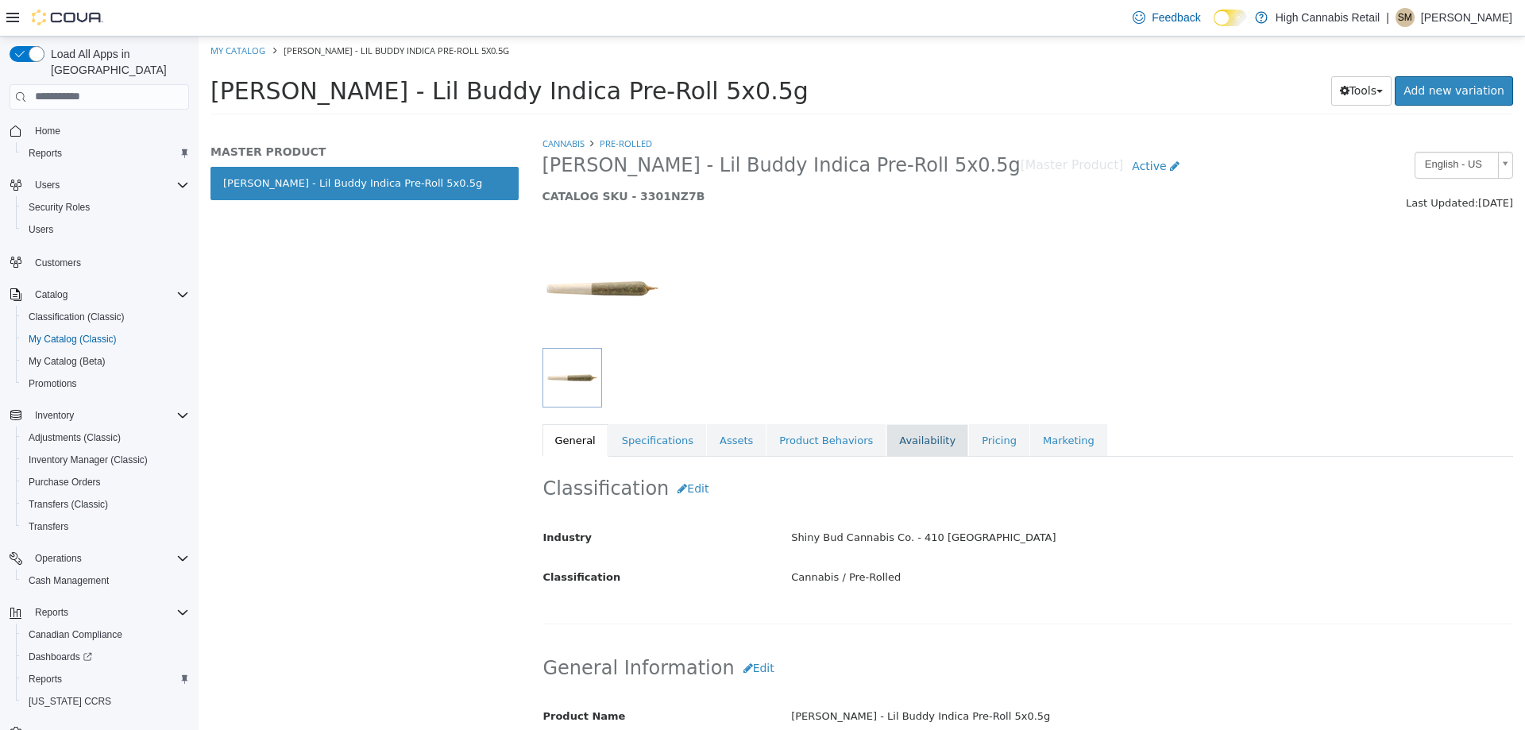
drag, startPoint x: 926, startPoint y: 441, endPoint x: 949, endPoint y: 441, distance: 23.0
click at [927, 441] on link "Availability" at bounding box center [927, 439] width 82 height 33
click at [969, 441] on link "Pricing" at bounding box center [999, 439] width 60 height 33
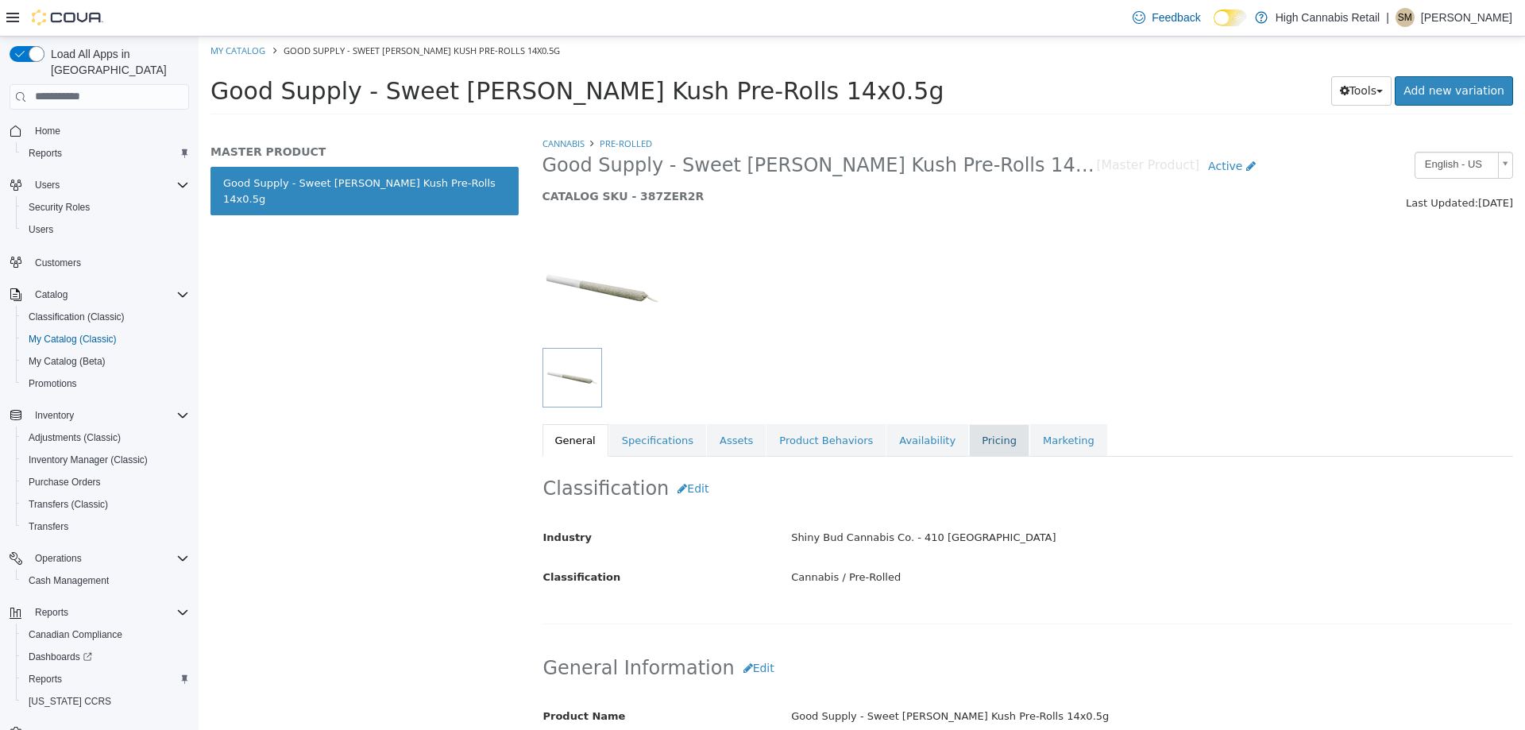
click at [969, 434] on link "Pricing" at bounding box center [999, 439] width 60 height 33
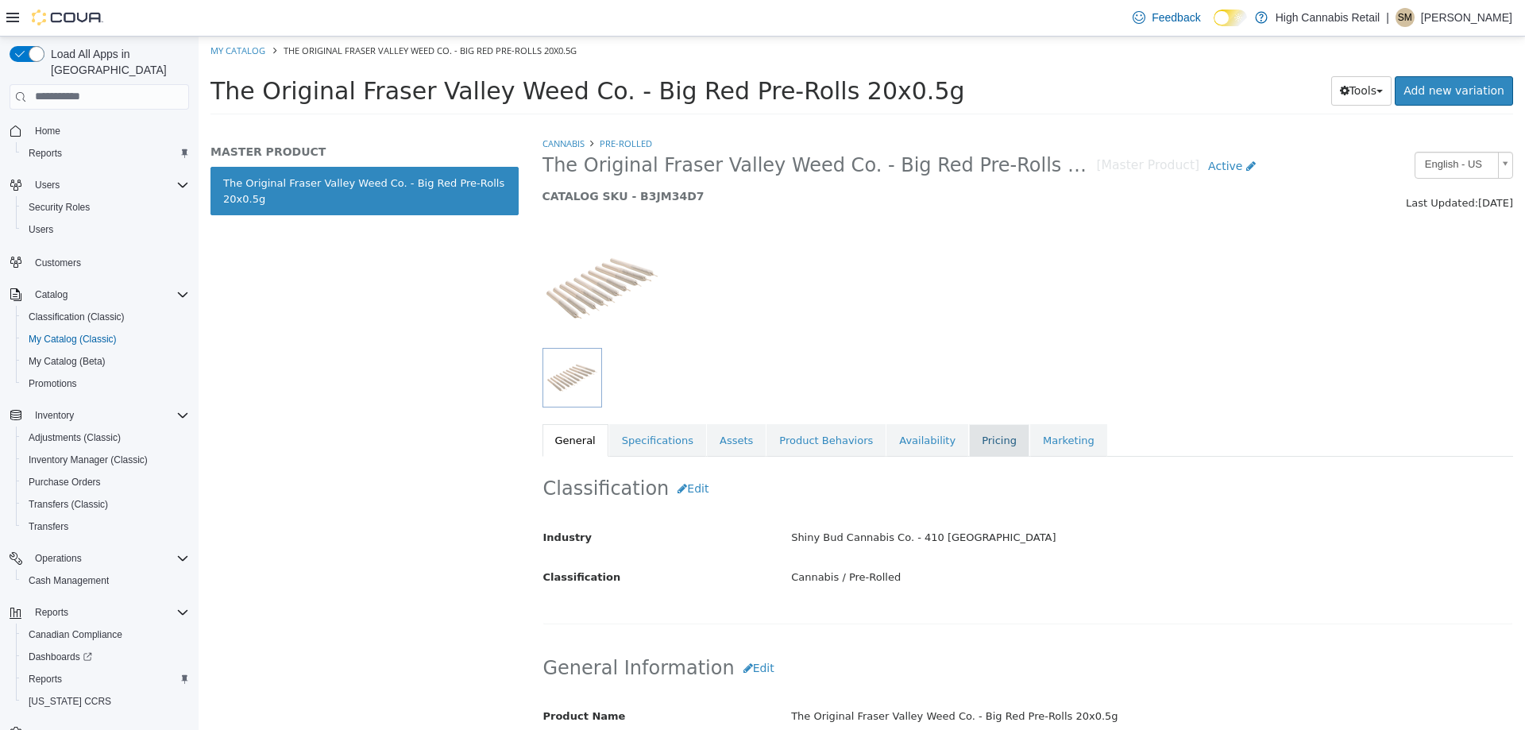
click at [974, 437] on link "Pricing" at bounding box center [999, 439] width 60 height 33
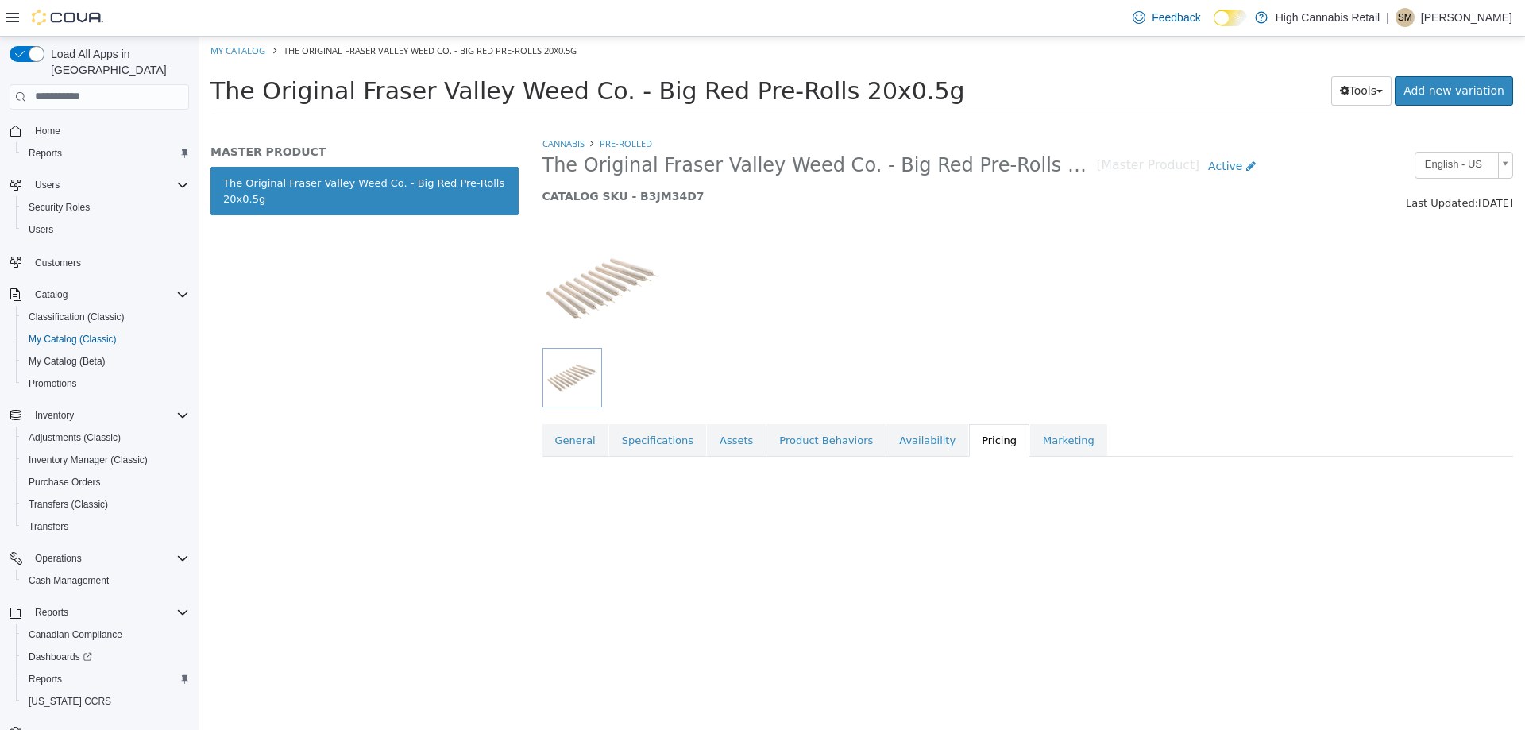
click at [960, 255] on div at bounding box center [1027, 279] width 995 height 136
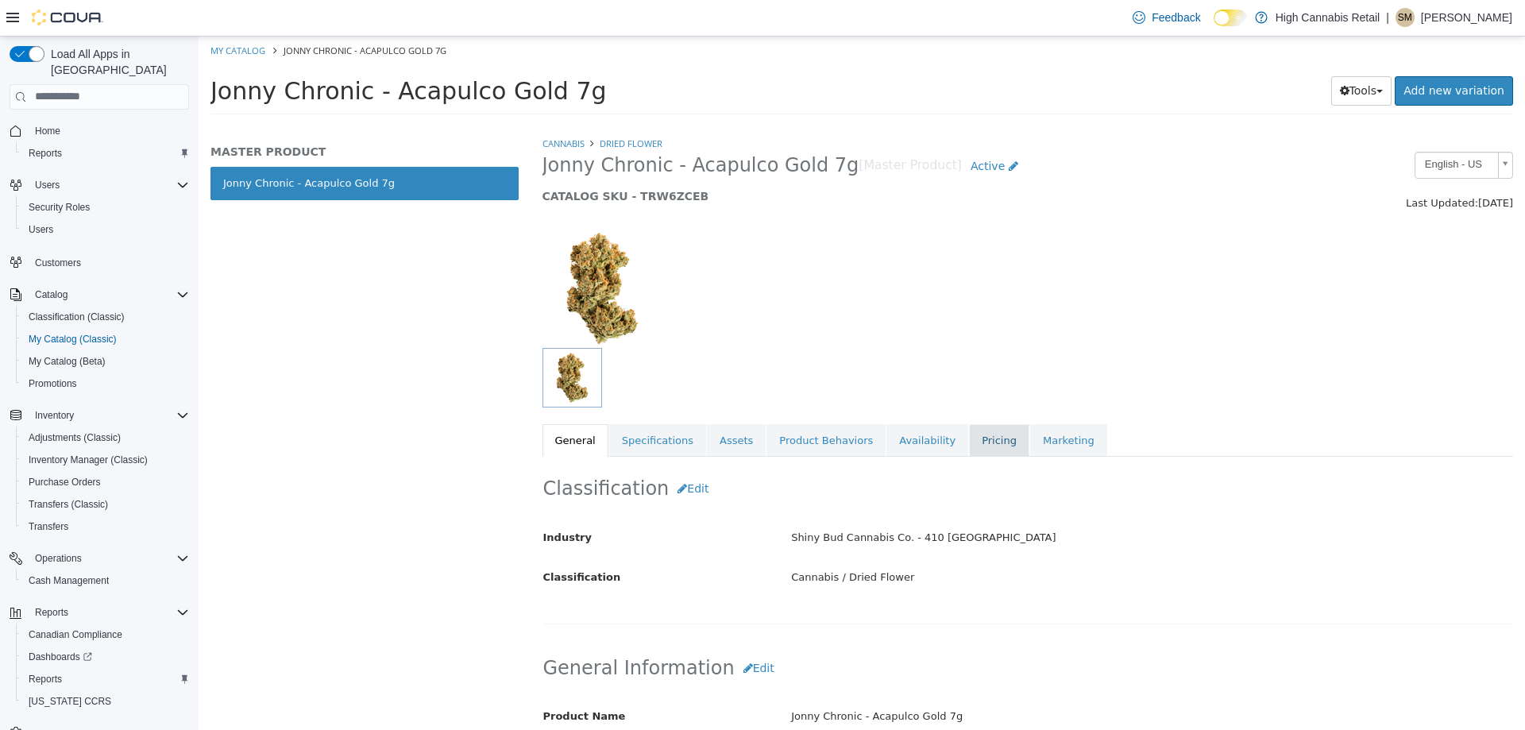
click at [969, 436] on link "Pricing" at bounding box center [999, 439] width 60 height 33
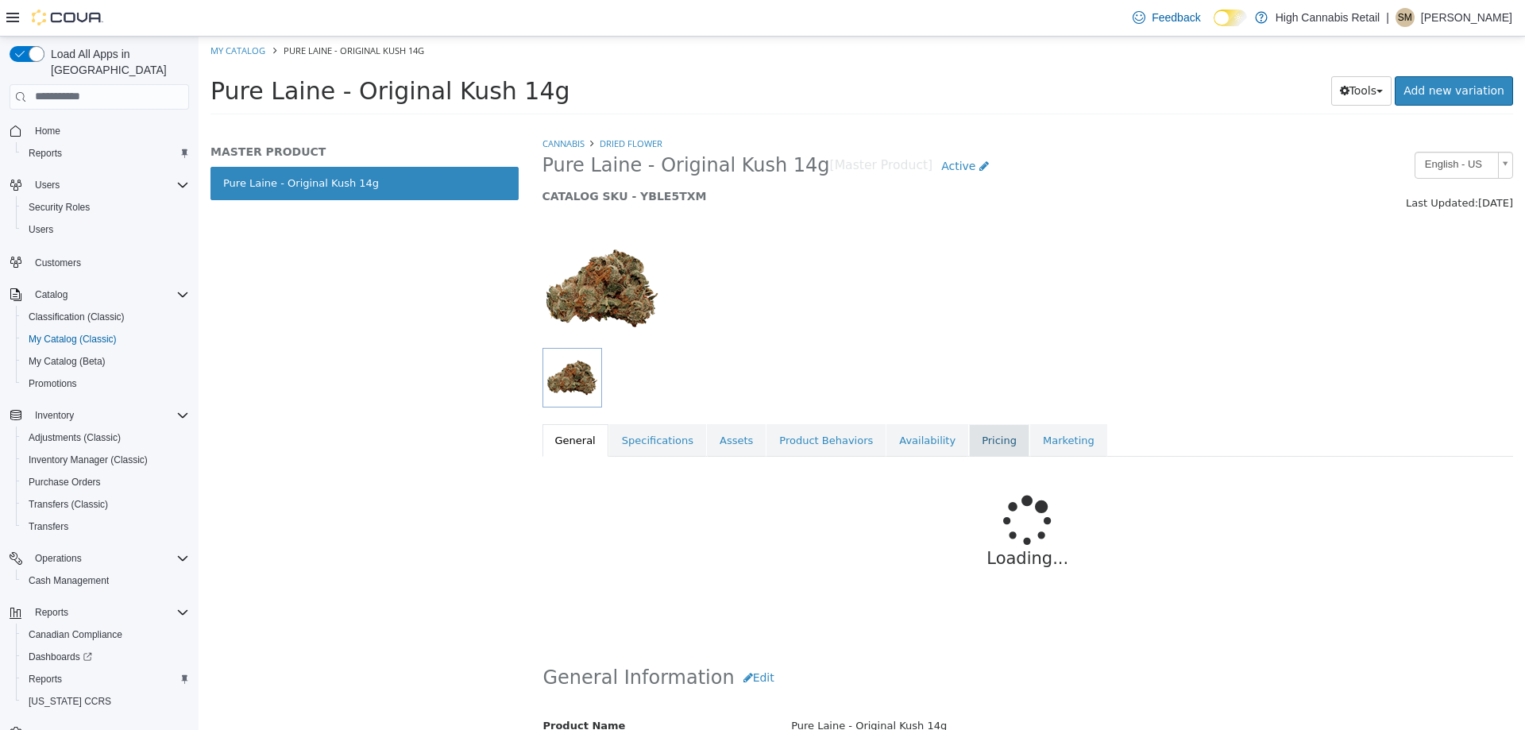
click at [969, 449] on link "Pricing" at bounding box center [999, 439] width 60 height 33
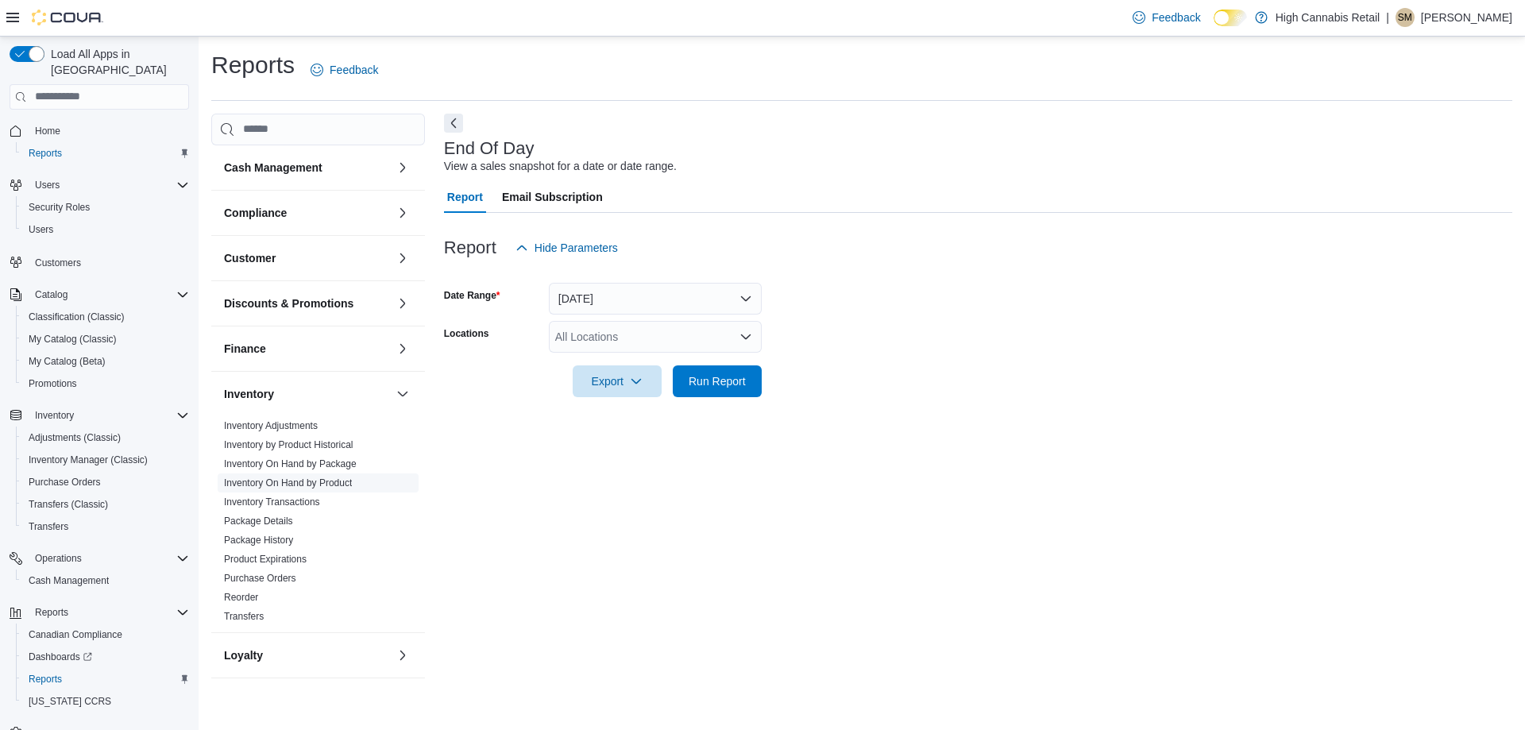
click at [312, 480] on link "Inventory On Hand by Product" at bounding box center [288, 482] width 128 height 11
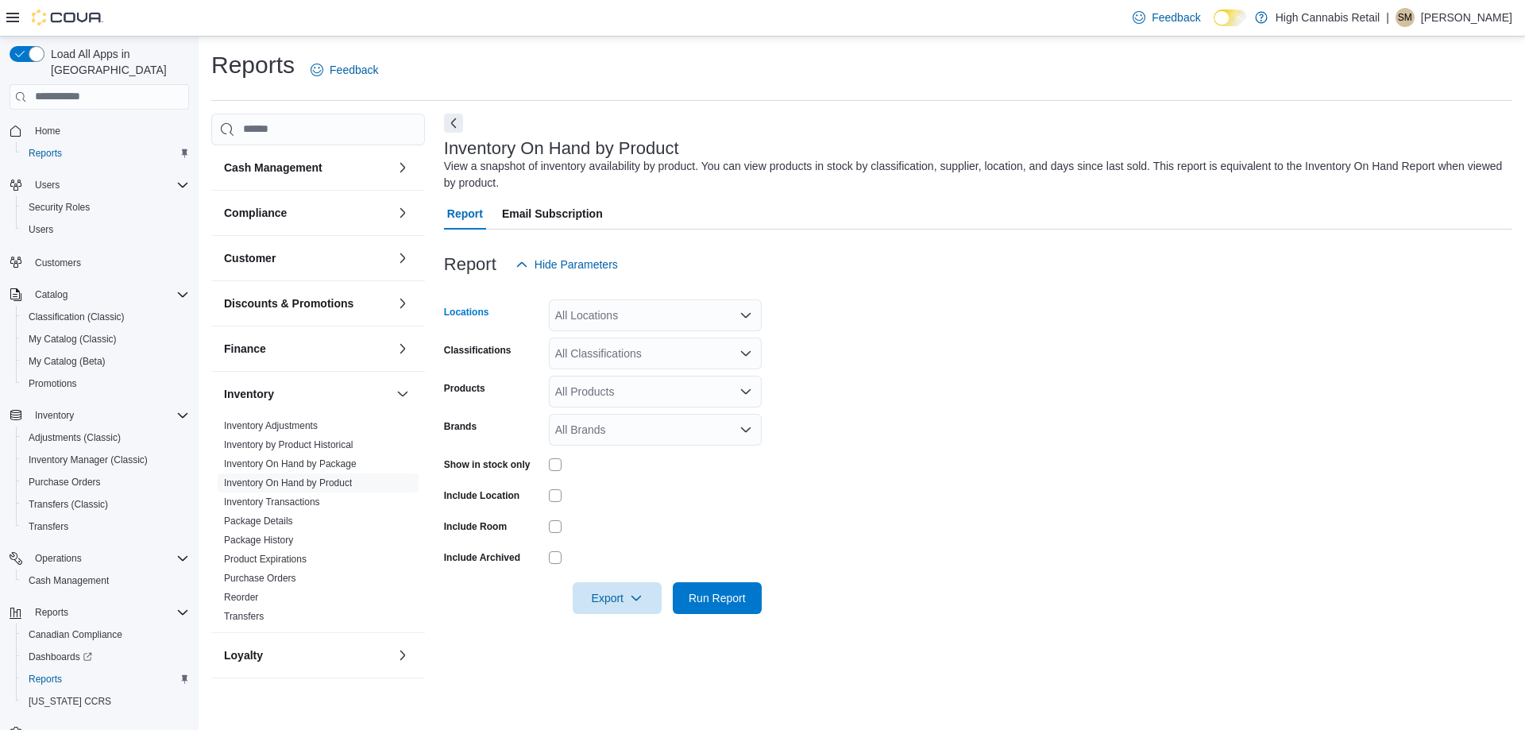
click at [590, 301] on div "All Locations" at bounding box center [655, 315] width 213 height 32
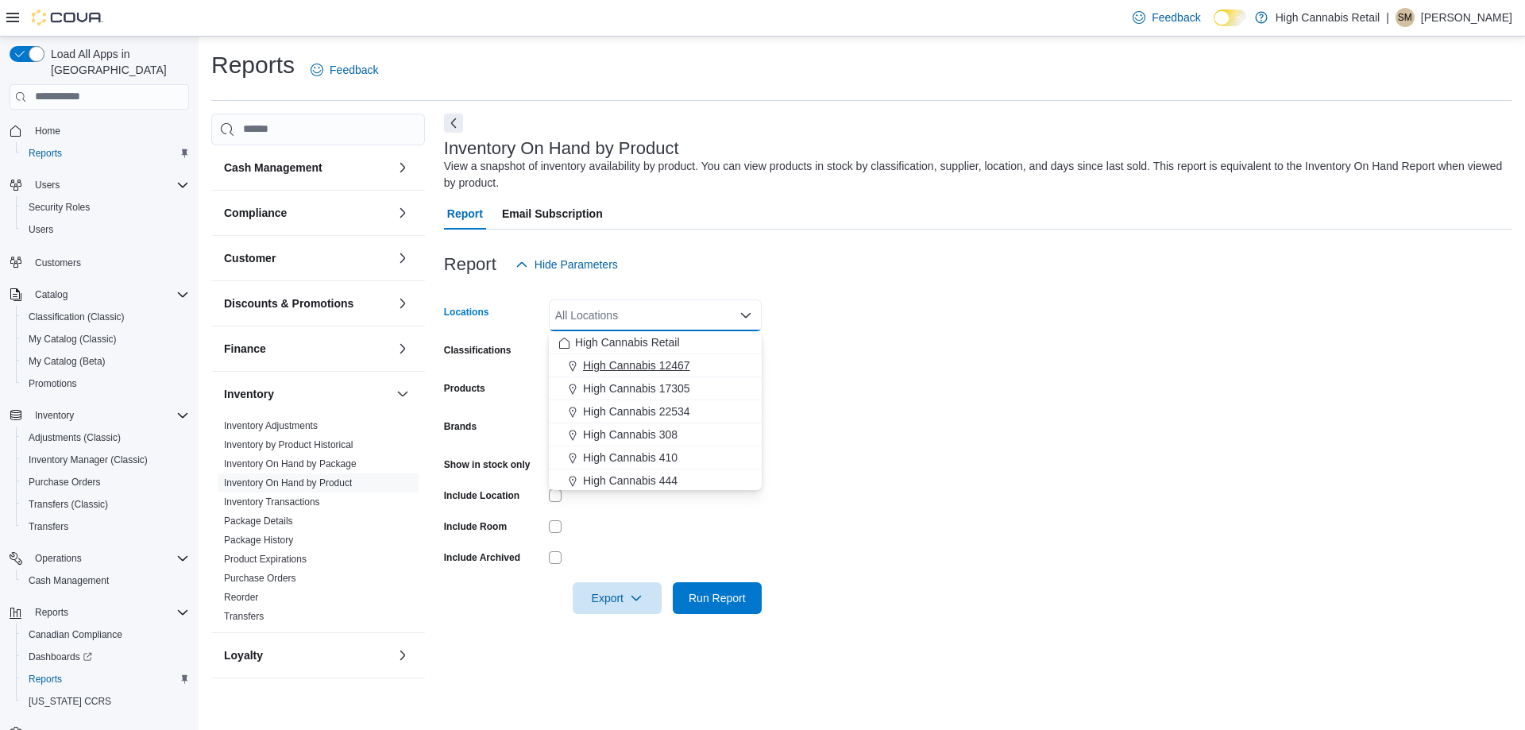
click at [652, 357] on span "High Cannabis 12467" at bounding box center [636, 365] width 107 height 16
drag, startPoint x: 948, startPoint y: 341, endPoint x: 767, endPoint y: 343, distance: 181.1
click at [947, 341] on form "Locations High Cannabis 12467 Combo box. Selected. High Cannabis 12467. Press B…" at bounding box center [978, 447] width 1068 height 334
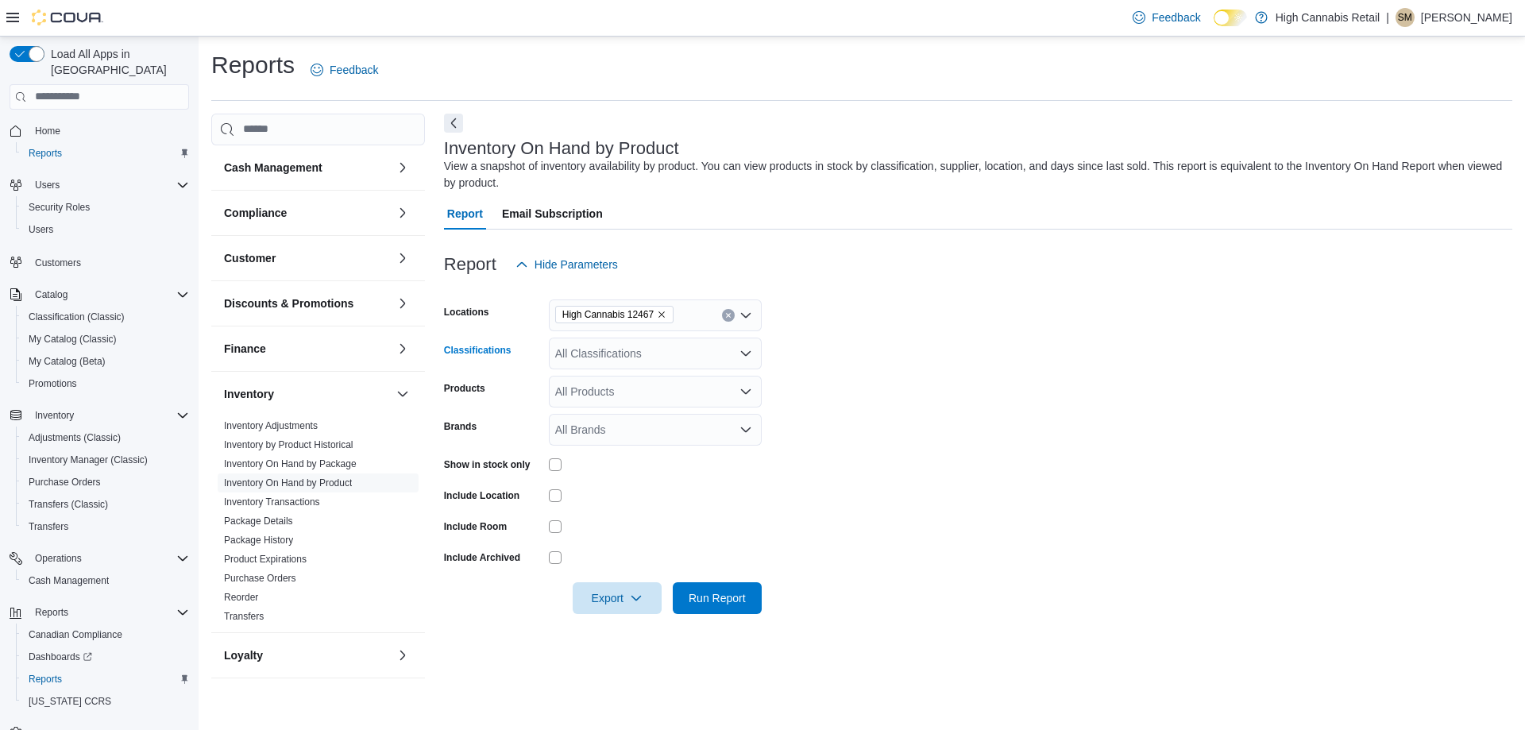
click at [693, 353] on div "All Classifications" at bounding box center [655, 353] width 213 height 32
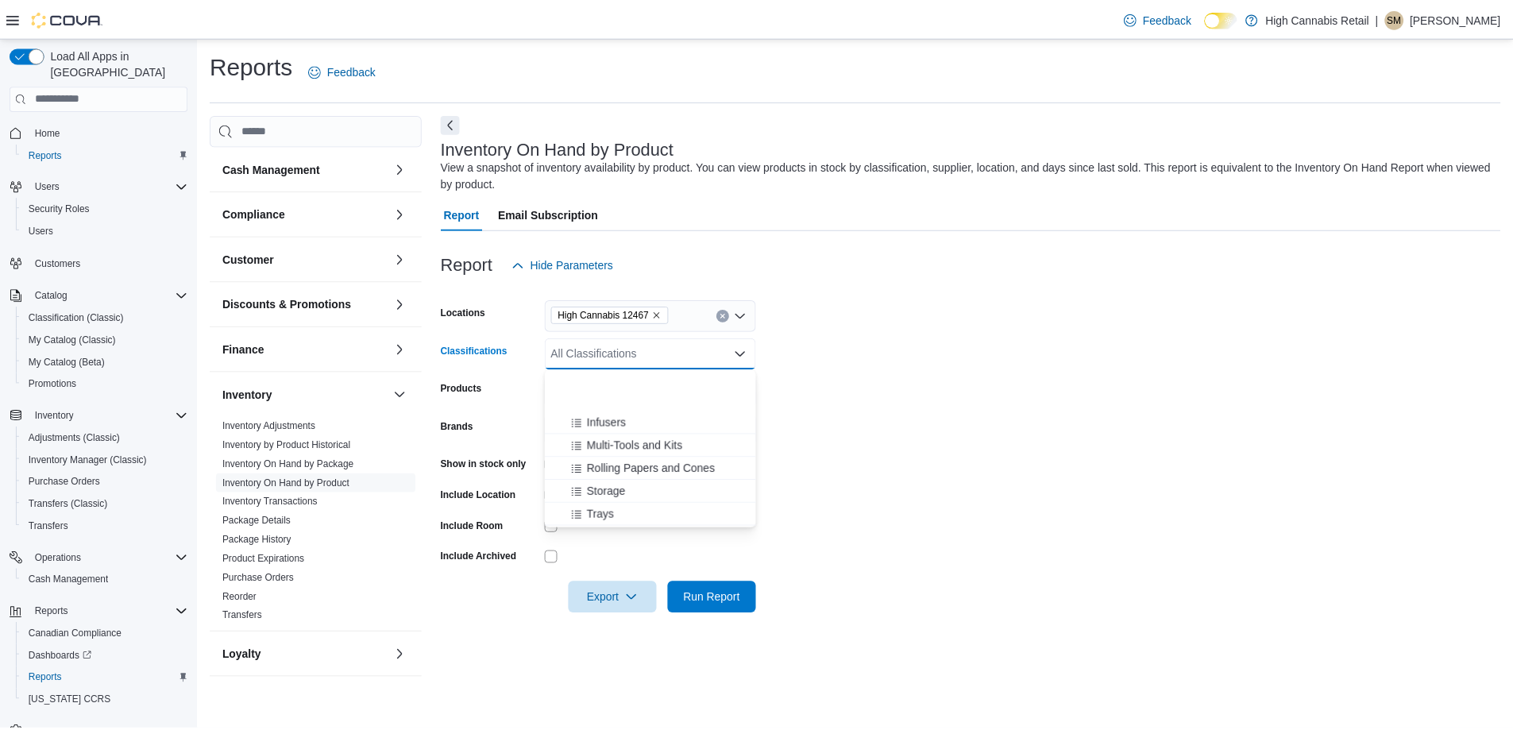
scroll to position [238, 0]
drag, startPoint x: 632, startPoint y: 458, endPoint x: 956, endPoint y: 336, distance: 346.3
click at [632, 457] on div "Cannabis" at bounding box center [655, 465] width 194 height 16
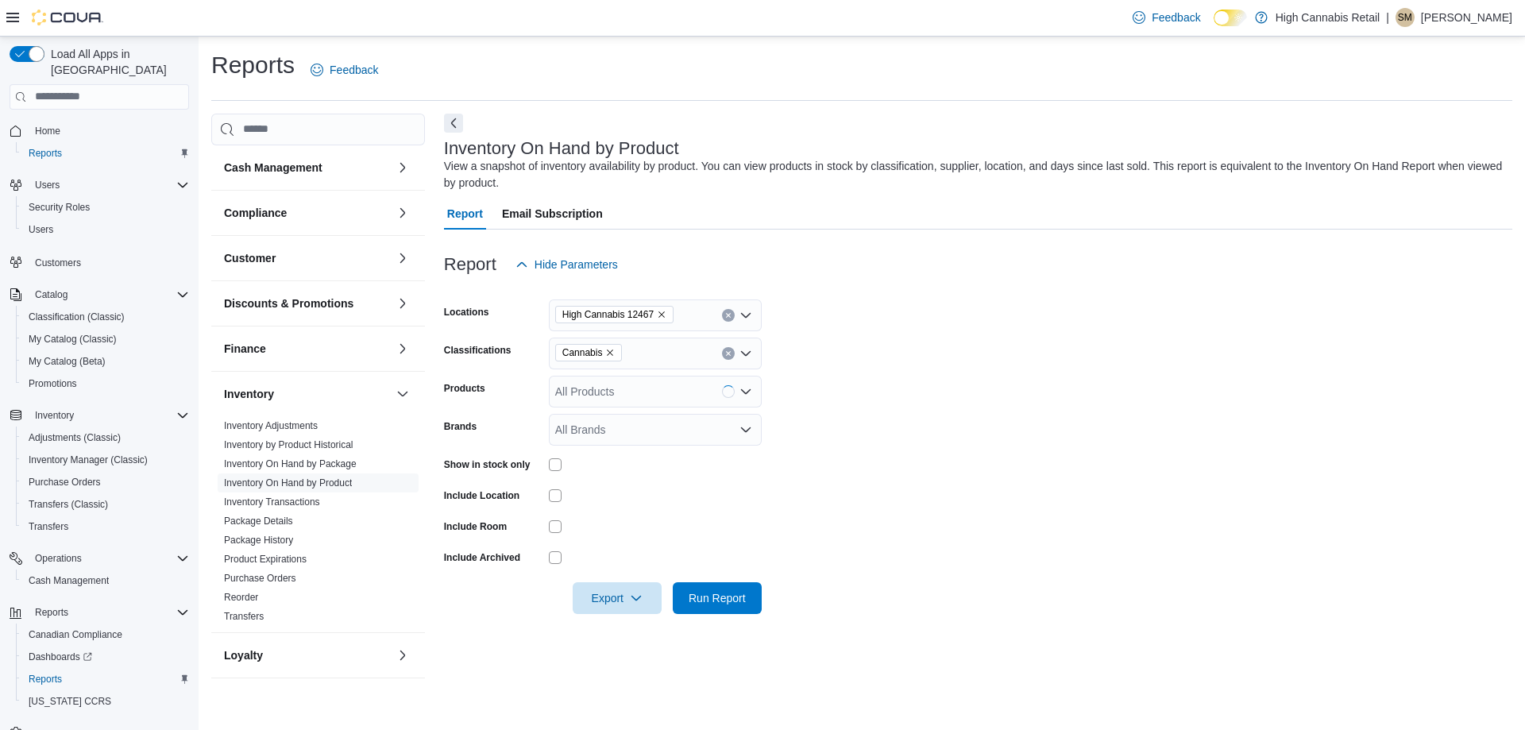
drag, startPoint x: 960, startPoint y: 333, endPoint x: 951, endPoint y: 333, distance: 8.7
click at [959, 333] on form "Locations High Cannabis 12467 Classifications Cannabis Products All Products Br…" at bounding box center [978, 447] width 1068 height 334
click at [714, 599] on span "Run Report" at bounding box center [716, 597] width 57 height 16
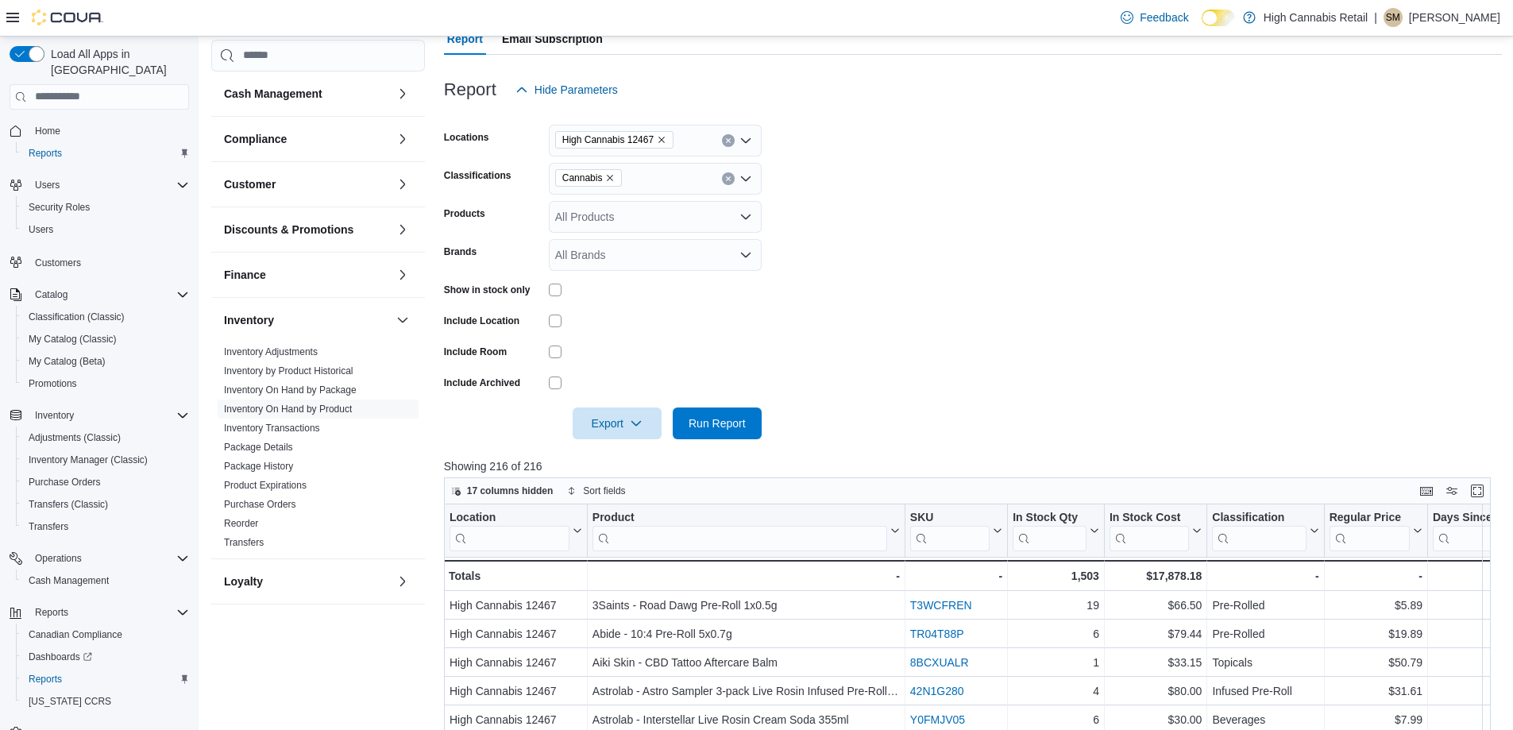
scroll to position [318, 0]
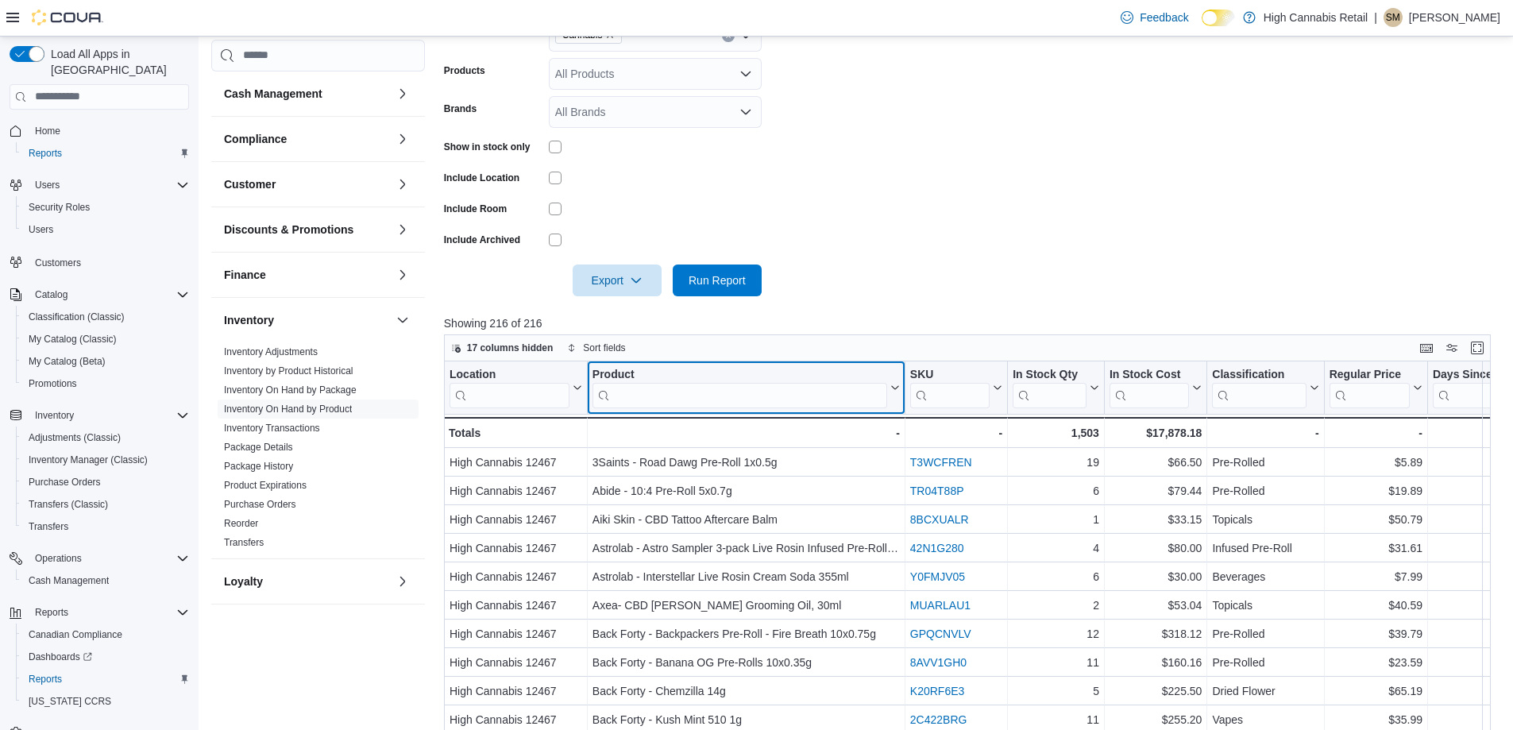
click at [677, 403] on input "search" at bounding box center [739, 395] width 295 height 25
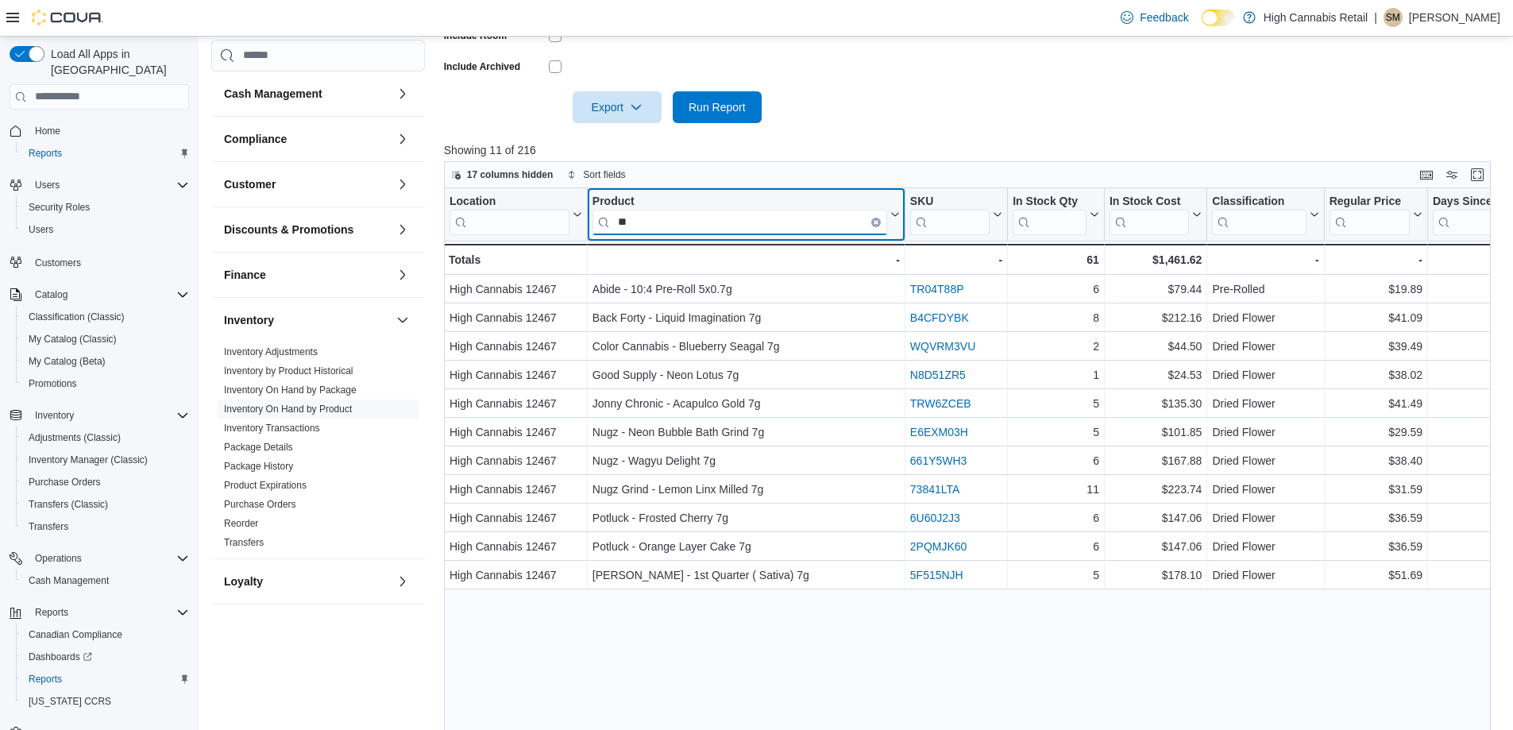
scroll to position [519, 0]
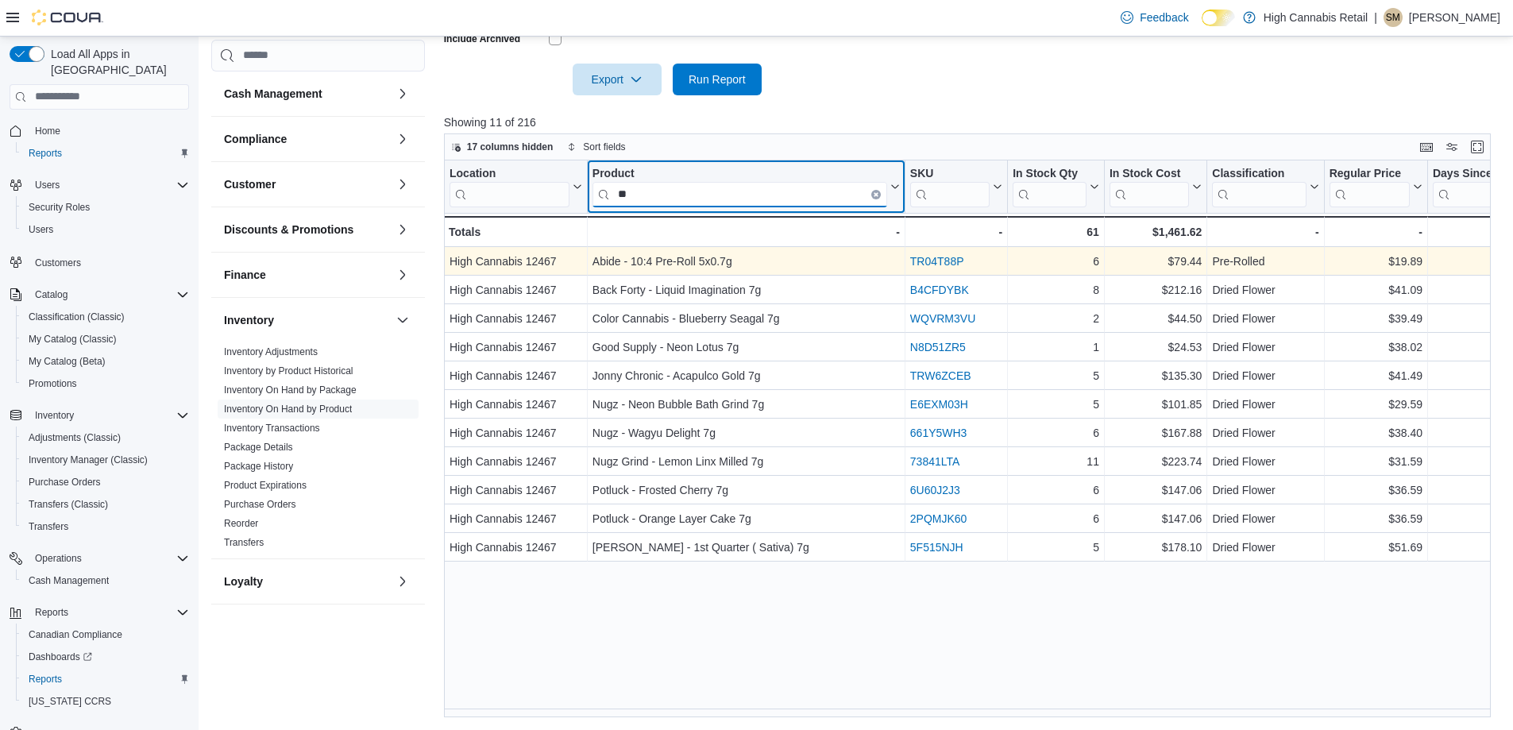
type input "*"
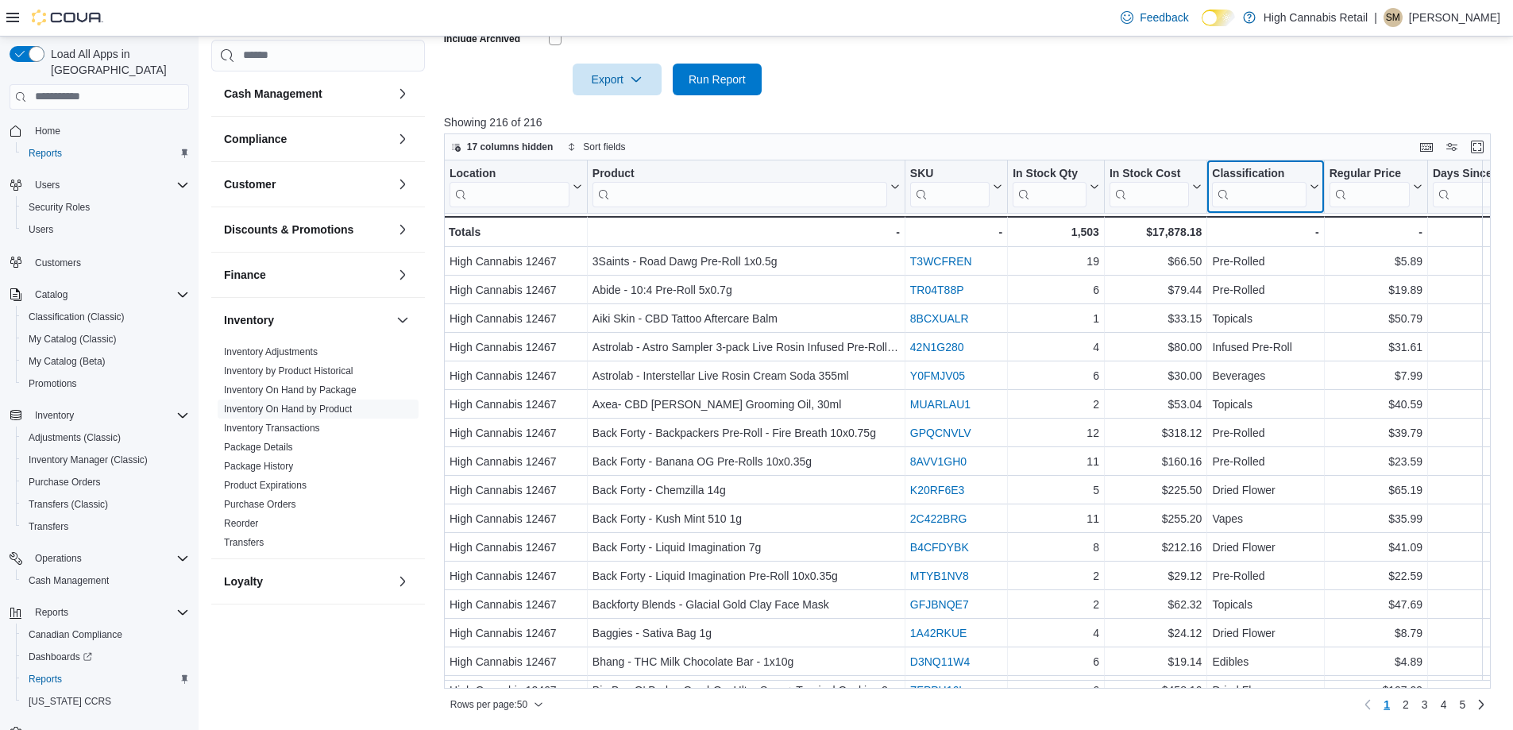
click at [1279, 197] on input "search" at bounding box center [1259, 194] width 94 height 25
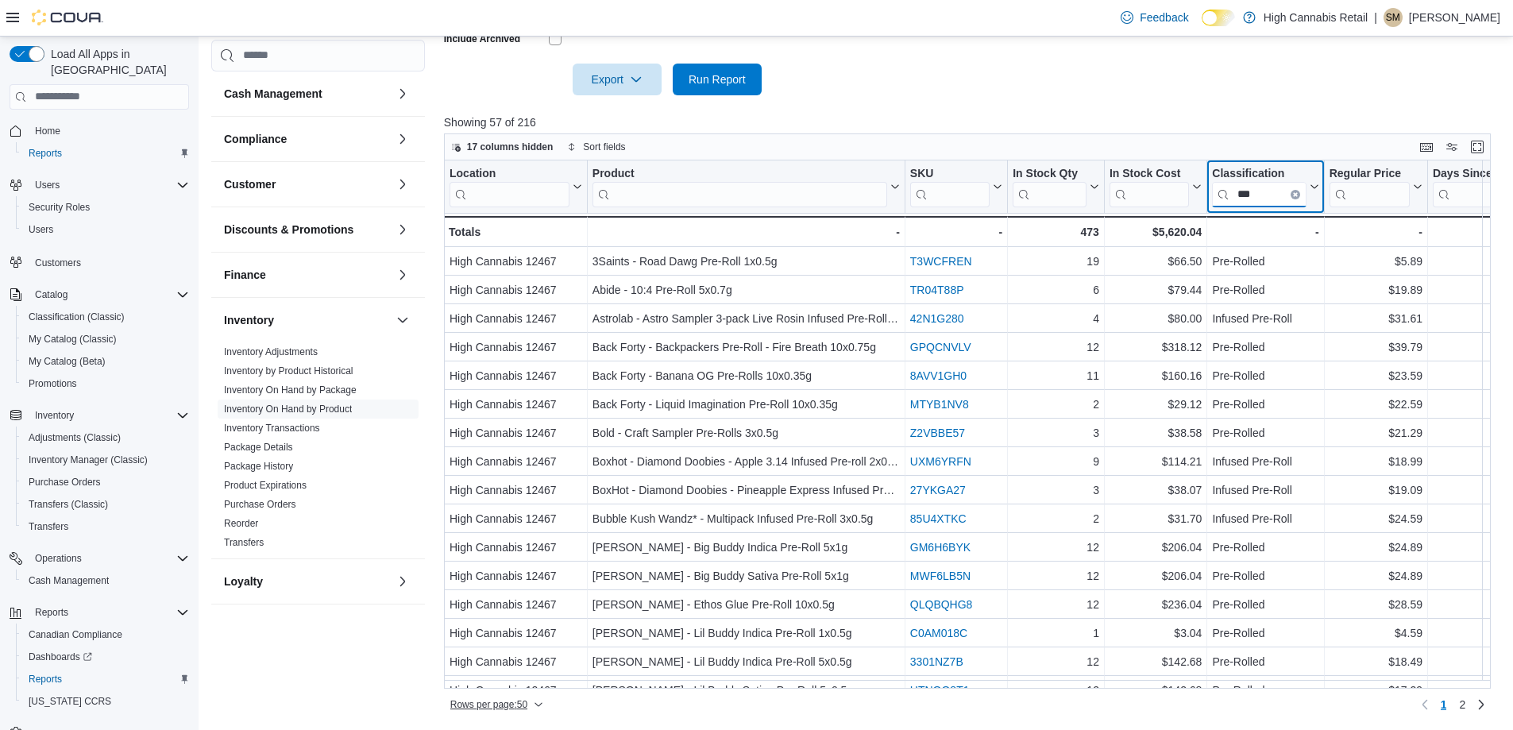
type input "***"
click at [509, 700] on span "Rows per page : 50" at bounding box center [488, 704] width 77 height 13
click at [530, 669] on span "100 rows" at bounding box center [517, 672] width 51 height 13
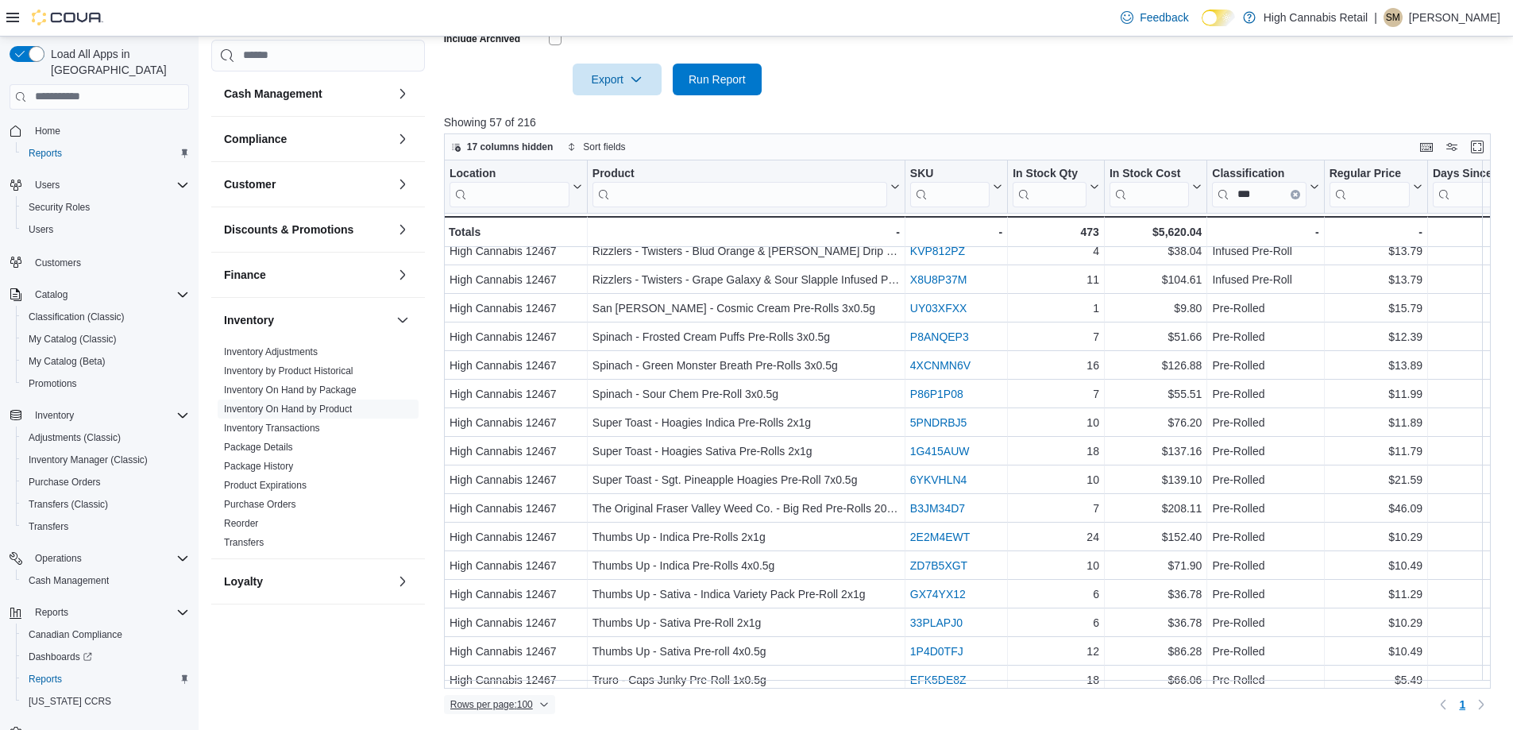
scroll to position [1196, 0]
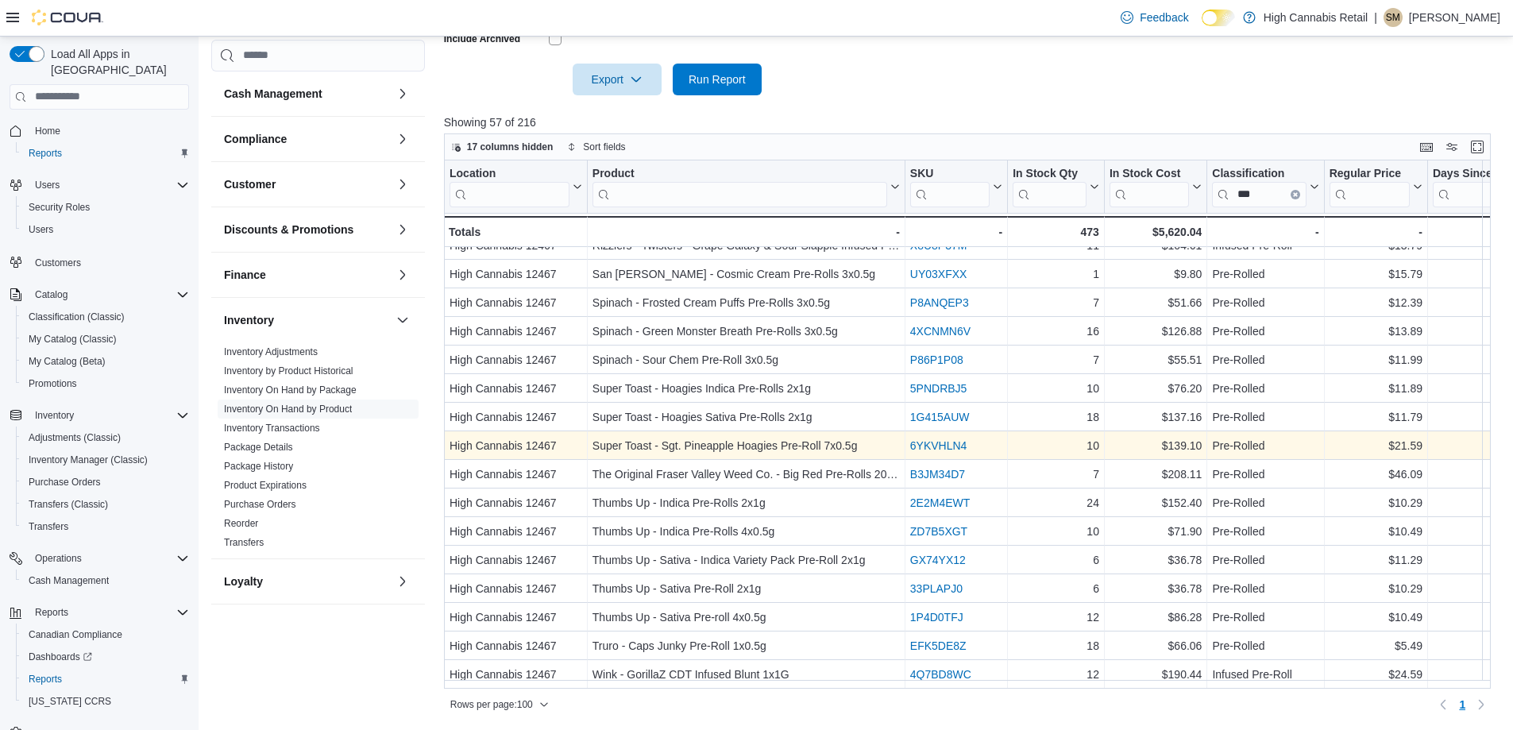
click at [958, 439] on link "6YKVHLN4" at bounding box center [938, 445] width 57 height 13
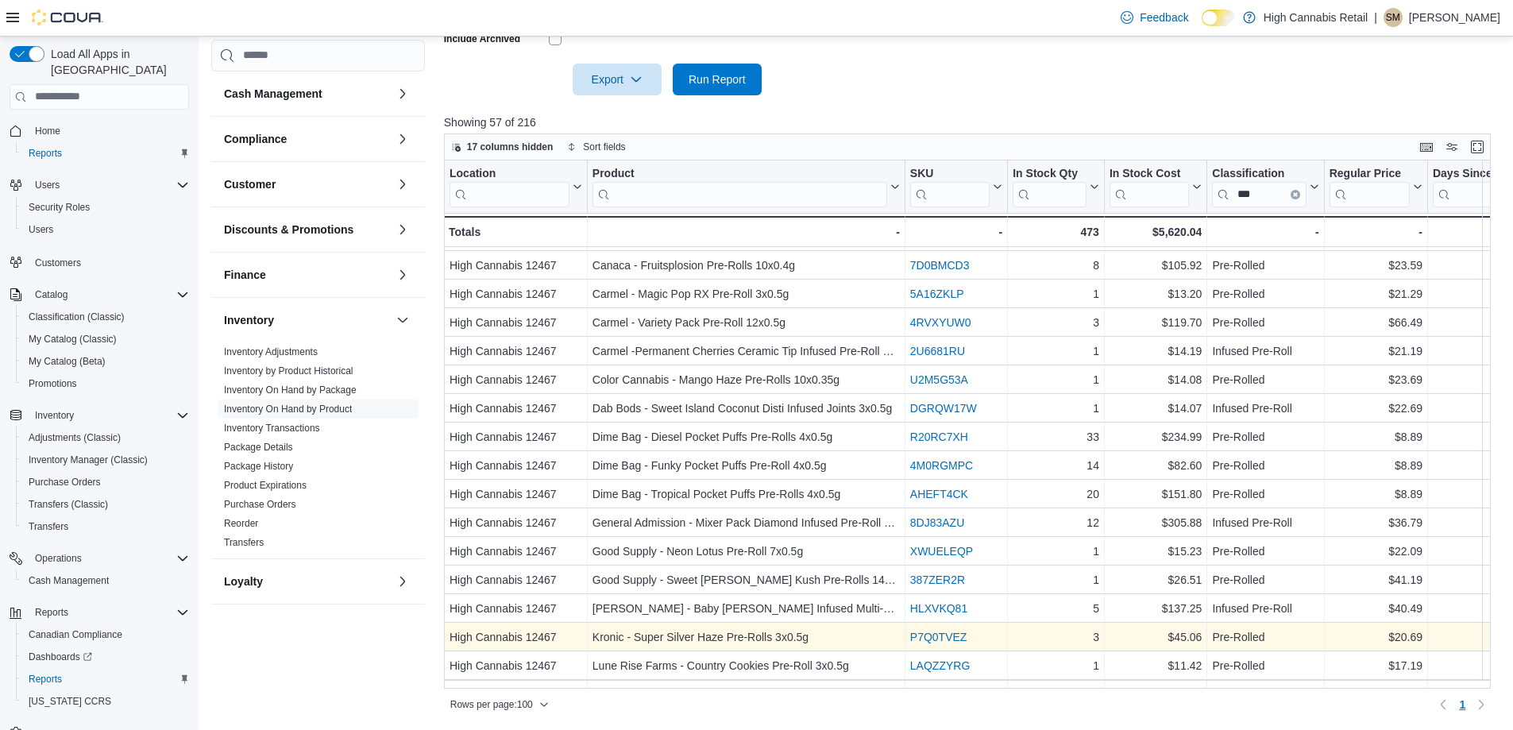
scroll to position [481, 0]
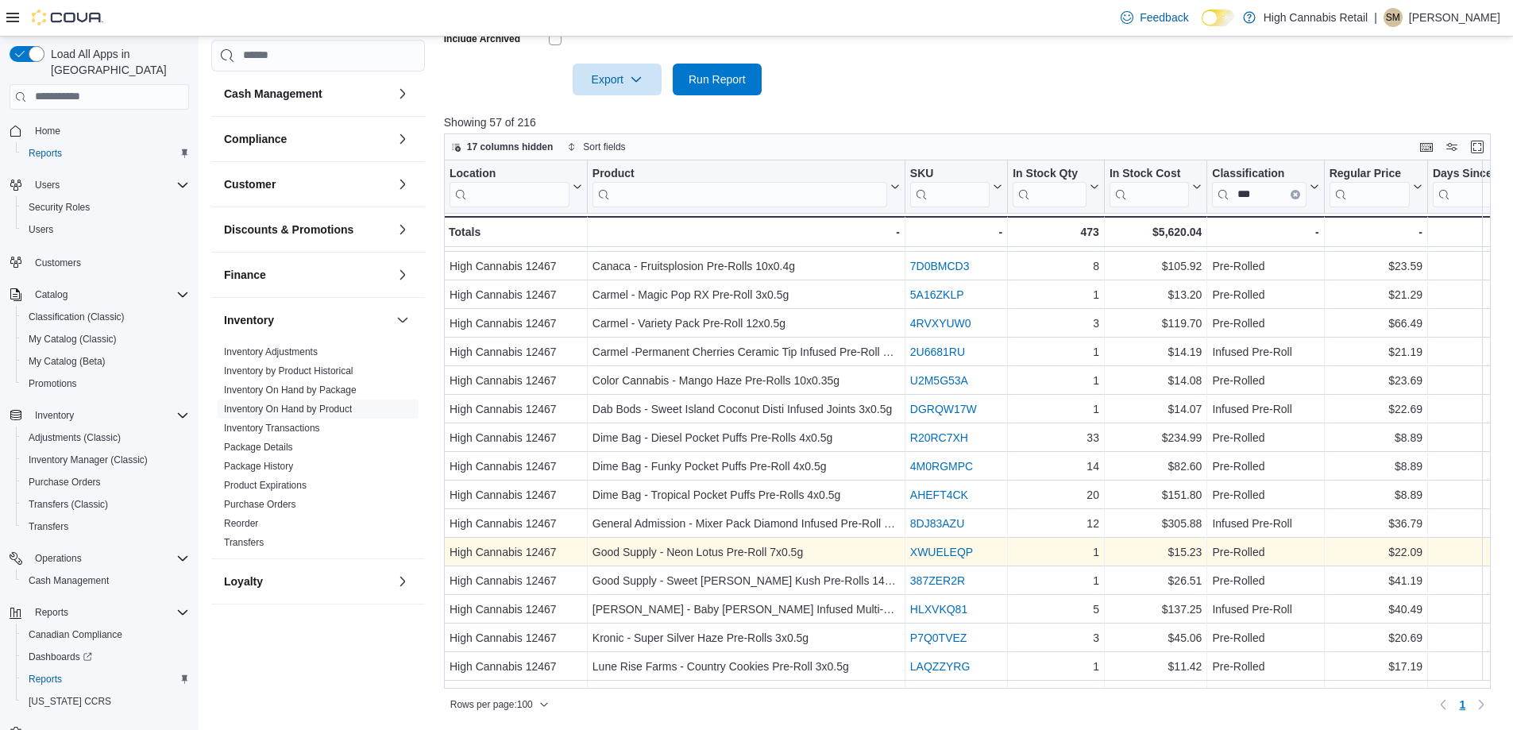
click at [947, 555] on link "XWUELEQP" at bounding box center [941, 552] width 63 height 13
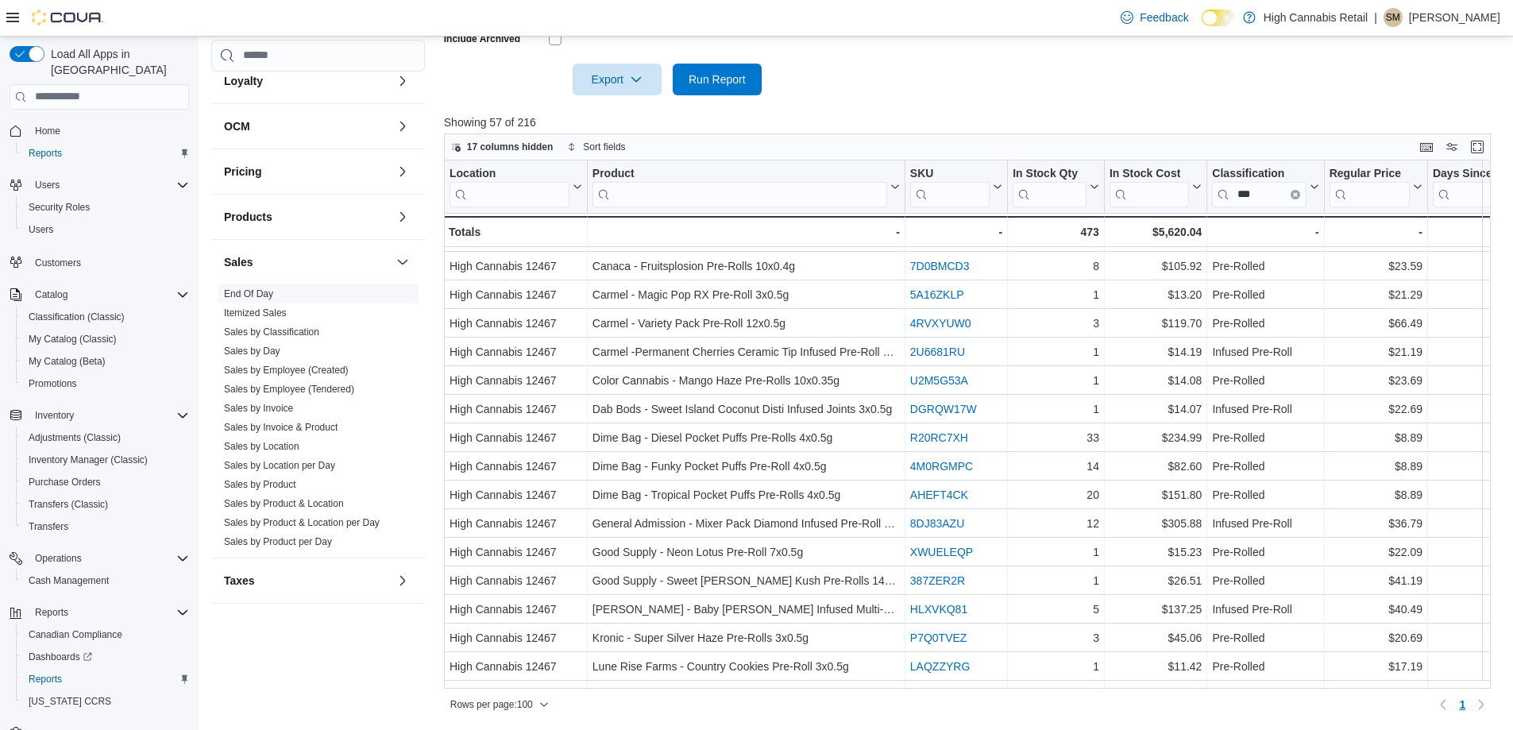
scroll to position [501, 0]
click at [247, 290] on link "End Of Day" at bounding box center [248, 292] width 49 height 11
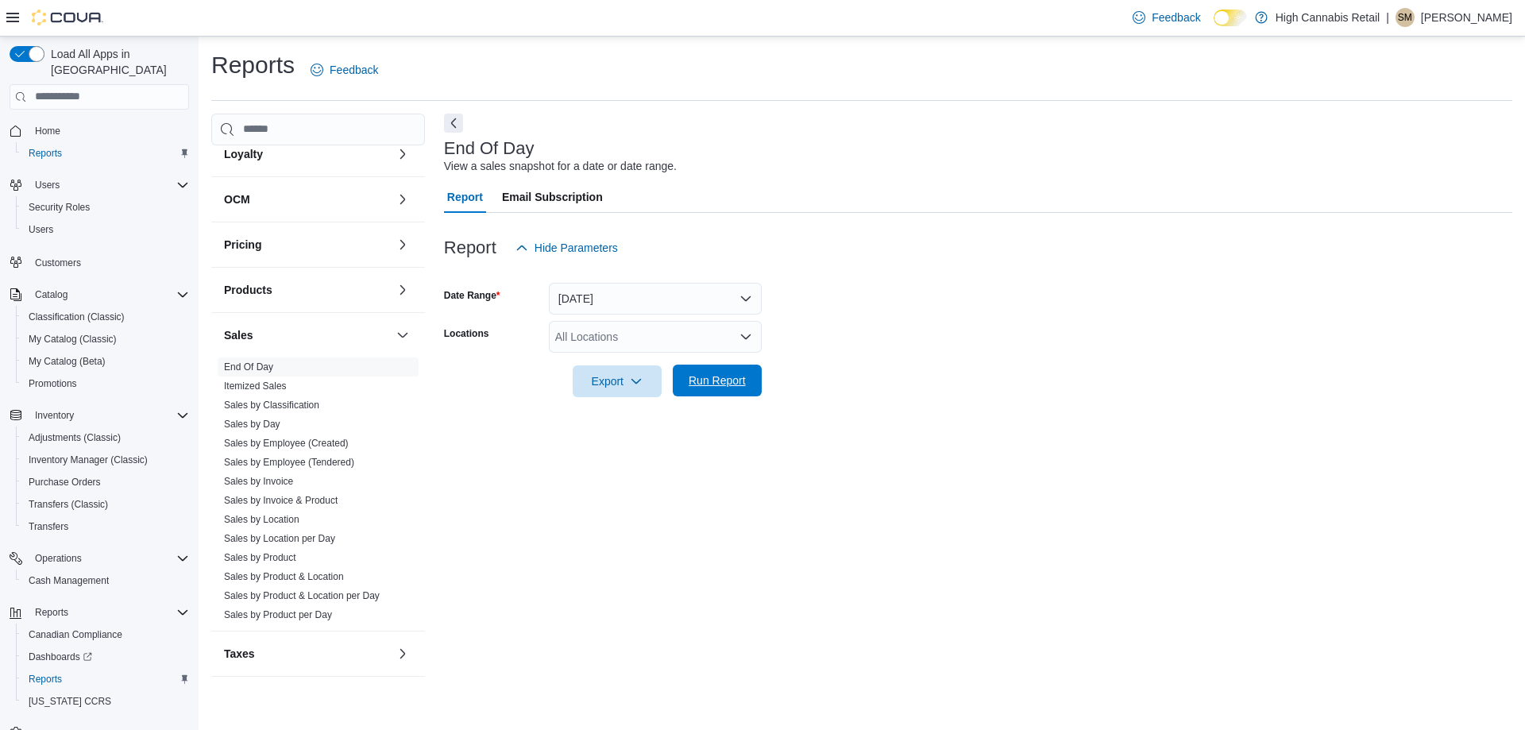
click at [725, 382] on span "Run Report" at bounding box center [716, 380] width 57 height 16
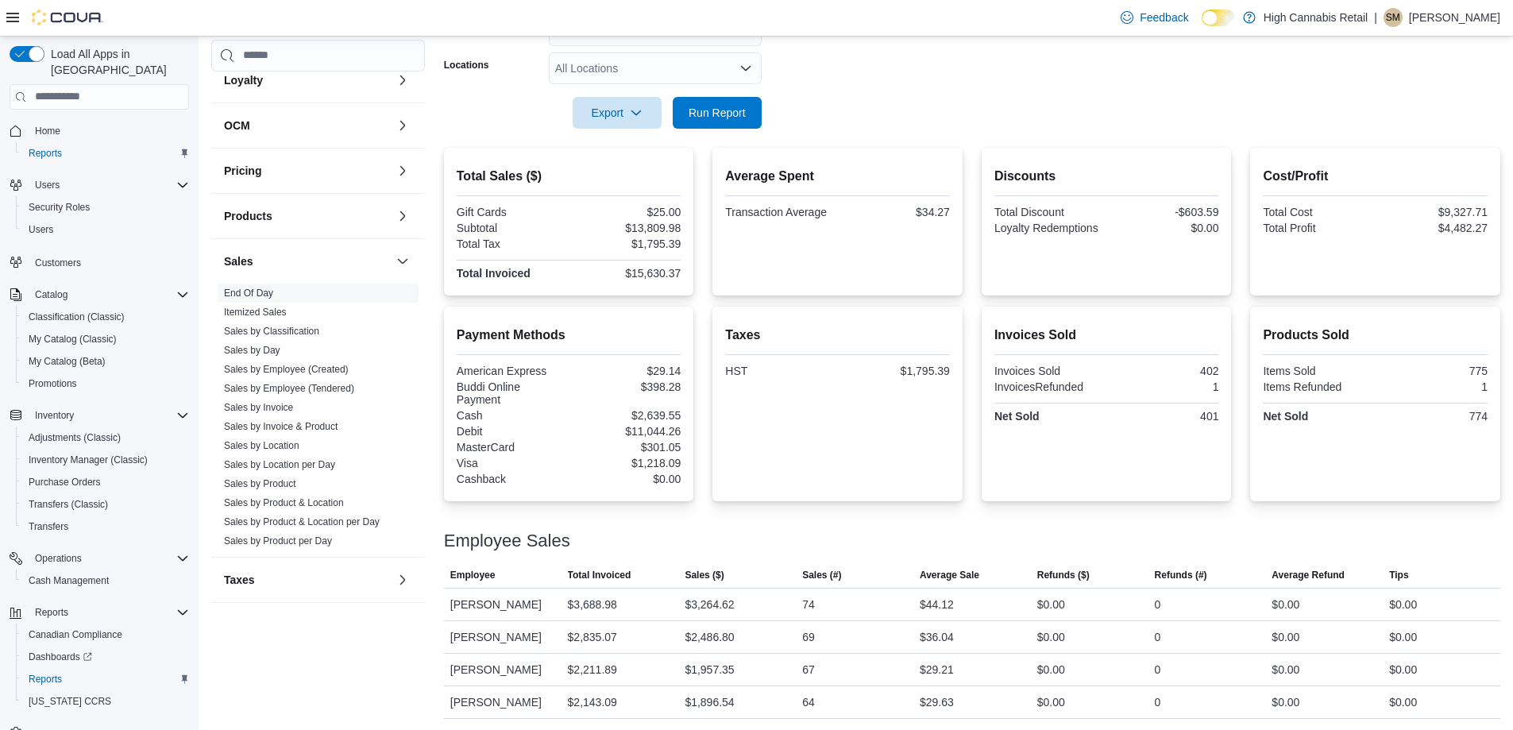
scroll to position [83, 0]
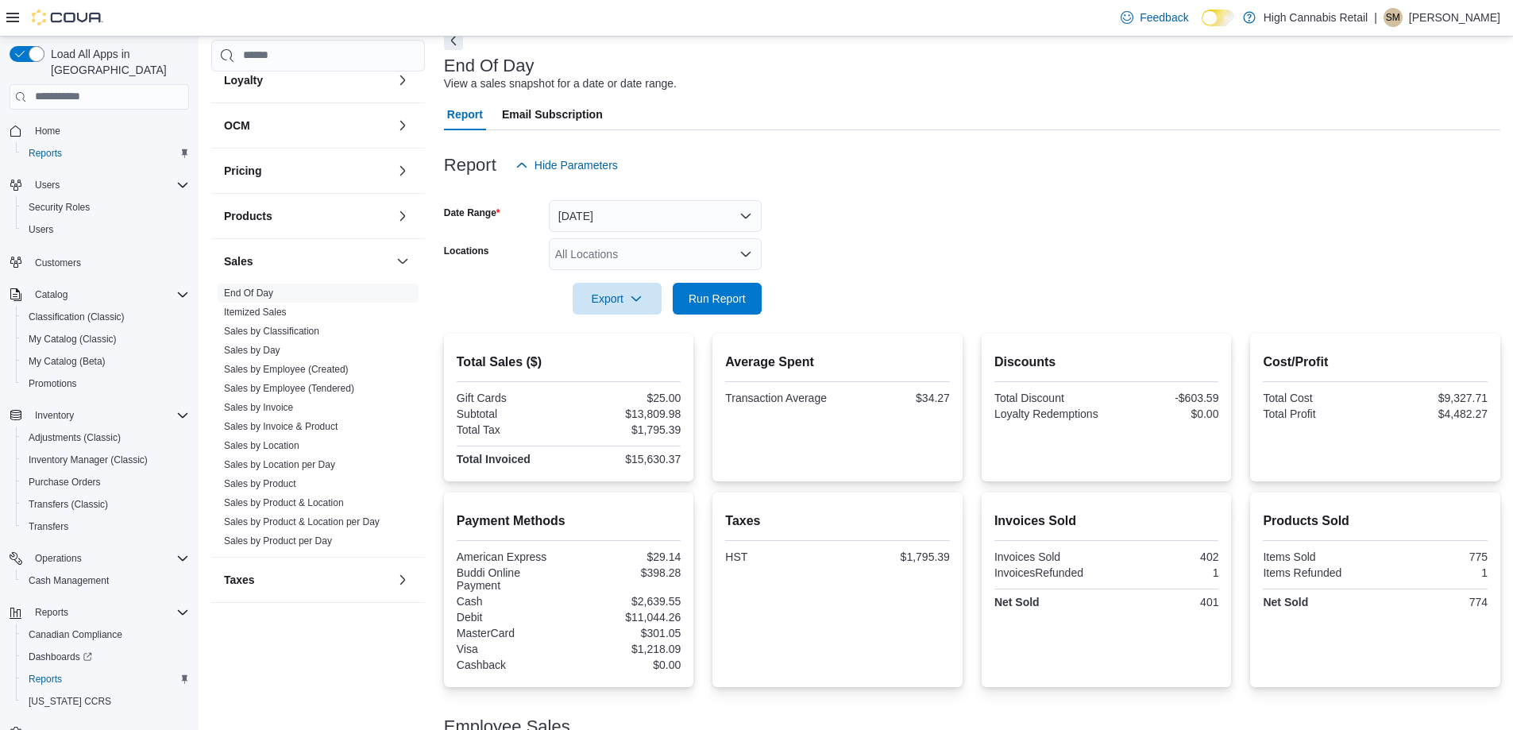
click at [688, 256] on div "All Locations" at bounding box center [655, 254] width 213 height 32
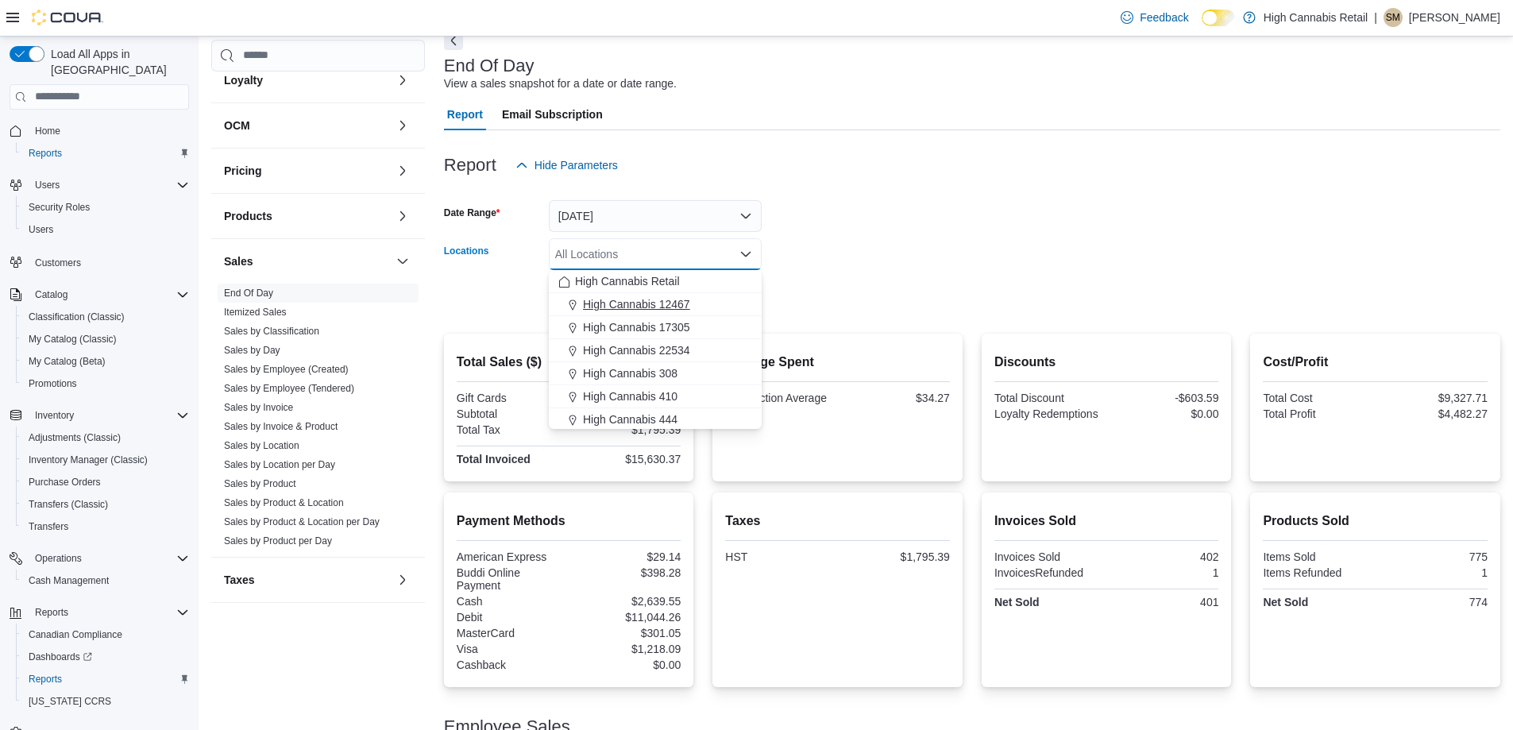
click at [626, 305] on span "High Cannabis 12467" at bounding box center [636, 304] width 107 height 16
drag, startPoint x: 914, startPoint y: 237, endPoint x: 796, endPoint y: 267, distance: 122.1
click at [909, 237] on form "Date Range Today Locations High Cannabis 12467 Combo box. Selected. High Cannab…" at bounding box center [972, 247] width 1056 height 133
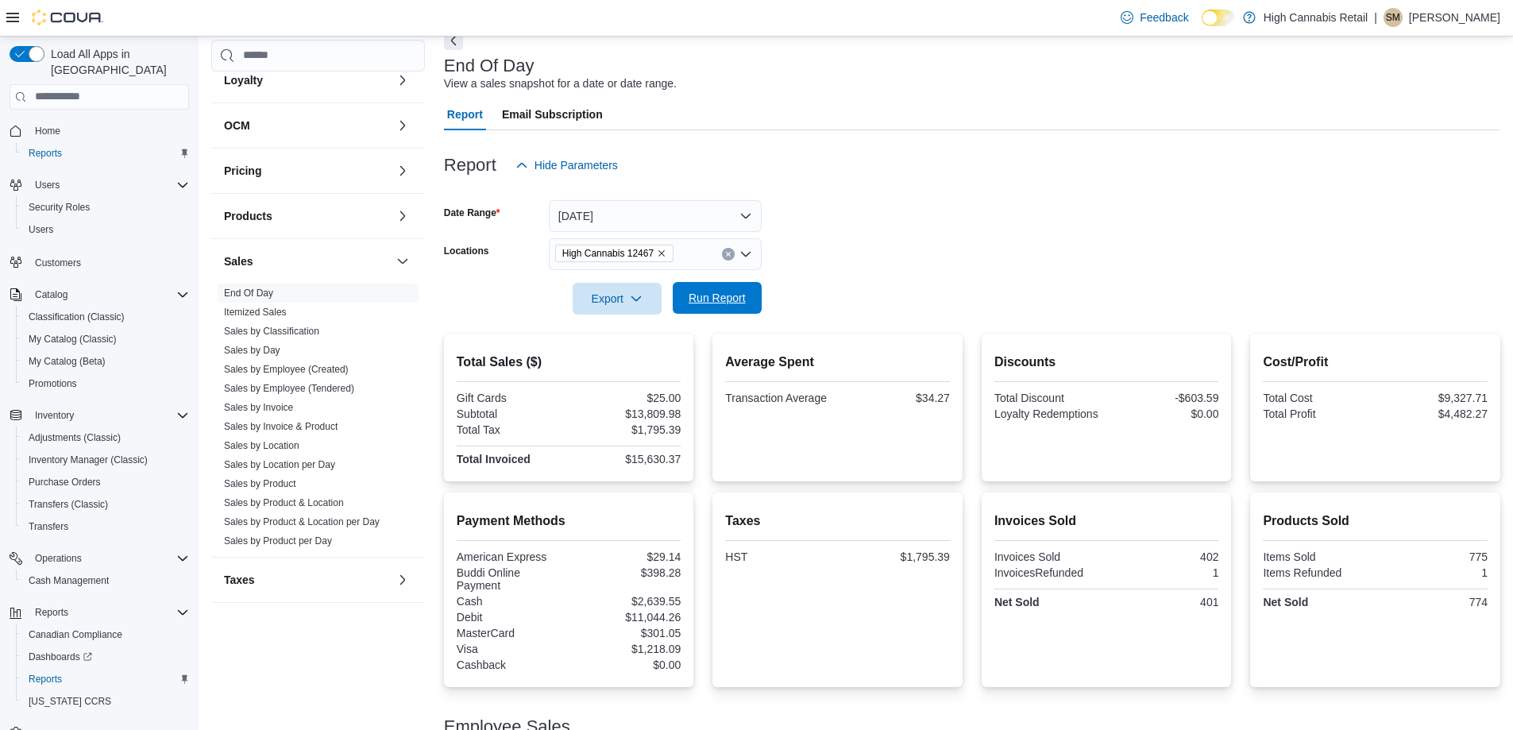
click at [723, 288] on span "Run Report" at bounding box center [717, 298] width 70 height 32
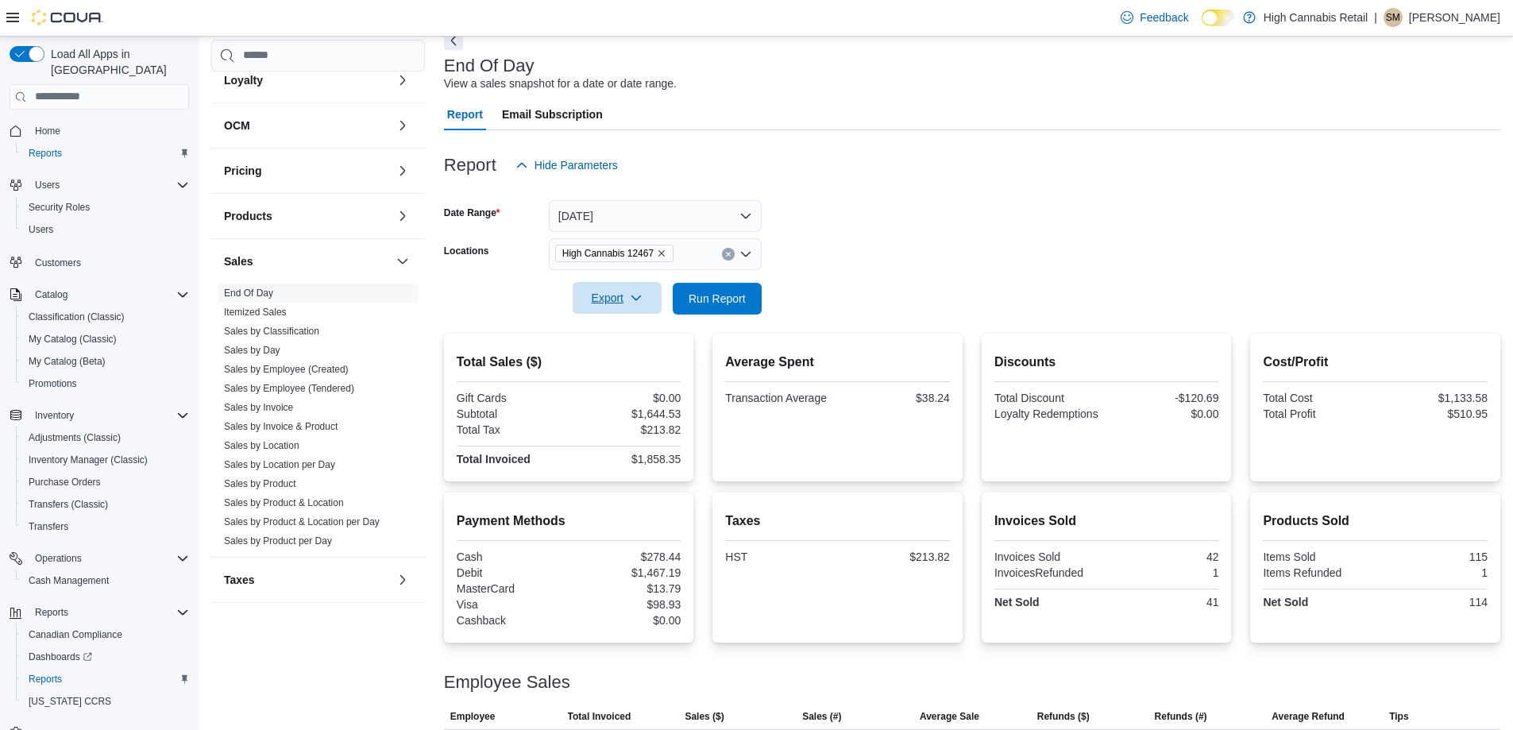
click at [611, 308] on span "Export" at bounding box center [617, 298] width 70 height 32
click at [620, 367] on button "Export to Pdf" at bounding box center [619, 362] width 91 height 32
click at [272, 407] on link "Sales by Invoice" at bounding box center [258, 407] width 69 height 11
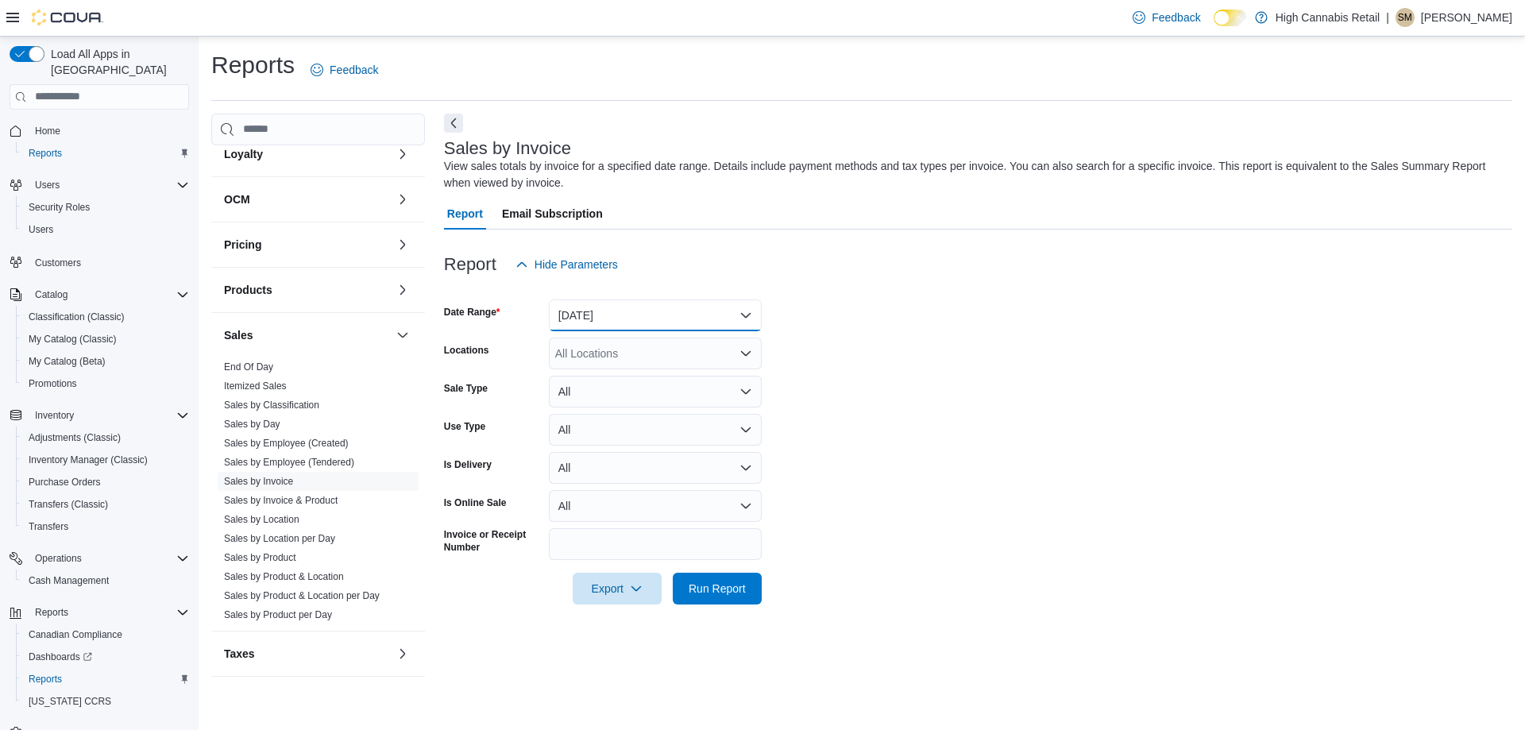
click at [619, 319] on button "Yesterday" at bounding box center [655, 315] width 213 height 32
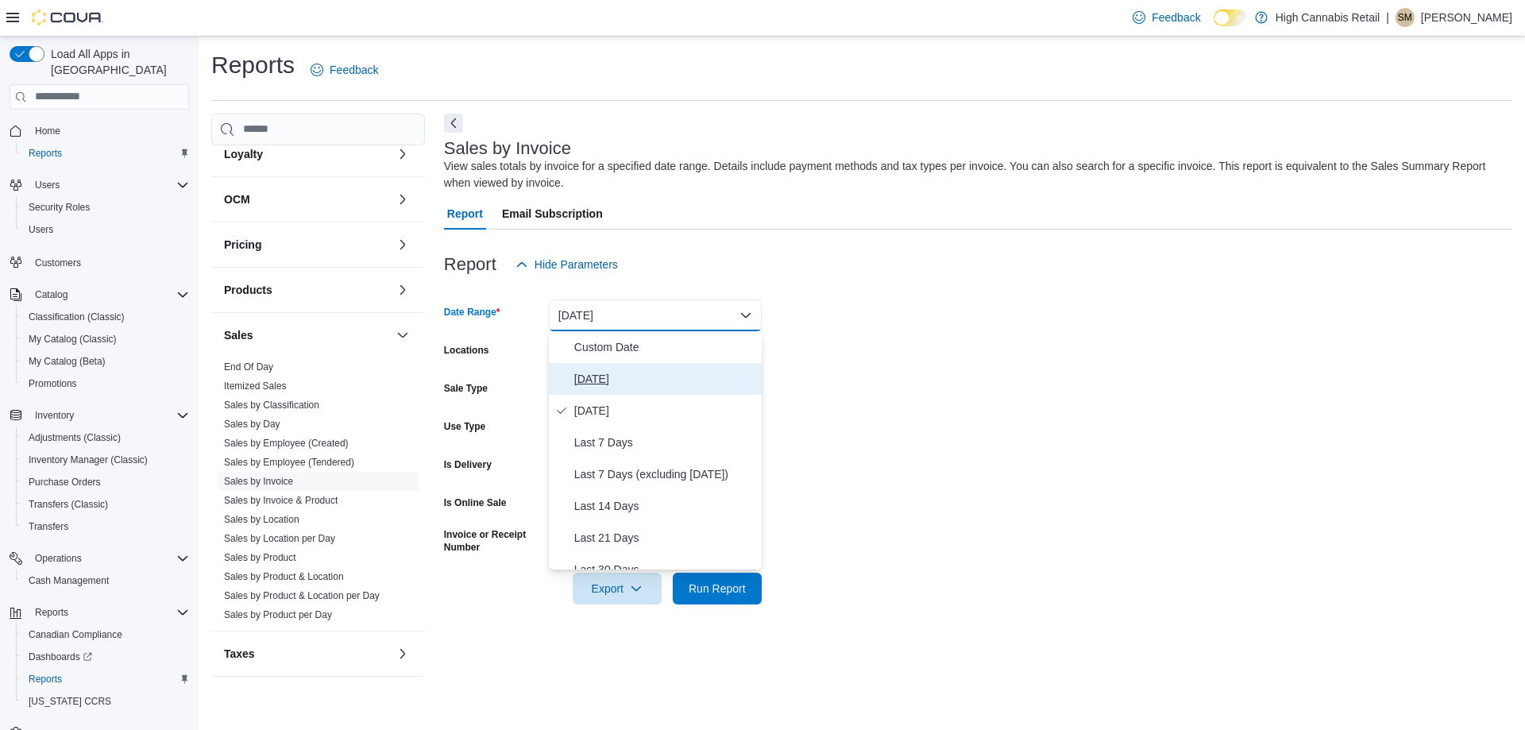
click at [611, 378] on span "Today" at bounding box center [664, 378] width 181 height 19
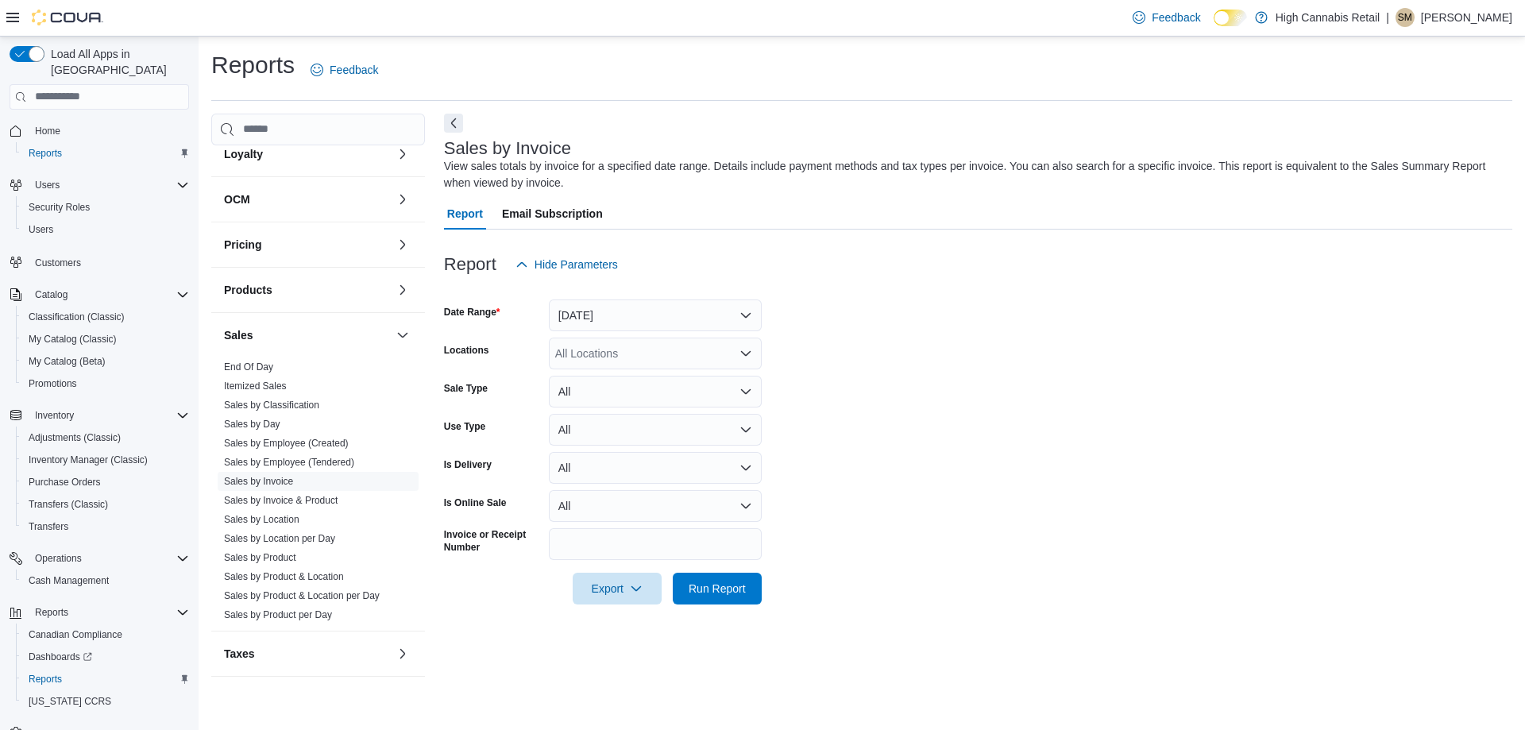
click at [1068, 338] on form "Date Range Today Locations All Locations Sale Type All Use Type All Is Delivery…" at bounding box center [978, 442] width 1068 height 324
click at [674, 351] on div "All Locations" at bounding box center [655, 353] width 213 height 32
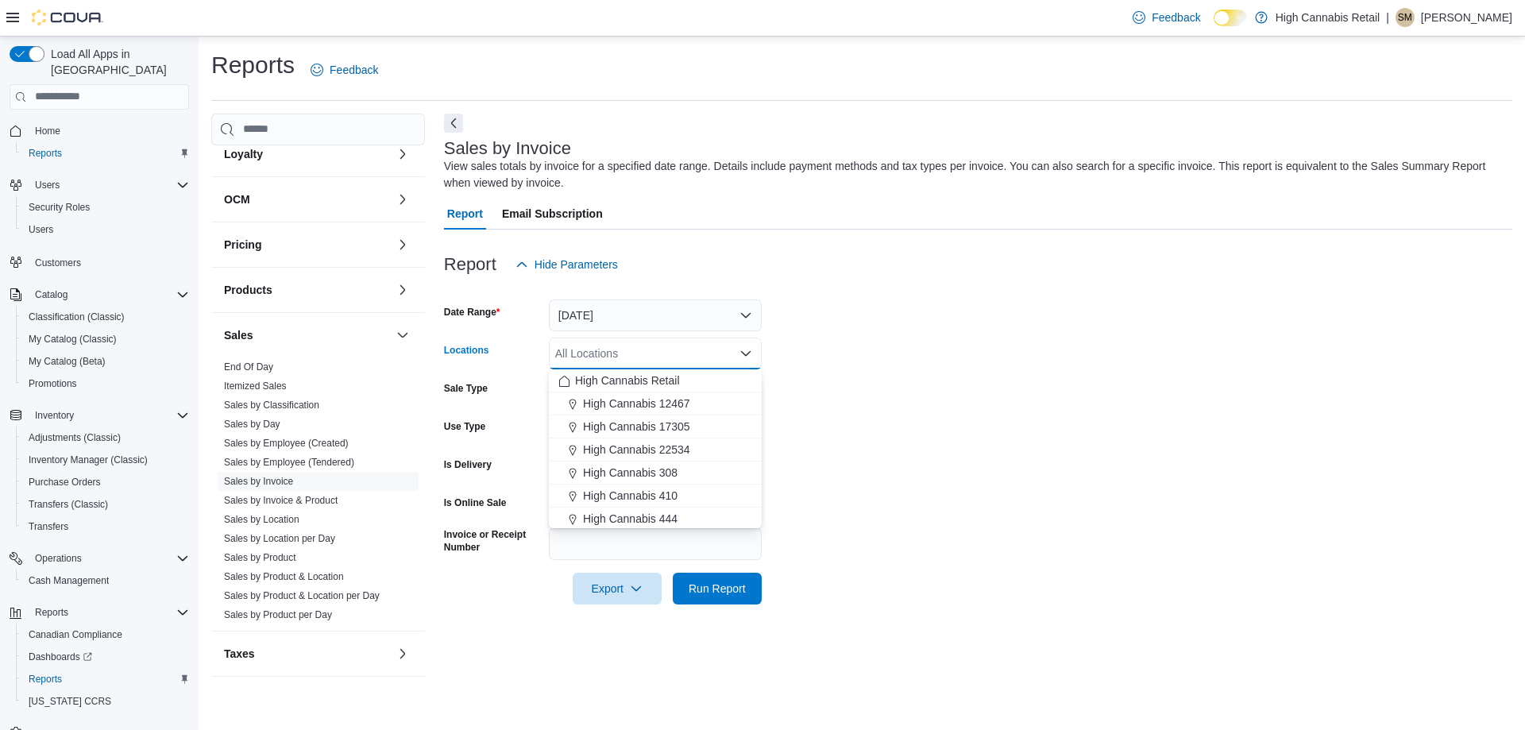
drag, startPoint x: 660, startPoint y: 402, endPoint x: 858, endPoint y: 374, distance: 199.7
click at [660, 403] on span "High Cannabis 12467" at bounding box center [636, 403] width 107 height 16
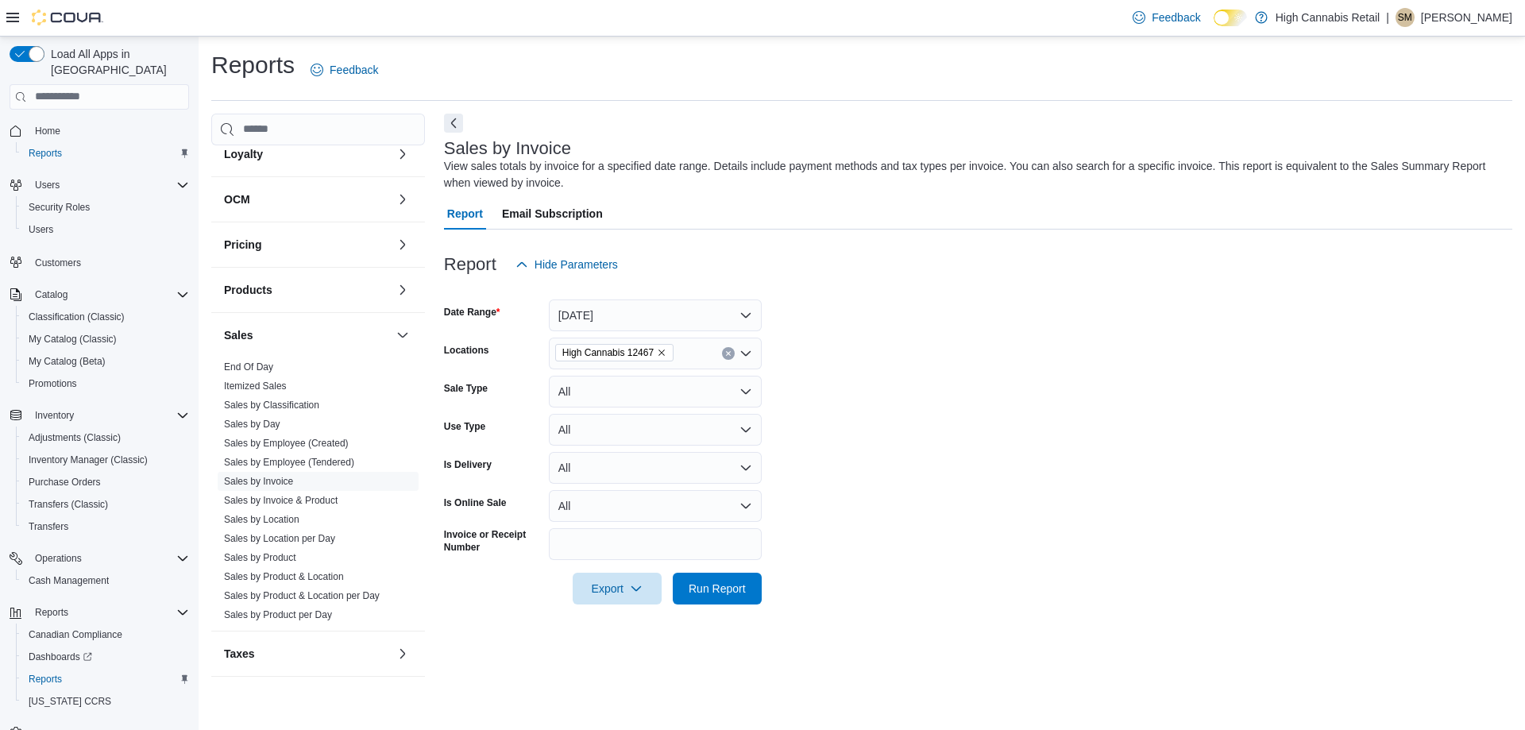
click at [858, 374] on form "Date Range Today Locations High Cannabis 12467 Sale Type All Use Type All Is De…" at bounding box center [978, 442] width 1068 height 324
click at [735, 594] on span "Run Report" at bounding box center [716, 588] width 57 height 16
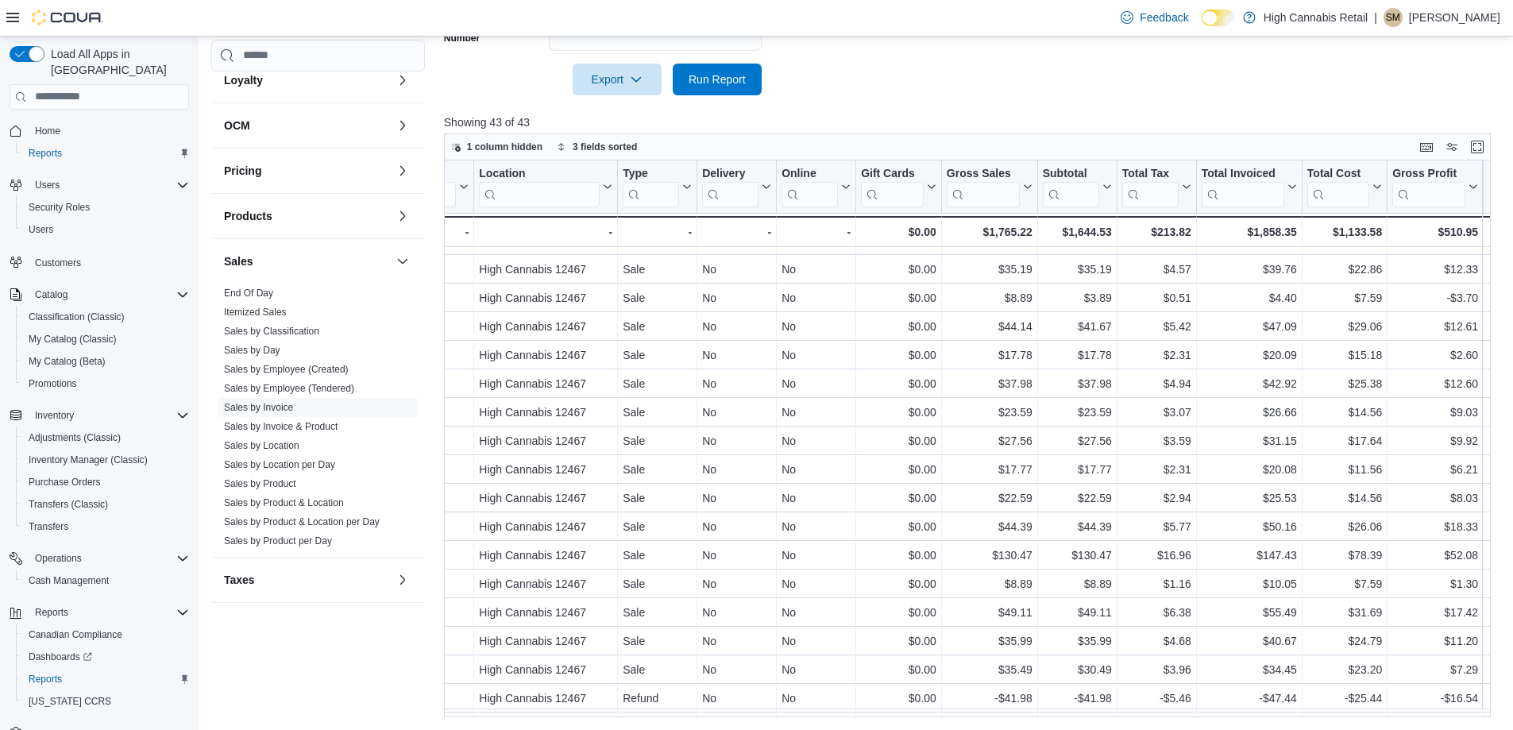
scroll to position [449, 0]
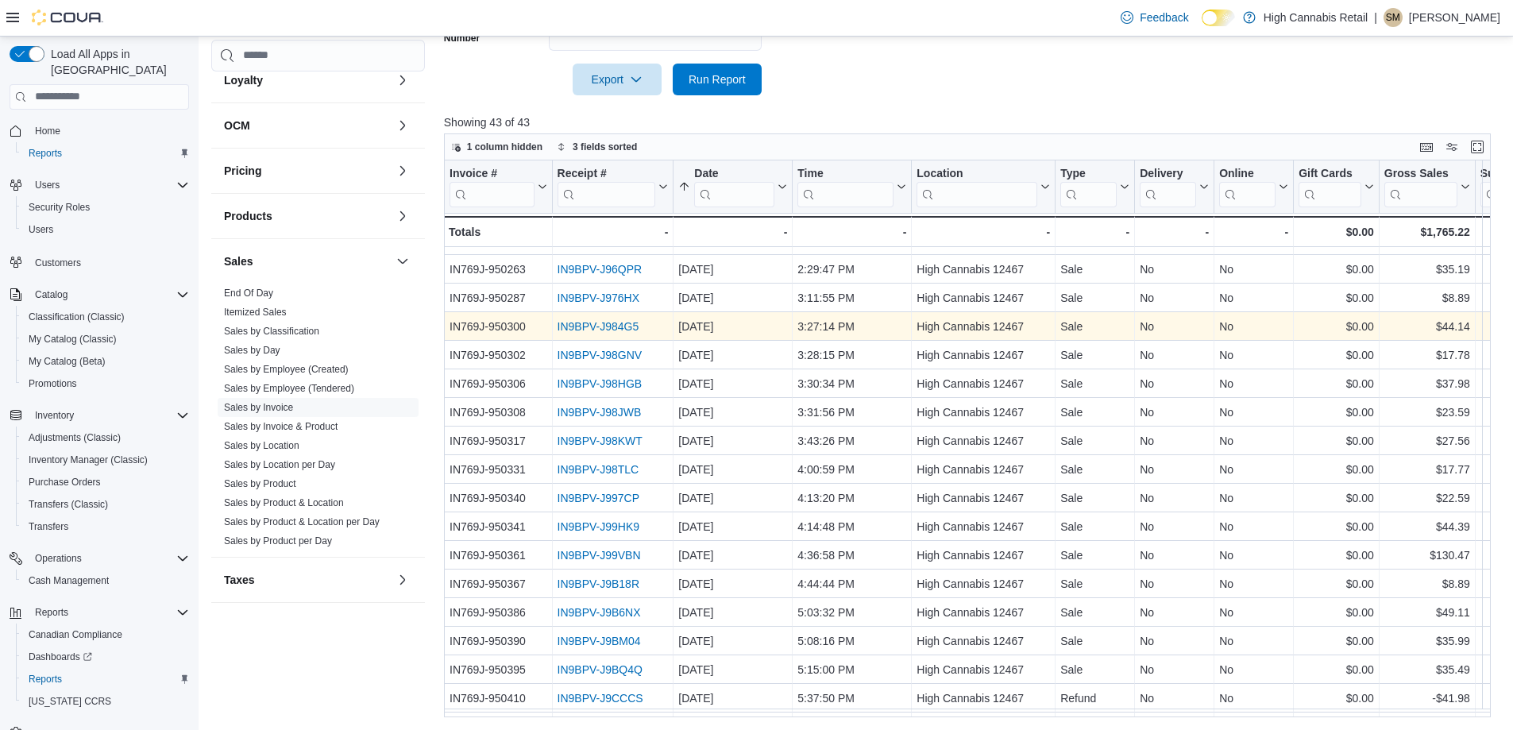
click at [625, 323] on link "IN9BPV-J984G5" at bounding box center [598, 326] width 82 height 13
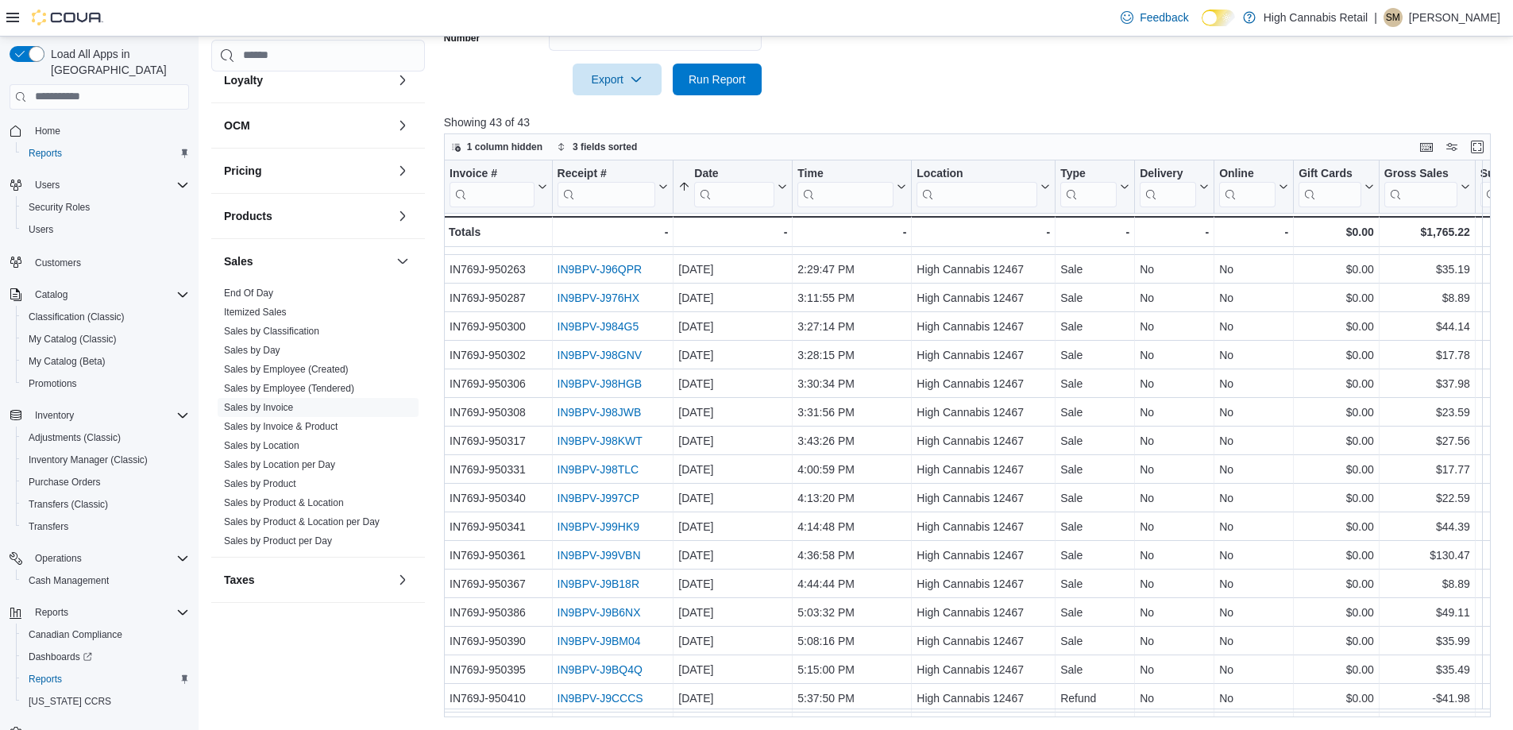
click at [254, 295] on link "End Of Day" at bounding box center [248, 292] width 49 height 11
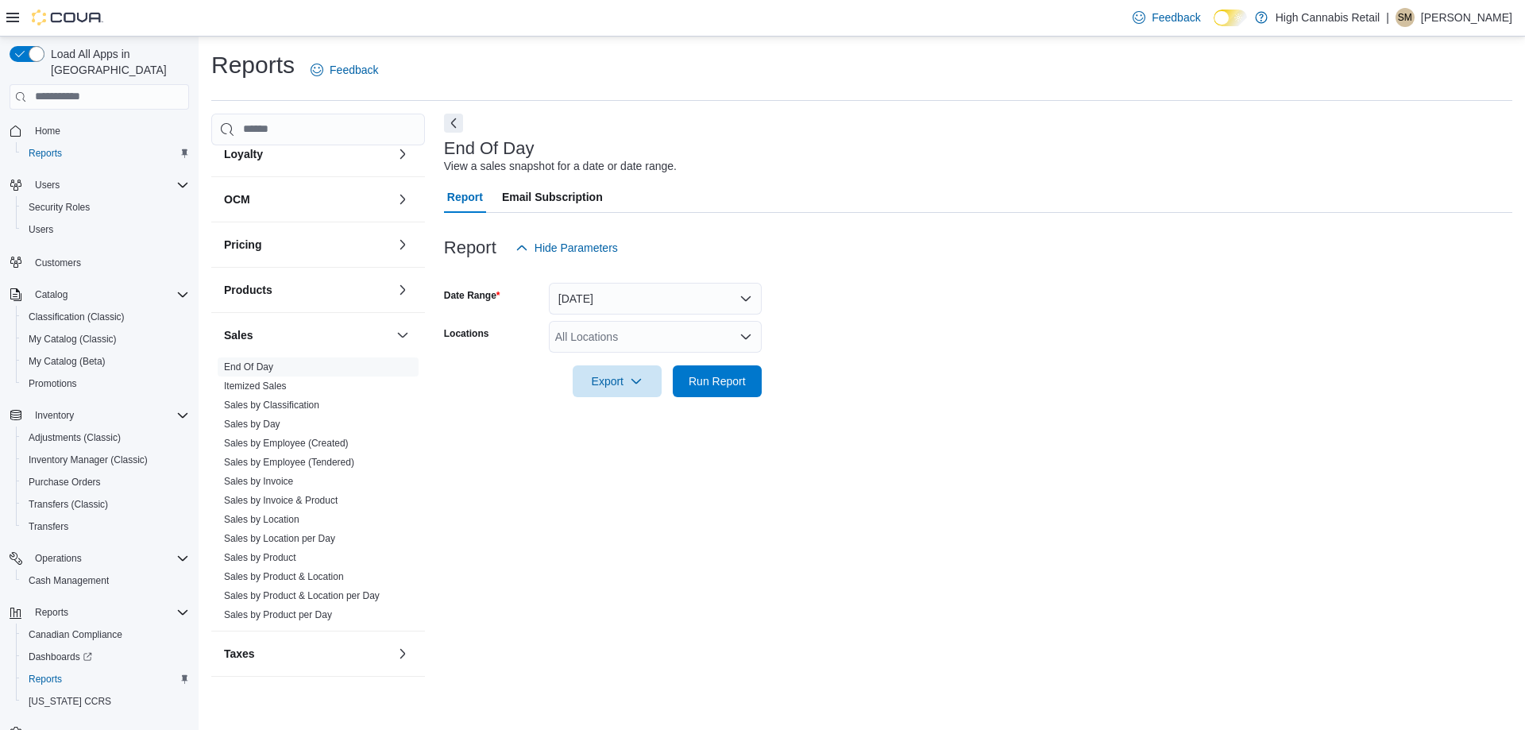
click at [667, 341] on div "All Locations" at bounding box center [655, 337] width 213 height 32
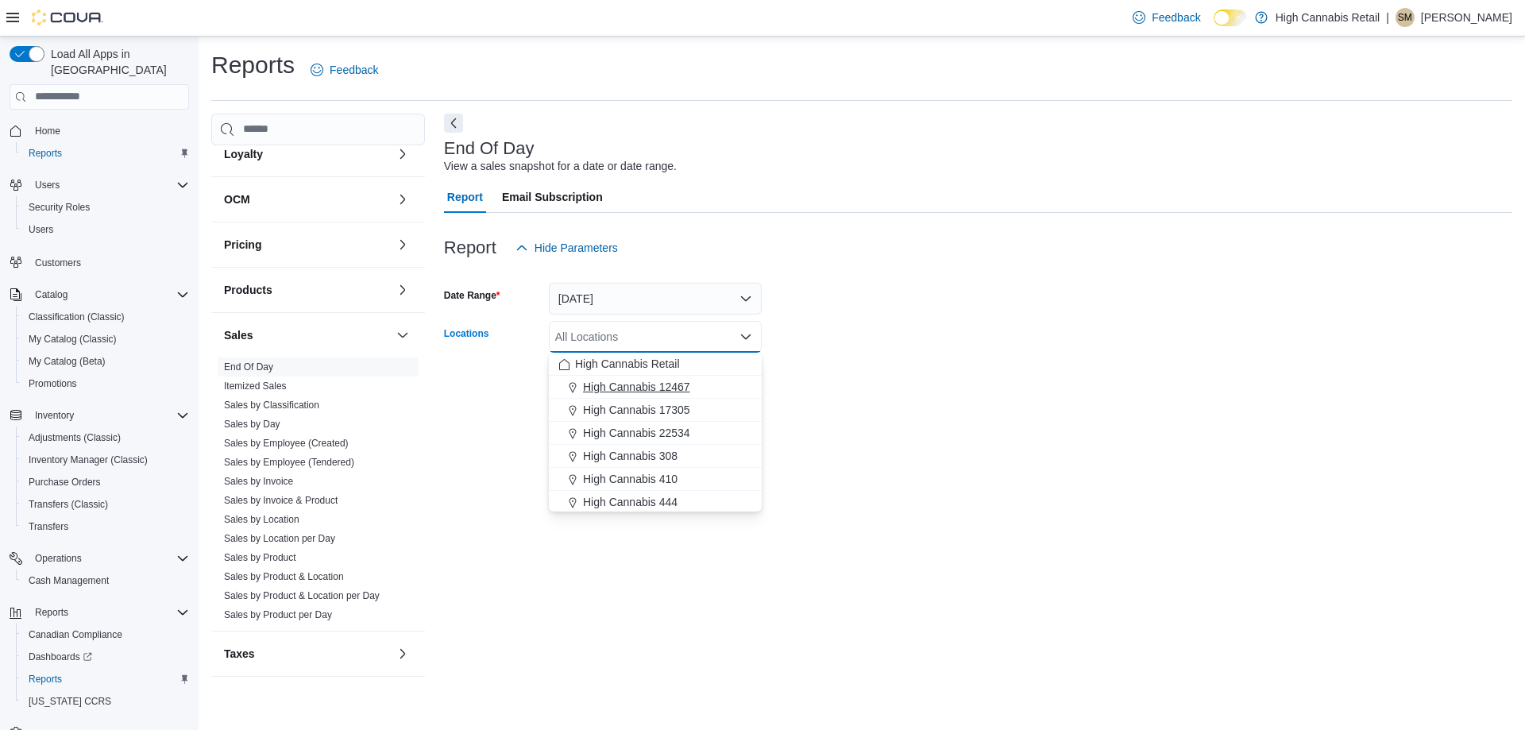
click at [690, 383] on div "High Cannabis 12467" at bounding box center [655, 387] width 194 height 16
click at [851, 354] on div at bounding box center [978, 359] width 1068 height 13
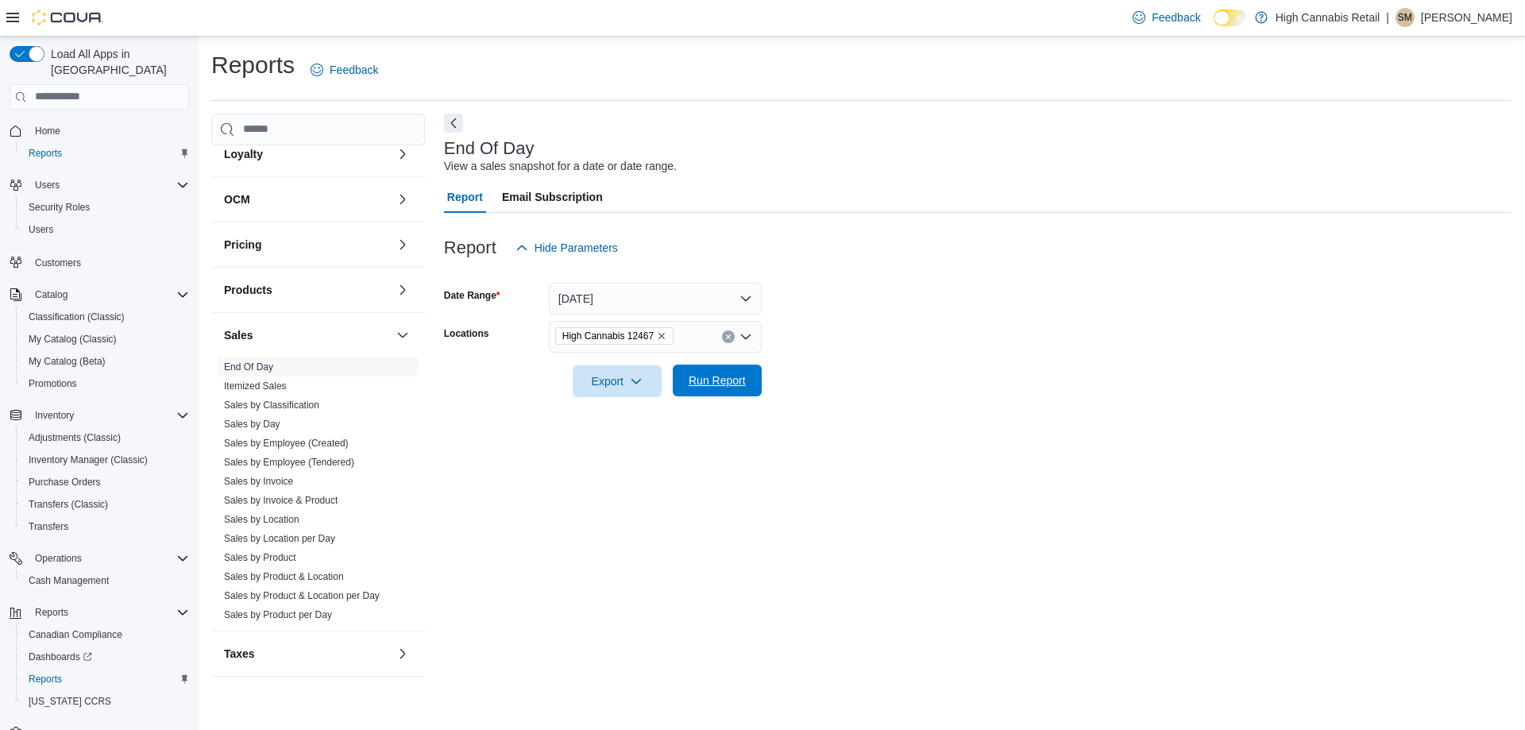
click at [738, 375] on span "Run Report" at bounding box center [716, 380] width 57 height 16
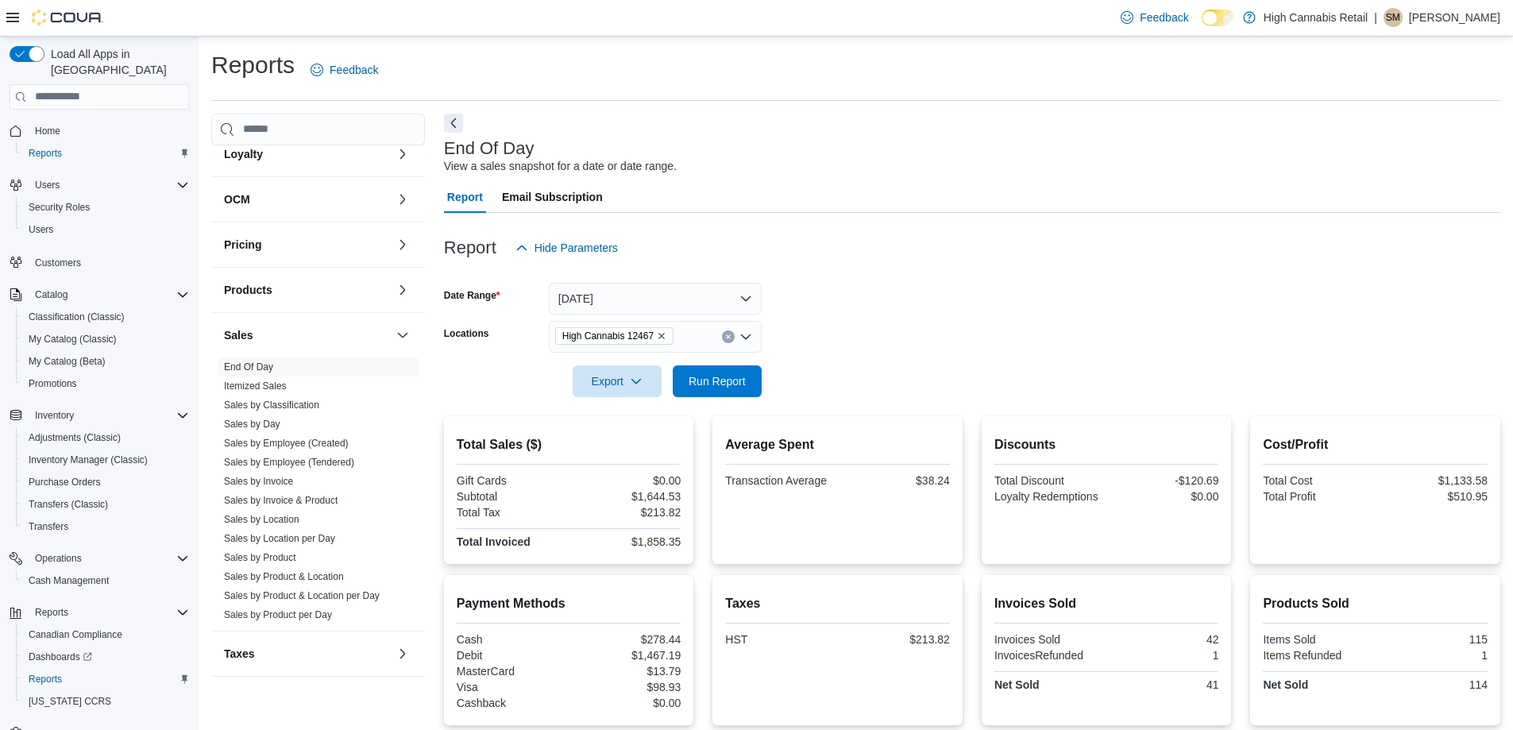
scroll to position [128, 0]
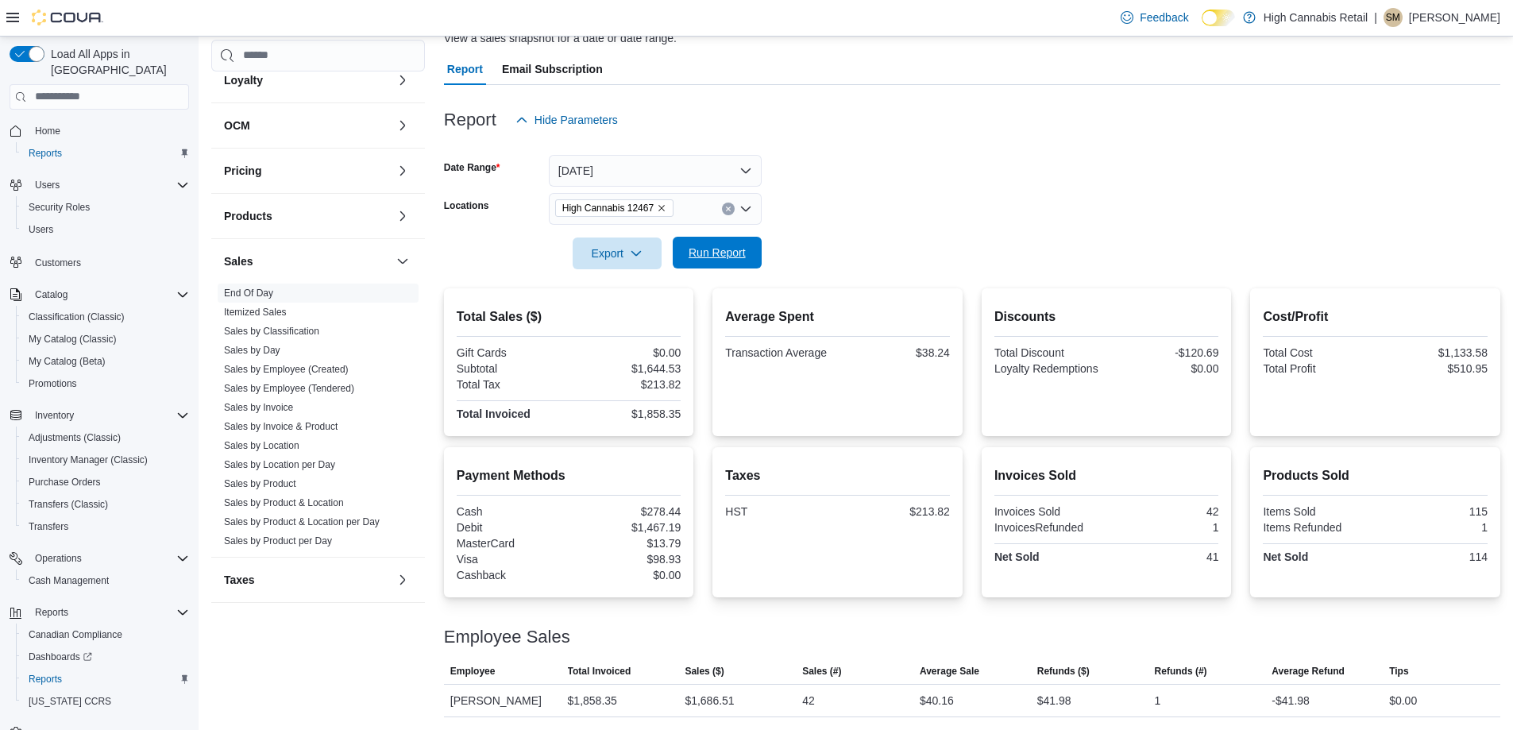
click at [731, 268] on span "Run Report" at bounding box center [717, 253] width 70 height 32
click at [742, 248] on span "Run Report" at bounding box center [716, 253] width 57 height 16
click at [276, 410] on link "Sales by Invoice" at bounding box center [258, 407] width 69 height 11
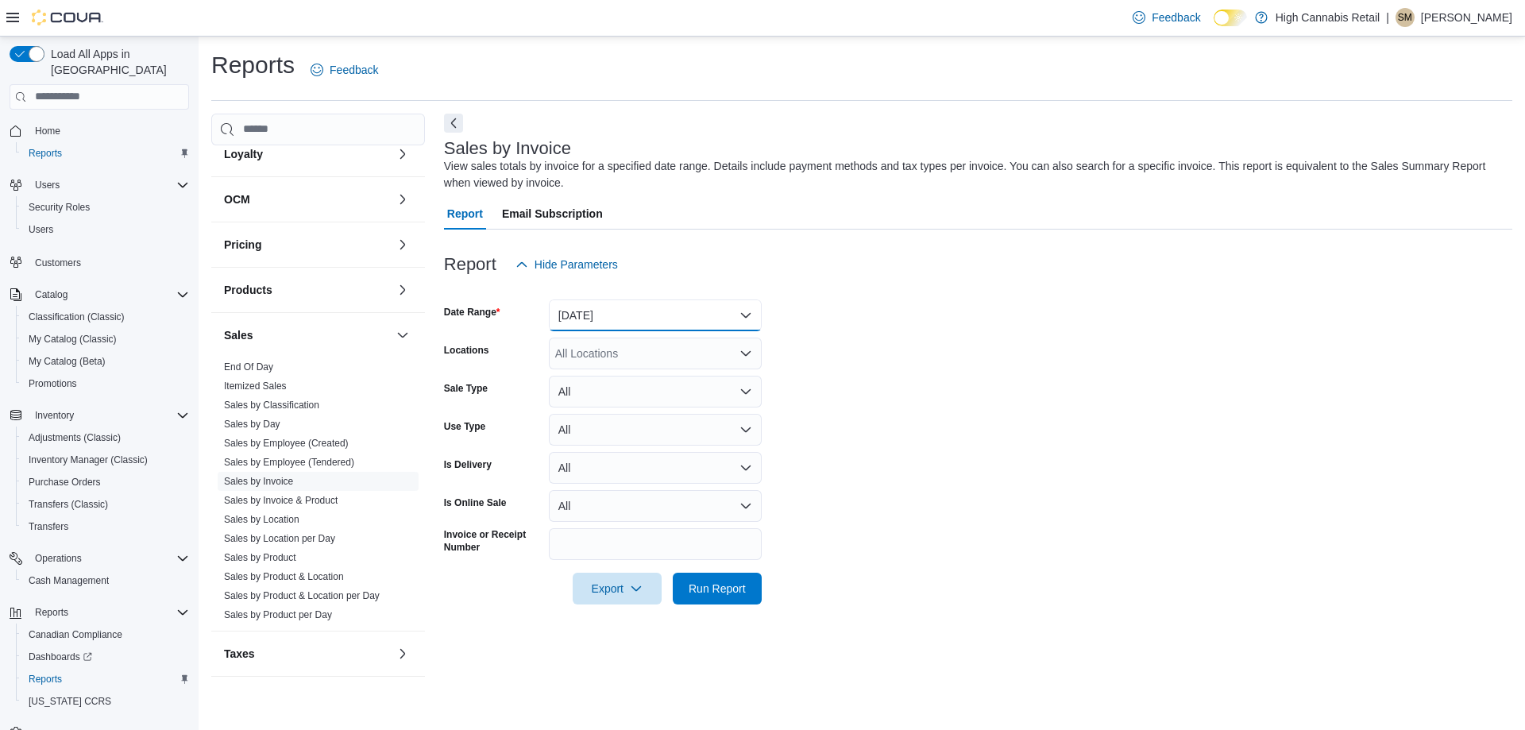
click at [636, 310] on button "Yesterday" at bounding box center [655, 315] width 213 height 32
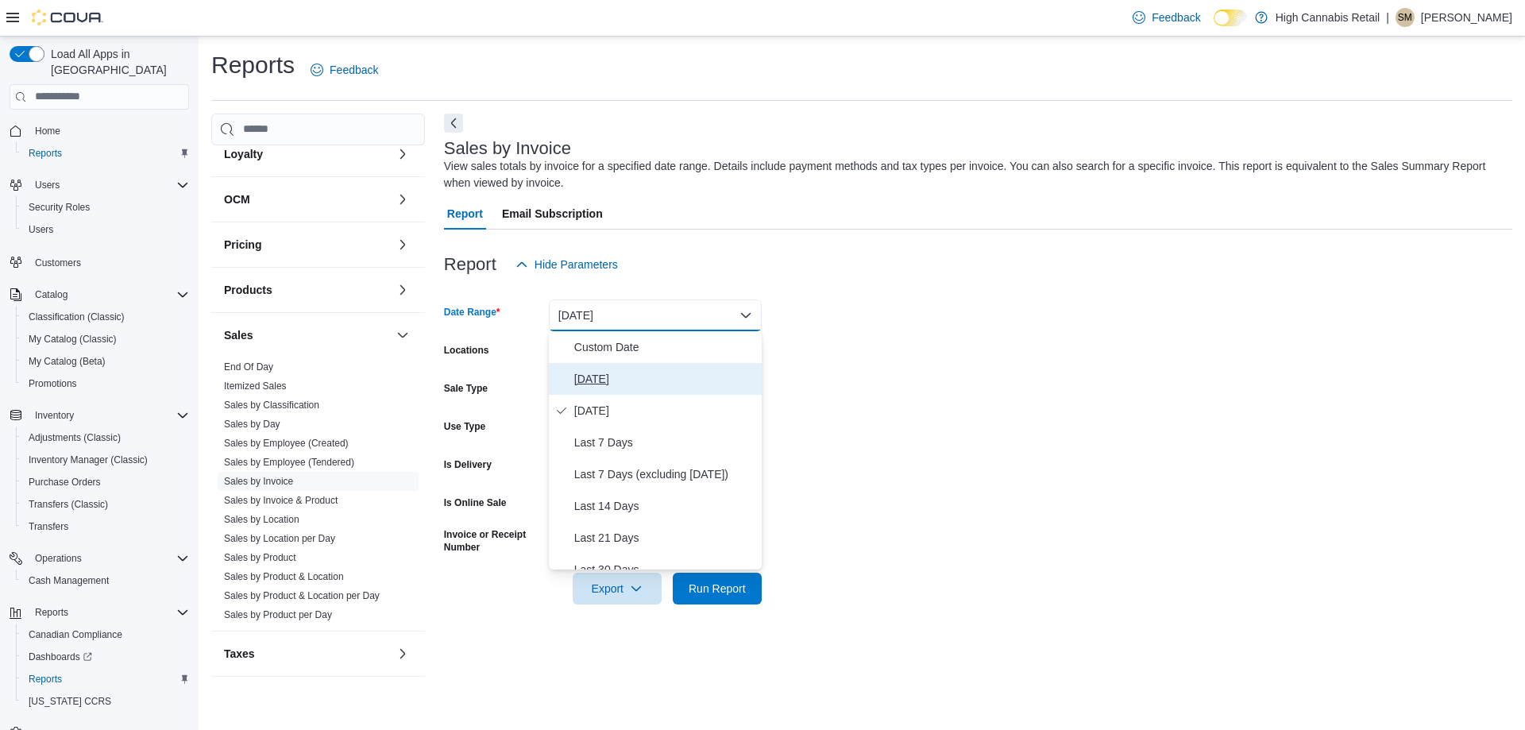
click at [618, 370] on span "Today" at bounding box center [664, 378] width 181 height 19
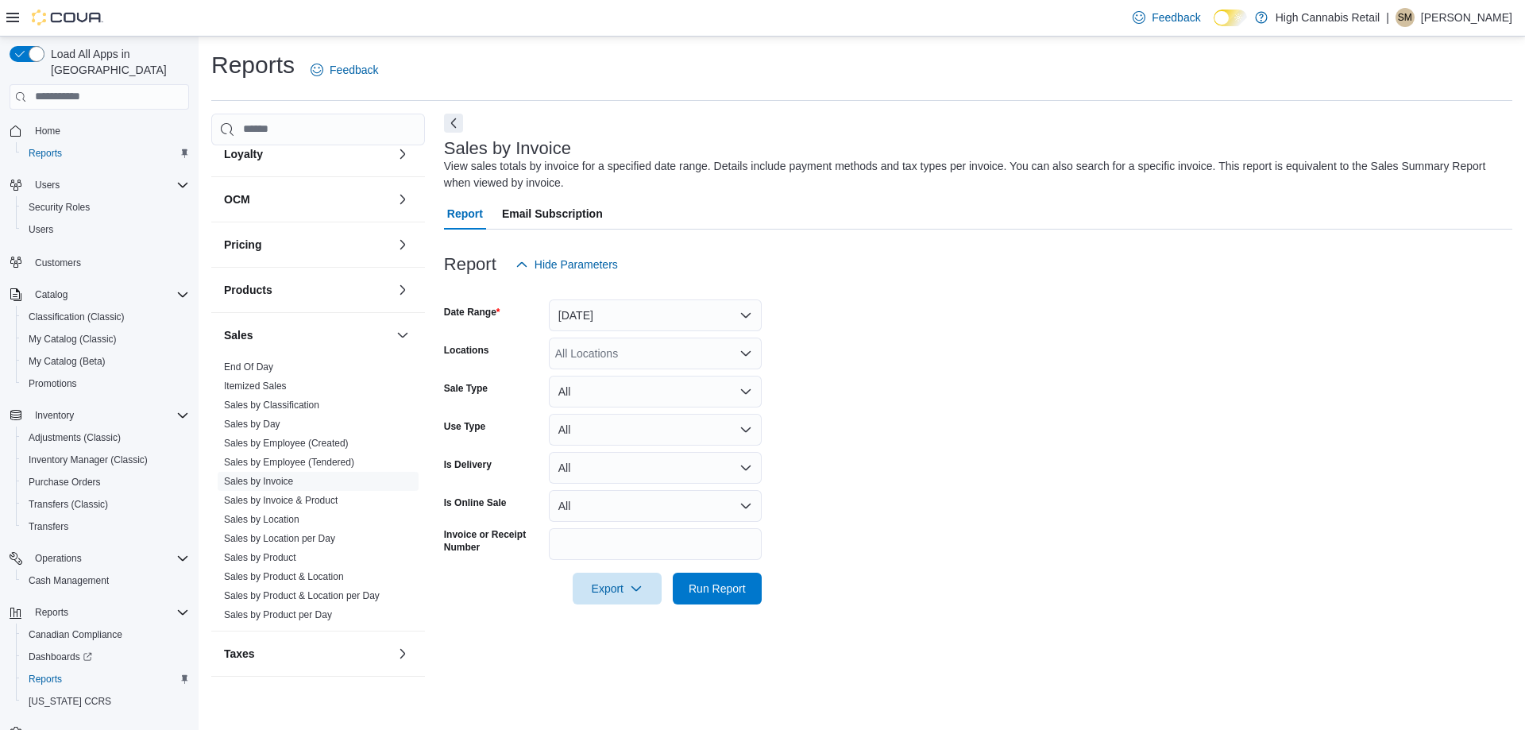
click at [834, 341] on form "Date Range Today Locations All Locations Sale Type All Use Type All Is Delivery…" at bounding box center [978, 442] width 1068 height 324
click at [668, 357] on div "All Locations" at bounding box center [655, 353] width 213 height 32
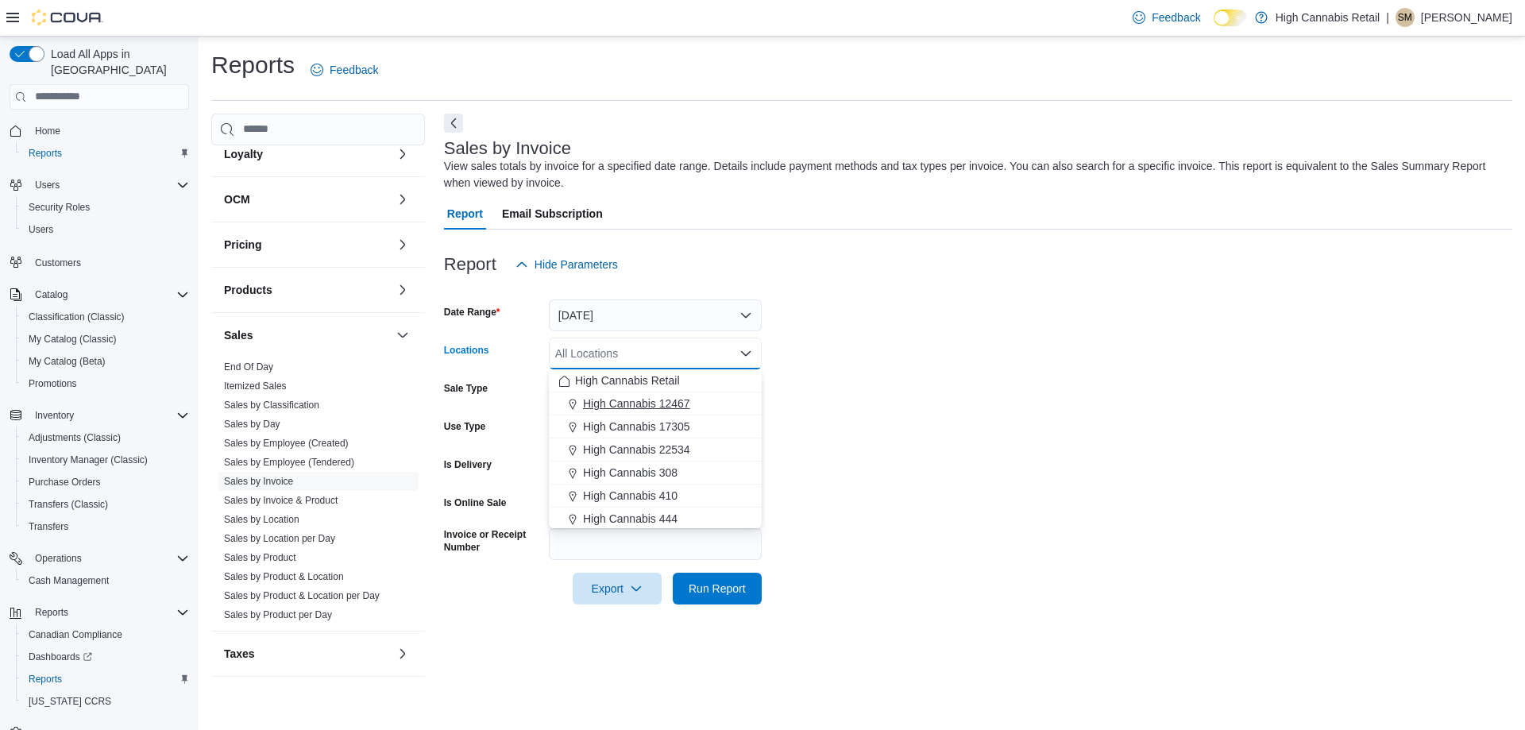
click at [663, 399] on span "High Cannabis 12467" at bounding box center [636, 403] width 107 height 16
click at [844, 357] on form "Date Range Today Locations High Cannabis 12467 Combo box. Selected. High Cannab…" at bounding box center [978, 442] width 1068 height 324
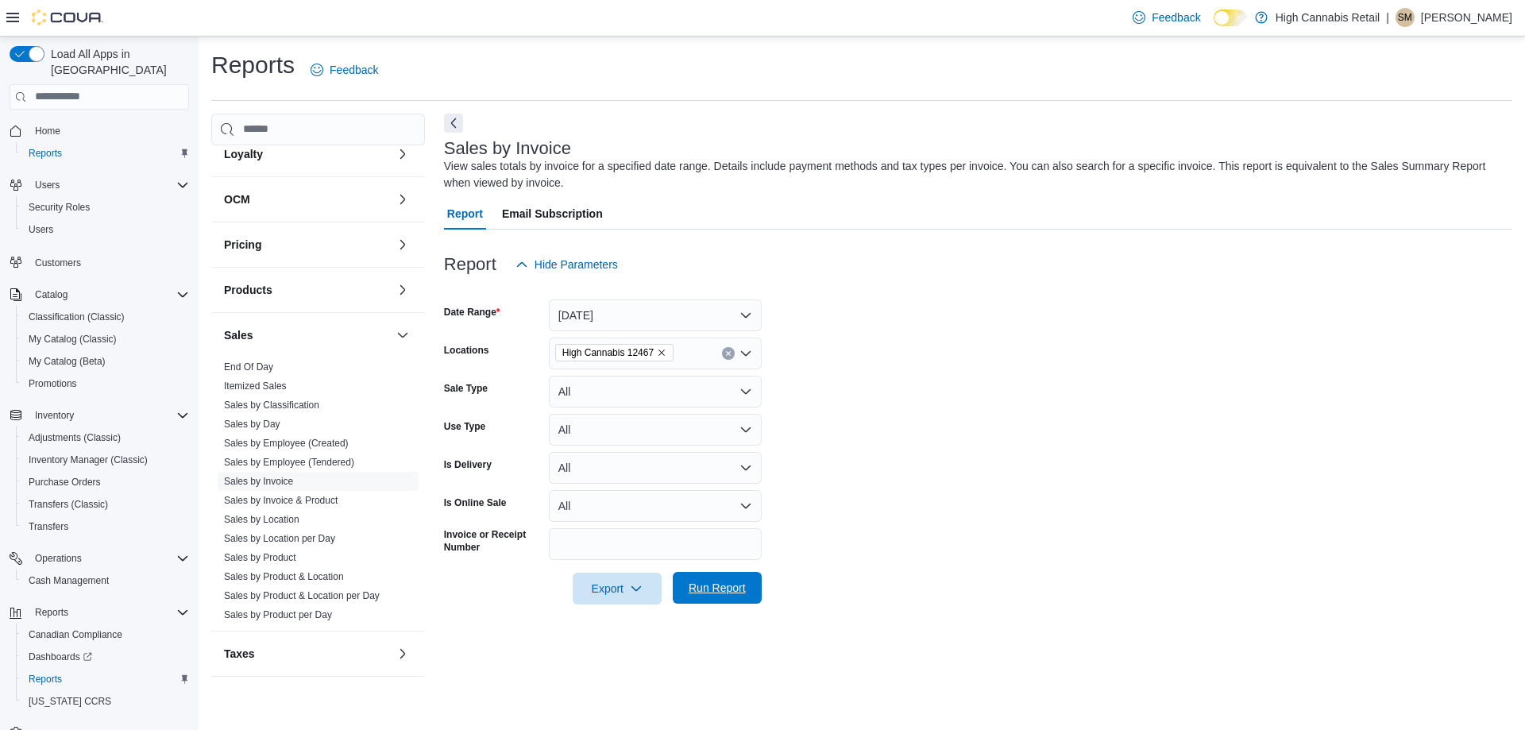
click at [699, 583] on span "Run Report" at bounding box center [716, 588] width 57 height 16
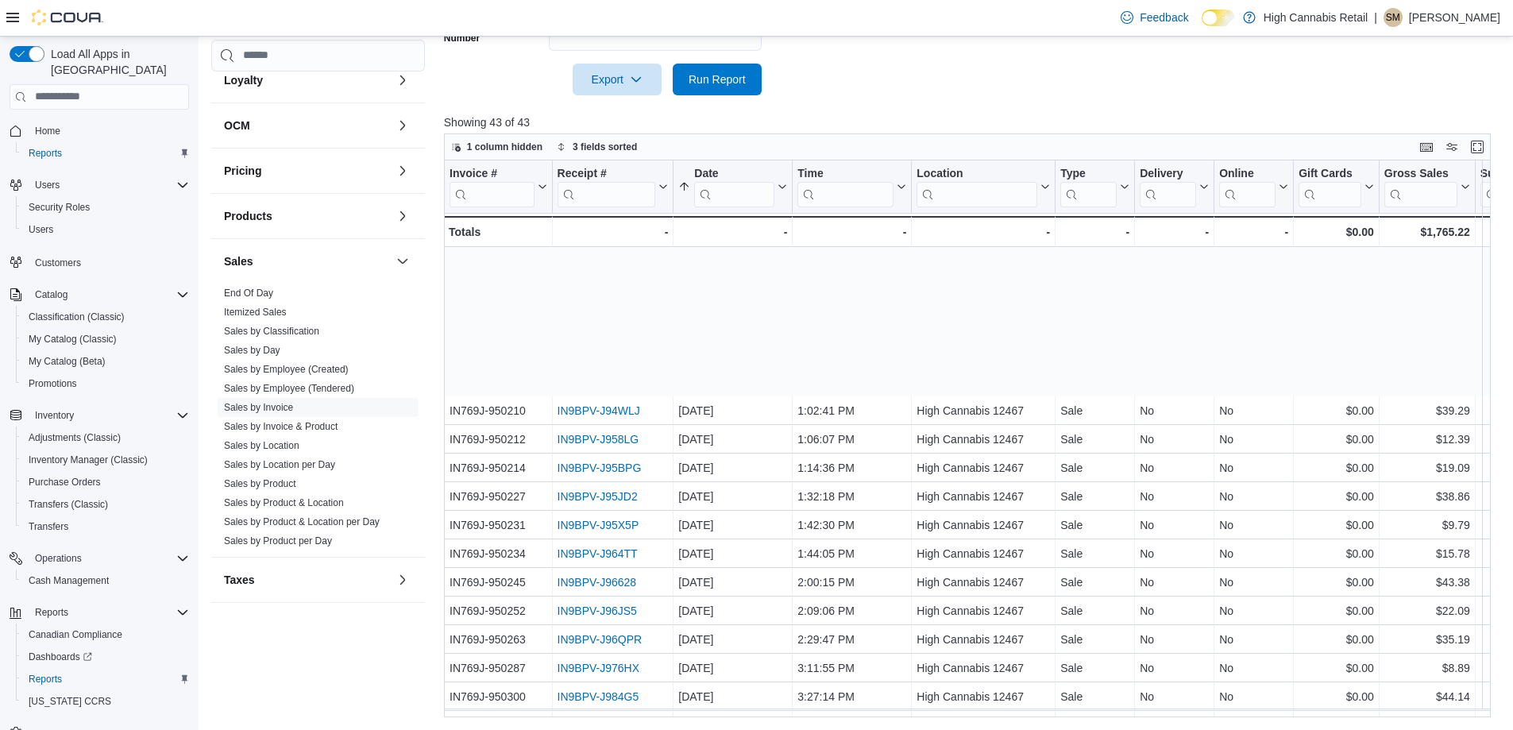
scroll to position [318, 0]
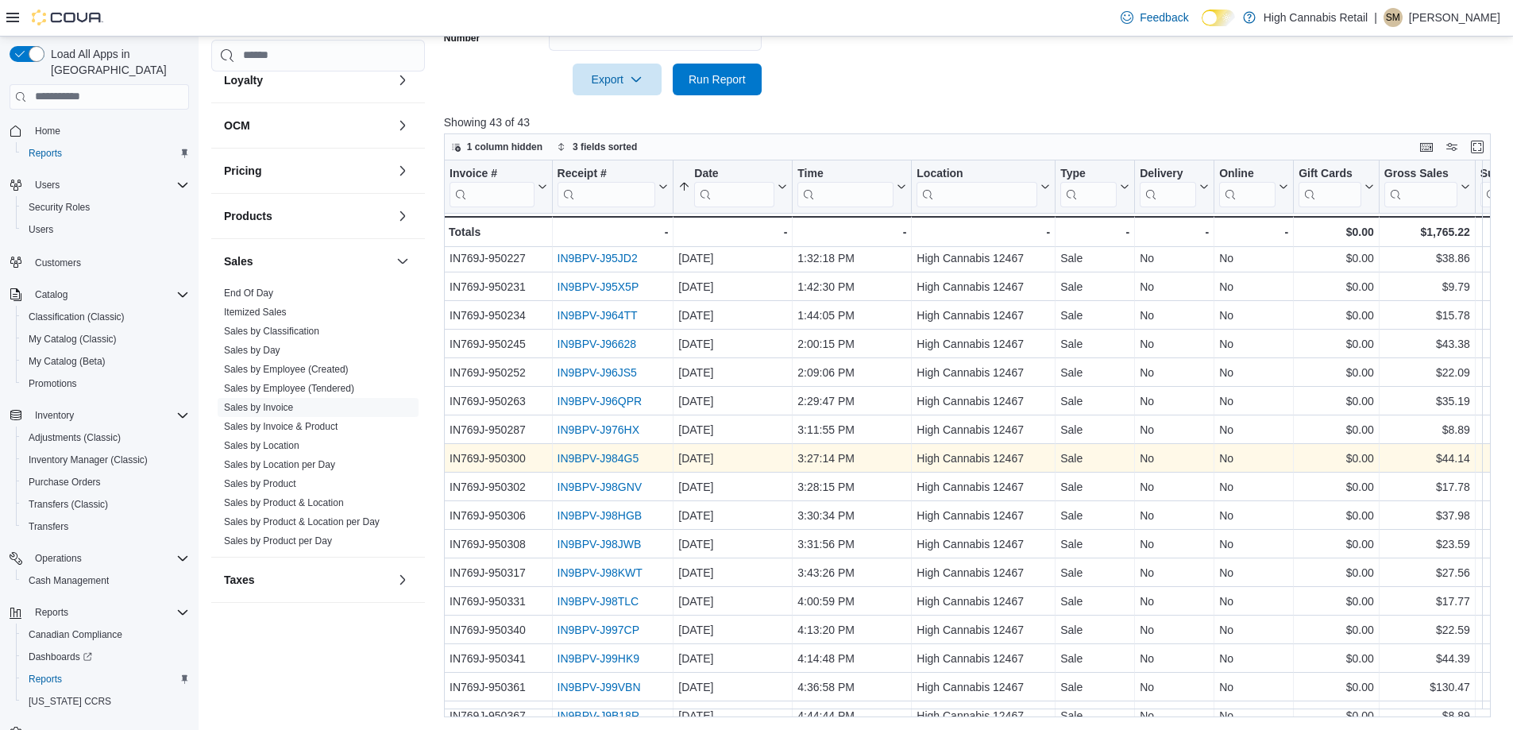
click at [592, 453] on link "IN9BPV-J984G5" at bounding box center [598, 458] width 82 height 13
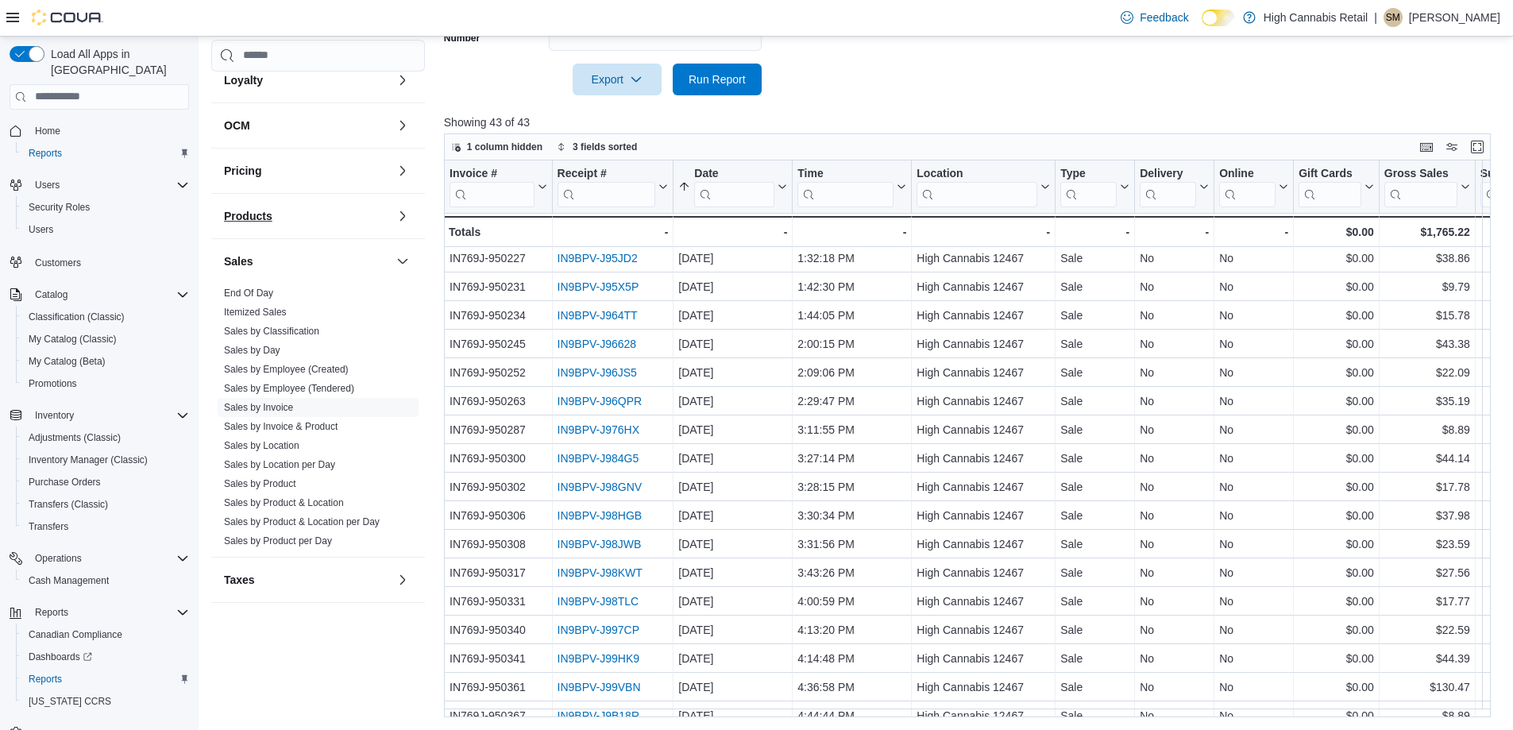
drag, startPoint x: 258, startPoint y: 291, endPoint x: 267, endPoint y: 286, distance: 9.9
click at [257, 291] on link "End Of Day" at bounding box center [248, 292] width 49 height 11
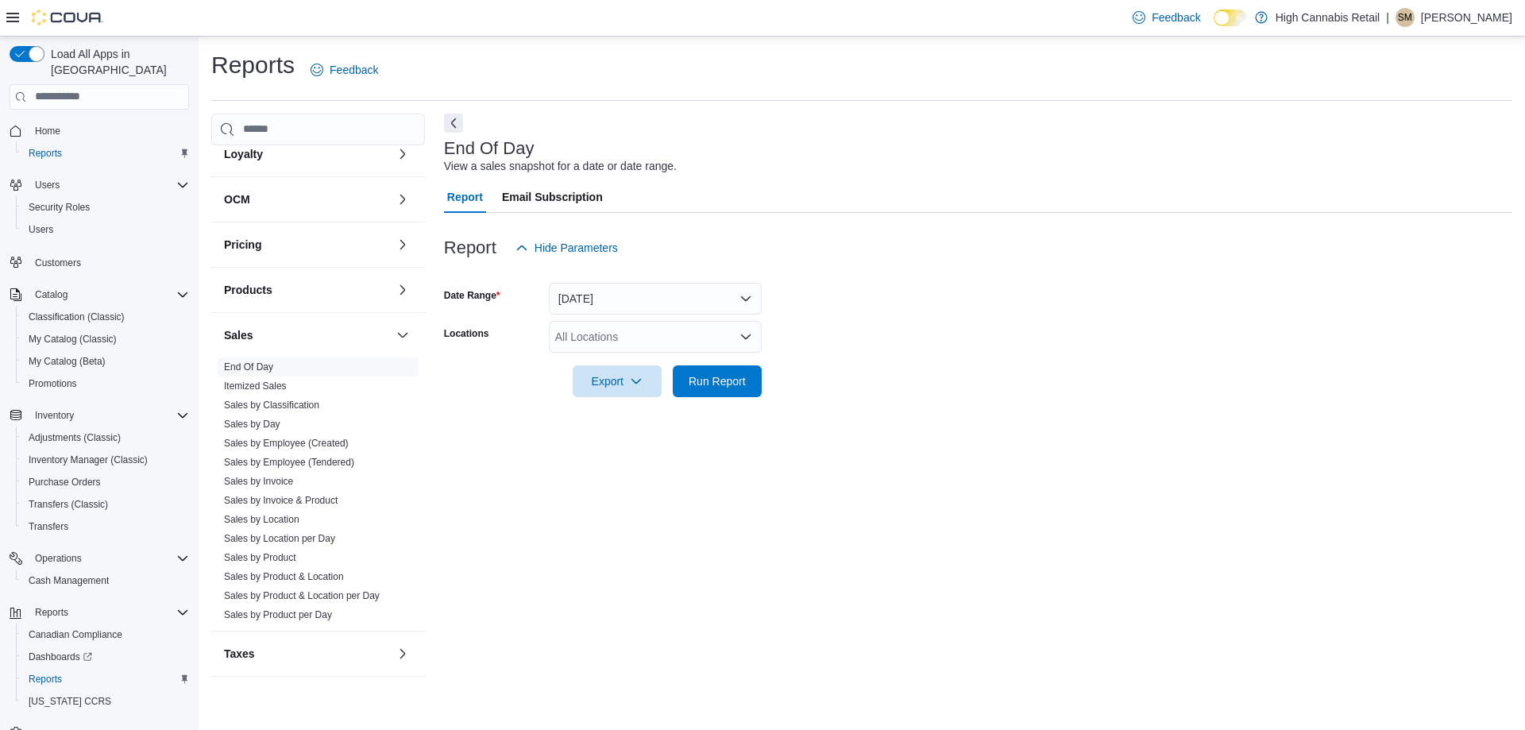
click at [678, 343] on div "All Locations" at bounding box center [655, 337] width 213 height 32
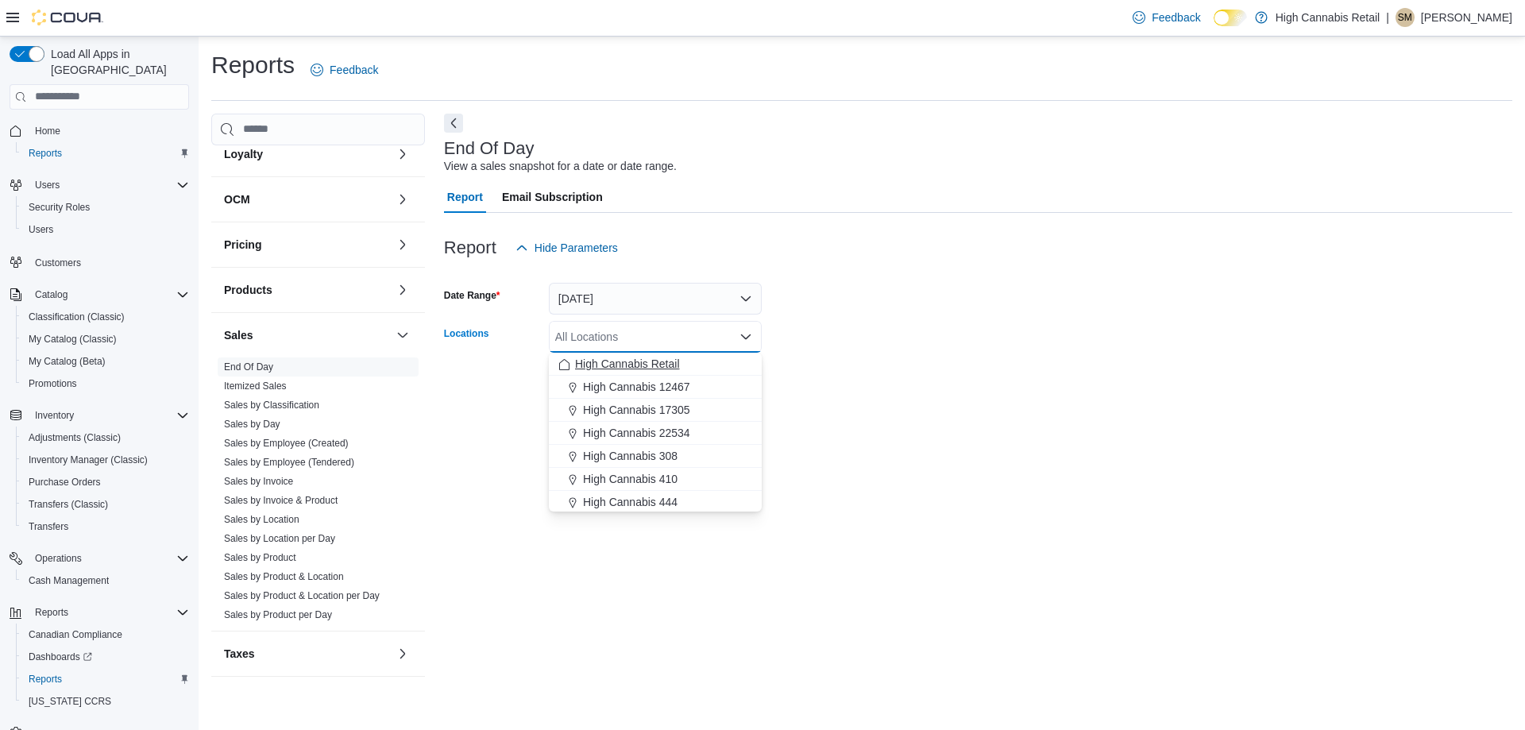
click at [673, 381] on span "High Cannabis 12467" at bounding box center [636, 387] width 107 height 16
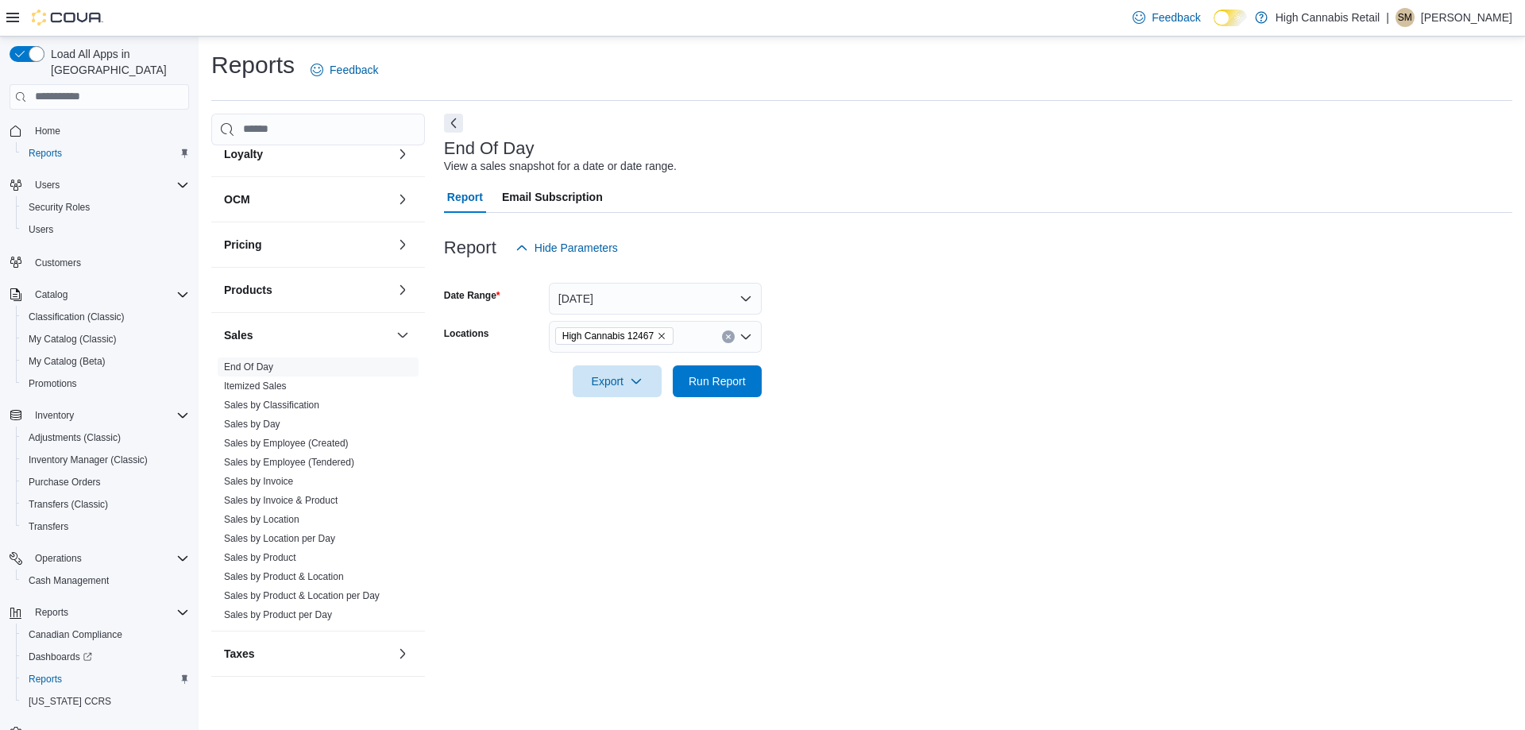
drag, startPoint x: 860, startPoint y: 334, endPoint x: 752, endPoint y: 372, distance: 114.5
click at [859, 334] on form "Date Range Today Locations High Cannabis 12467 Export Run Report" at bounding box center [978, 330] width 1068 height 133
click at [743, 379] on span "Run Report" at bounding box center [716, 380] width 57 height 16
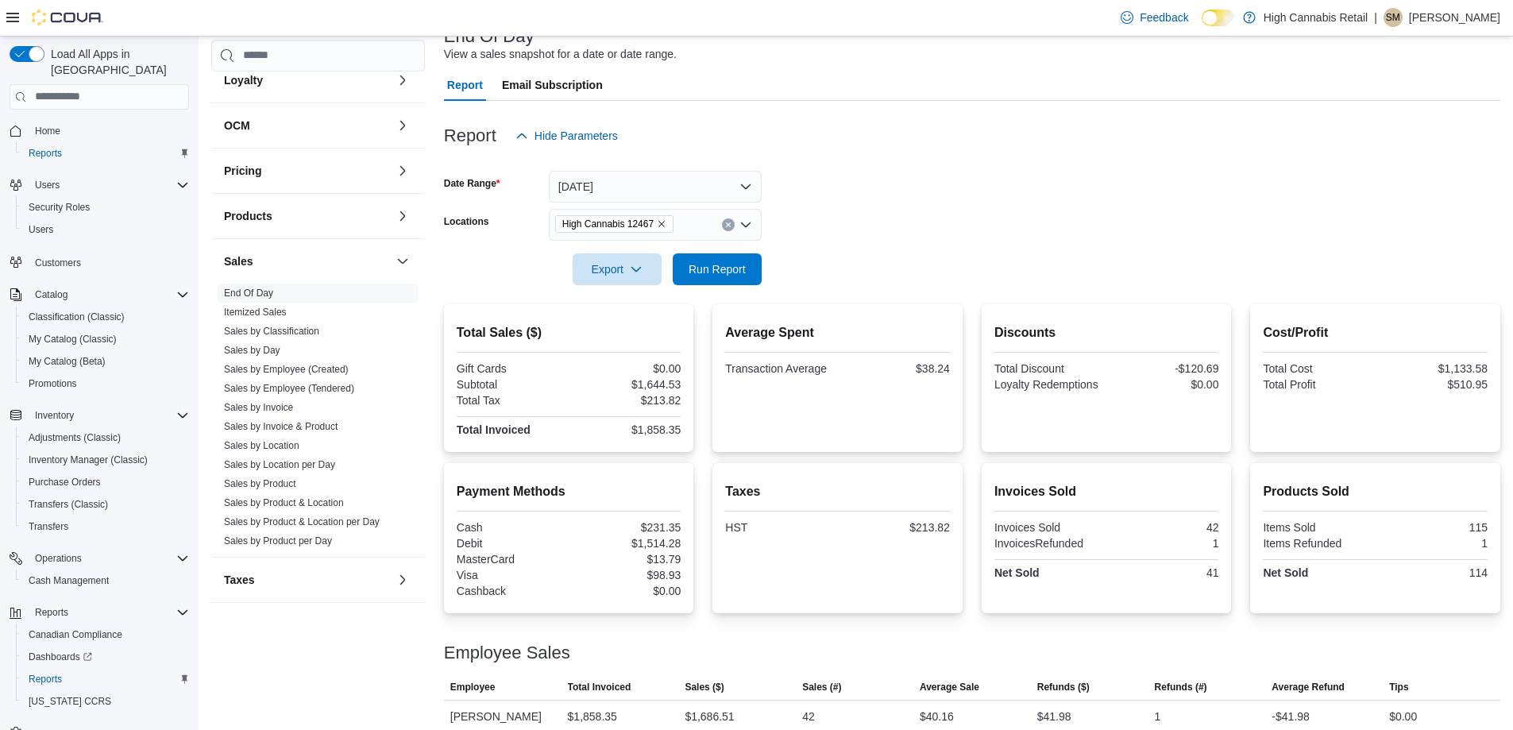
scroll to position [128, 0]
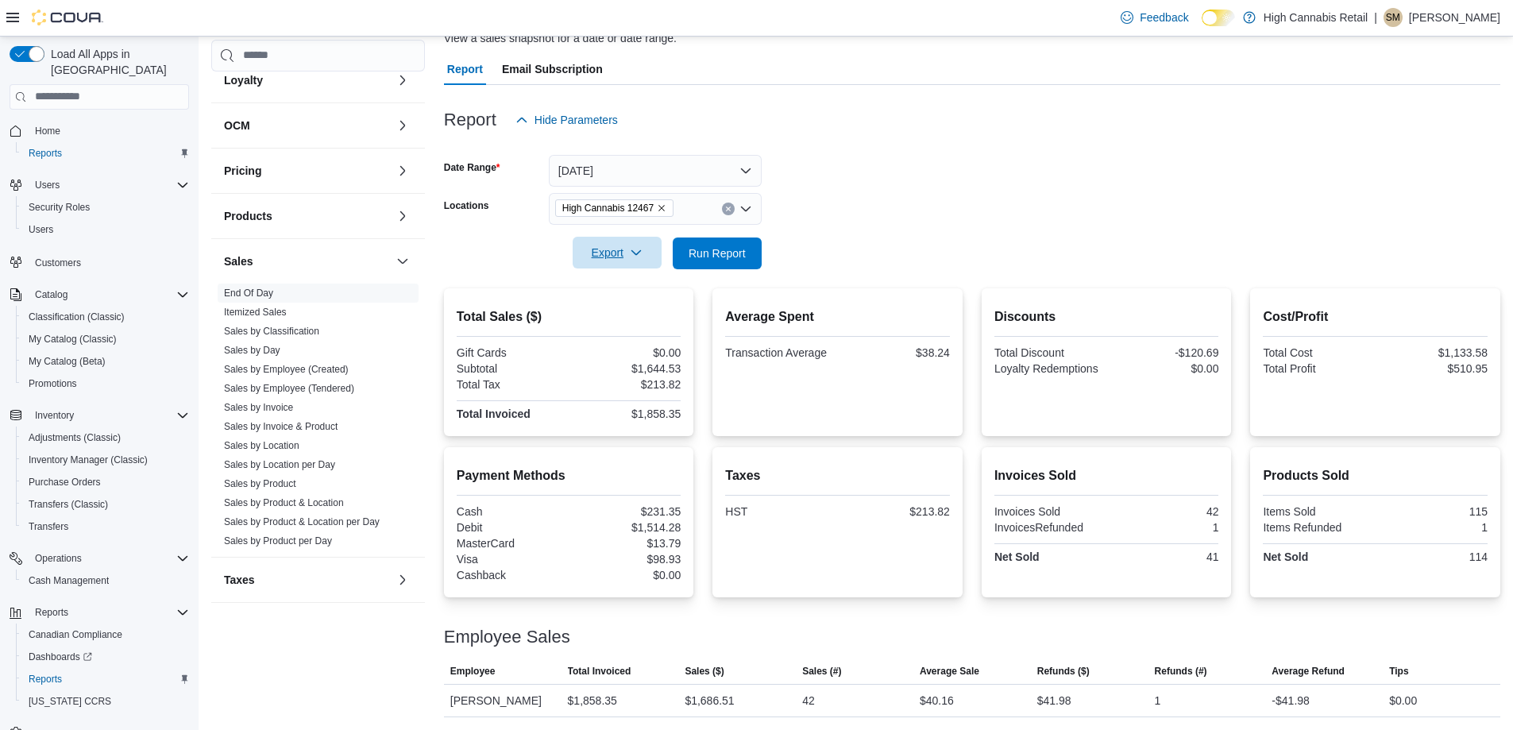
click at [617, 251] on span "Export" at bounding box center [617, 253] width 70 height 32
click at [615, 319] on span "Export to Pdf" at bounding box center [619, 316] width 71 height 13
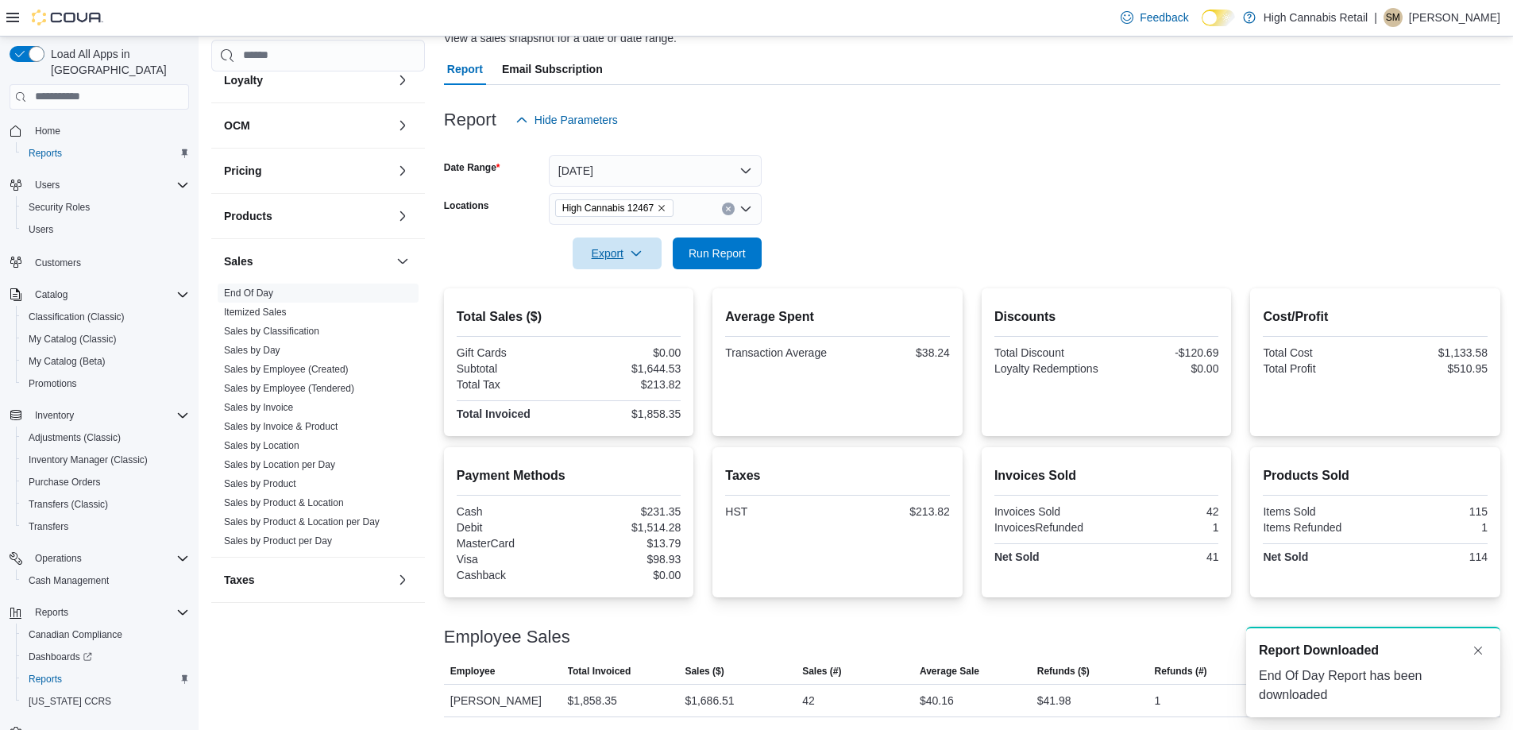
scroll to position [0, 0]
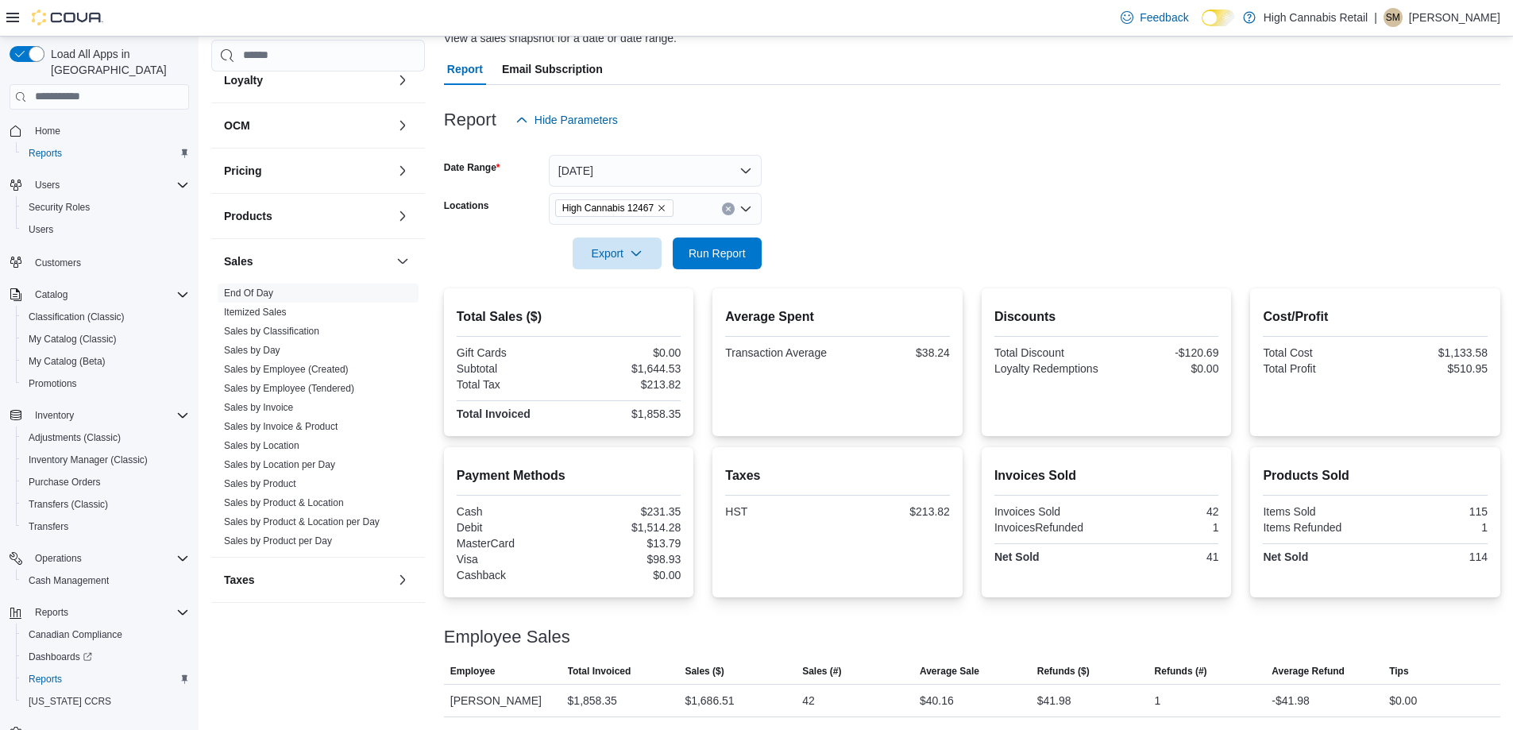
click at [1102, 310] on h2 "Discounts" at bounding box center [1106, 316] width 225 height 19
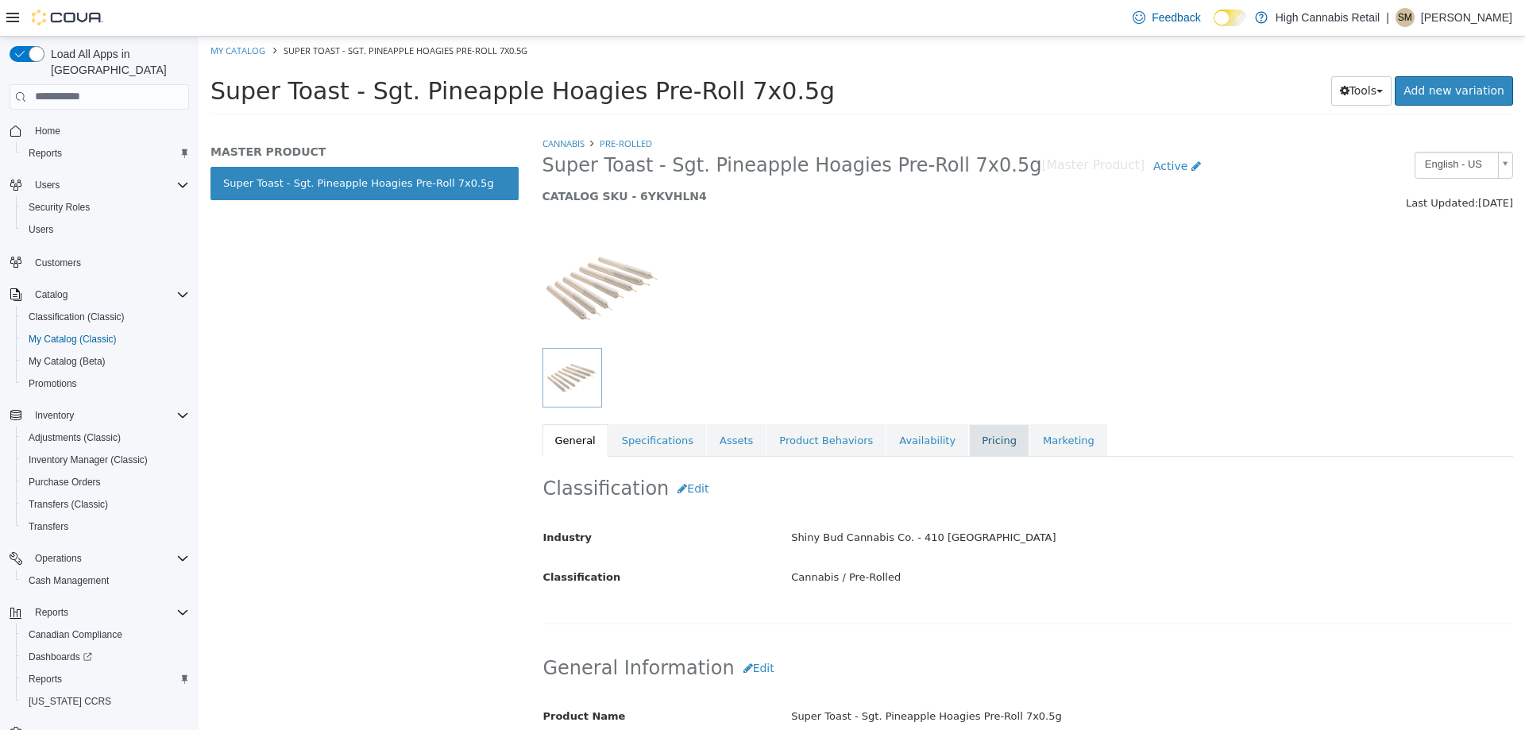
click at [969, 438] on link "Pricing" at bounding box center [999, 439] width 60 height 33
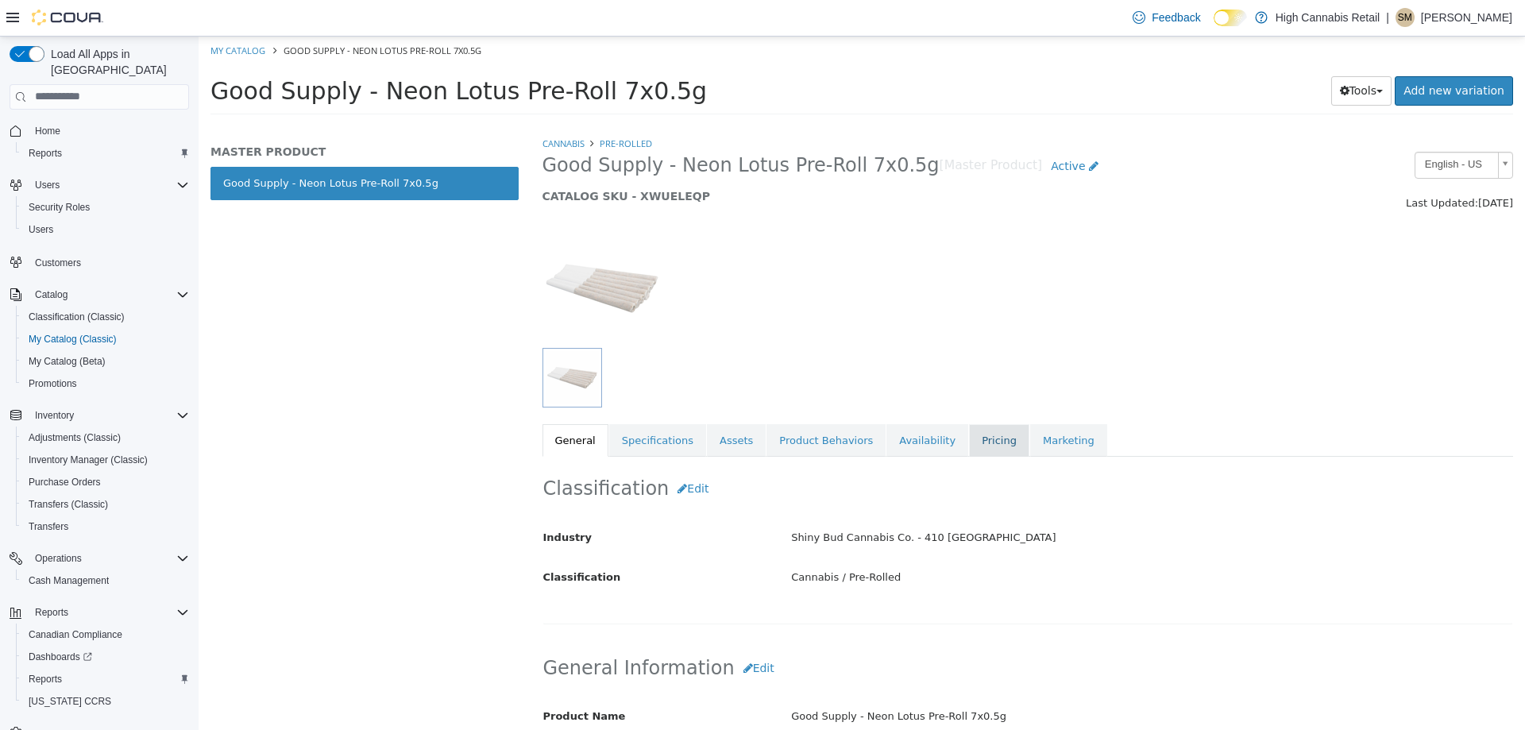
click at [969, 444] on link "Pricing" at bounding box center [999, 439] width 60 height 33
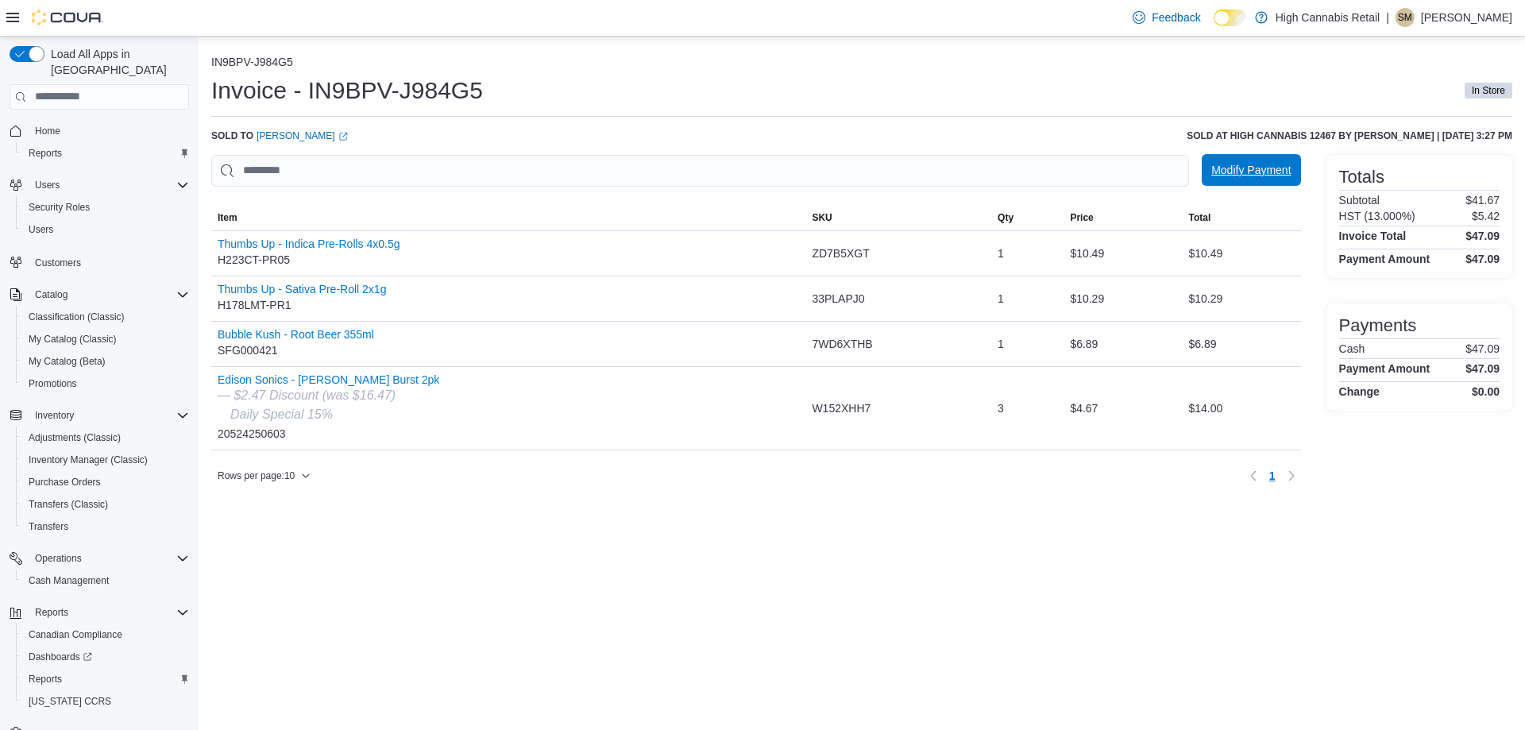
click at [1246, 172] on span "Modify Payment" at bounding box center [1250, 170] width 79 height 16
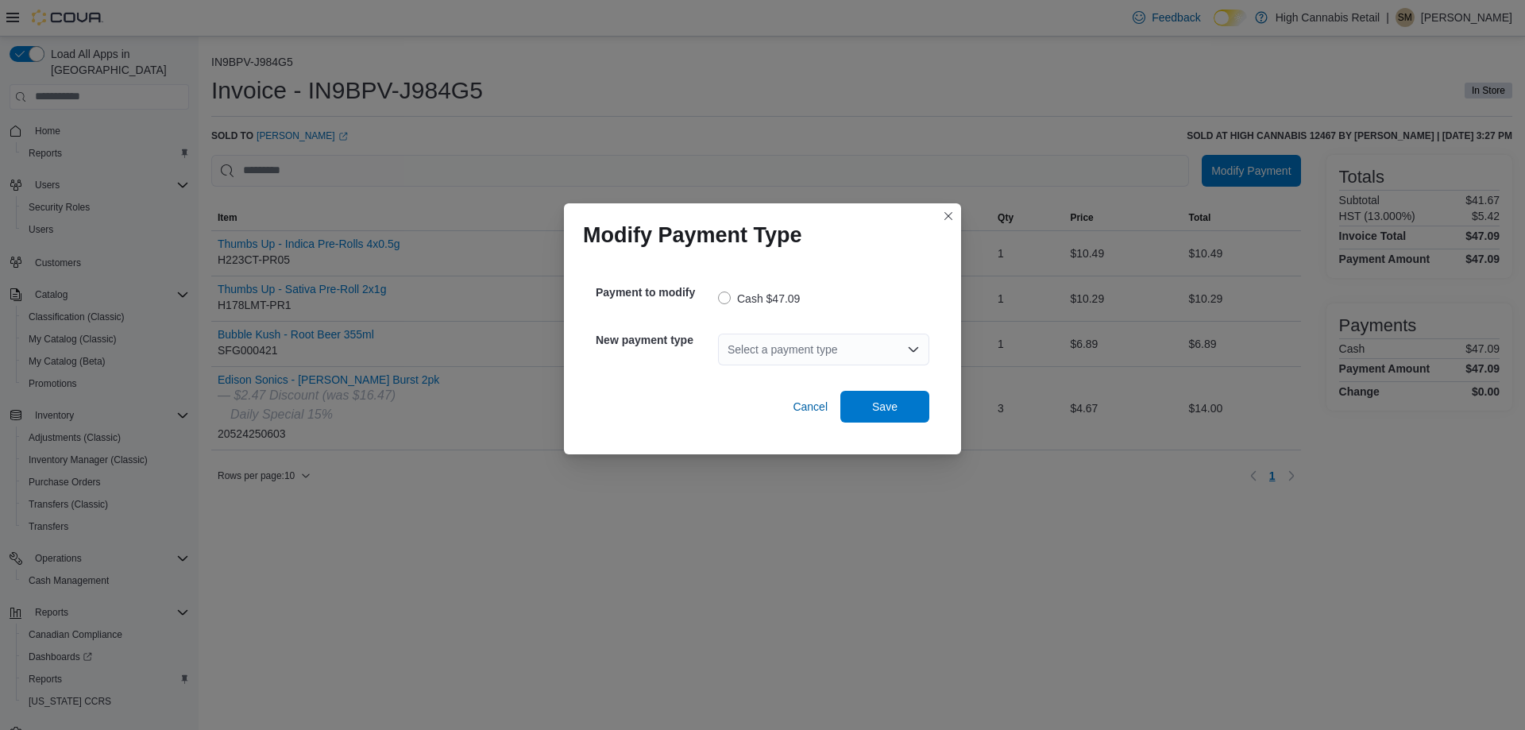
click at [801, 359] on div "Select a payment type" at bounding box center [823, 350] width 211 height 32
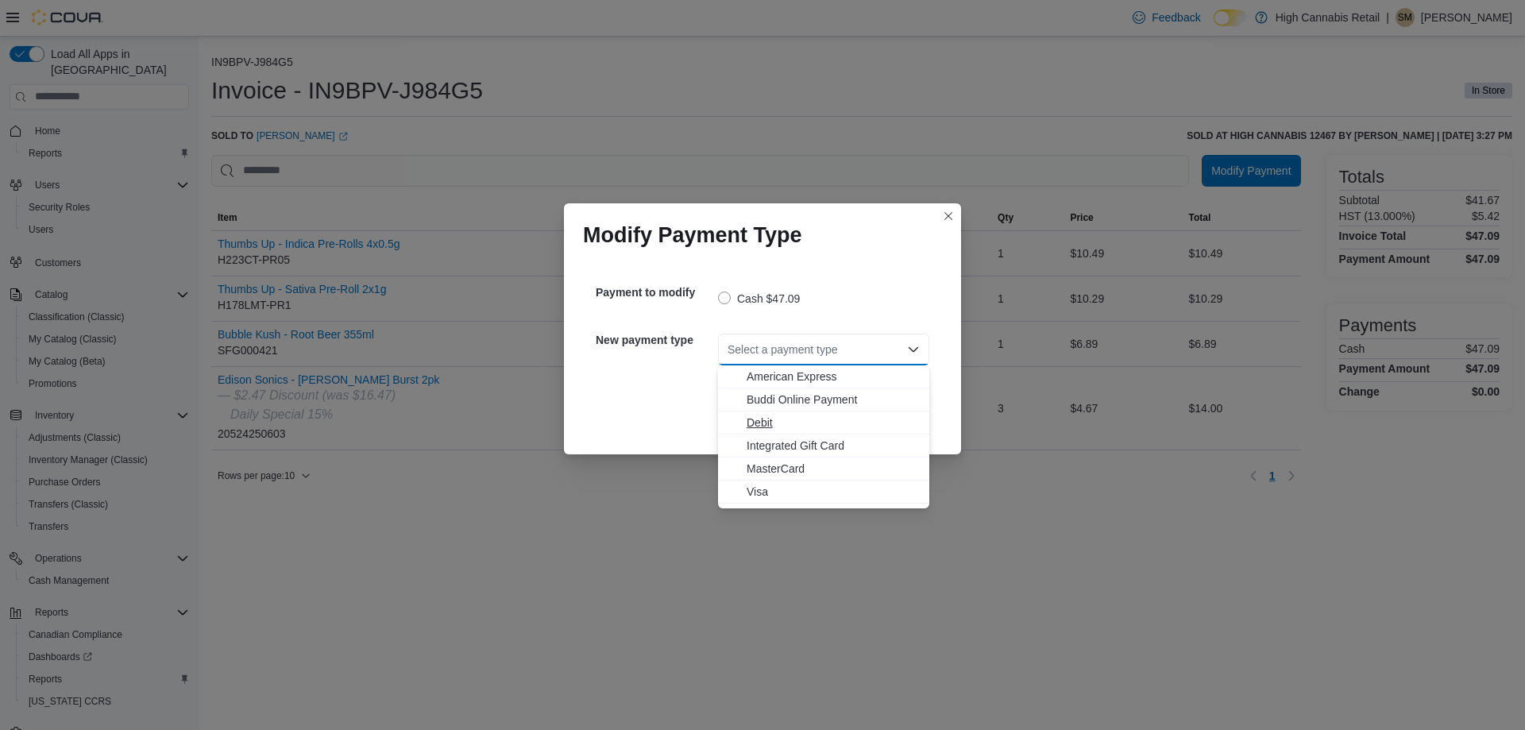
click at [785, 417] on span "Debit" at bounding box center [832, 422] width 173 height 16
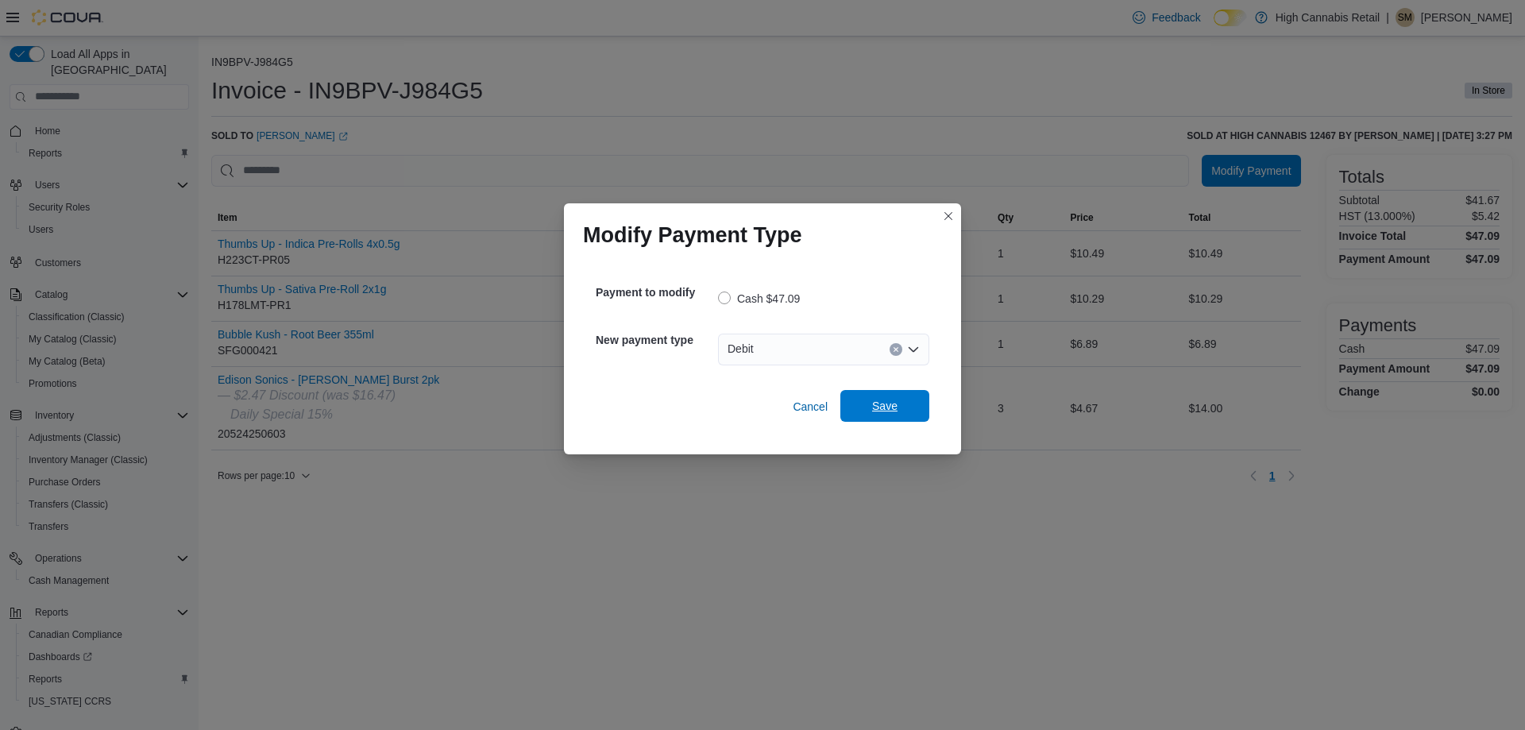
click at [883, 400] on span "Save" at bounding box center [884, 406] width 25 height 16
